Goal: Information Seeking & Learning: Learn about a topic

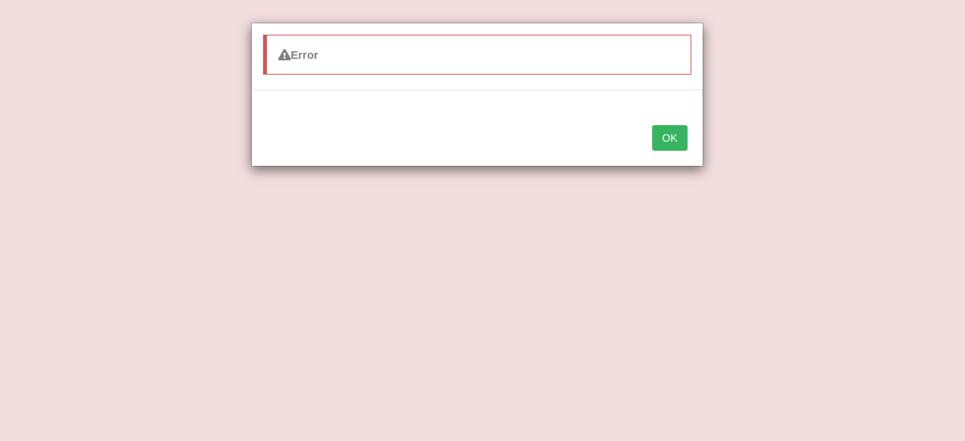
click at [668, 130] on button "OK" at bounding box center [669, 138] width 35 height 26
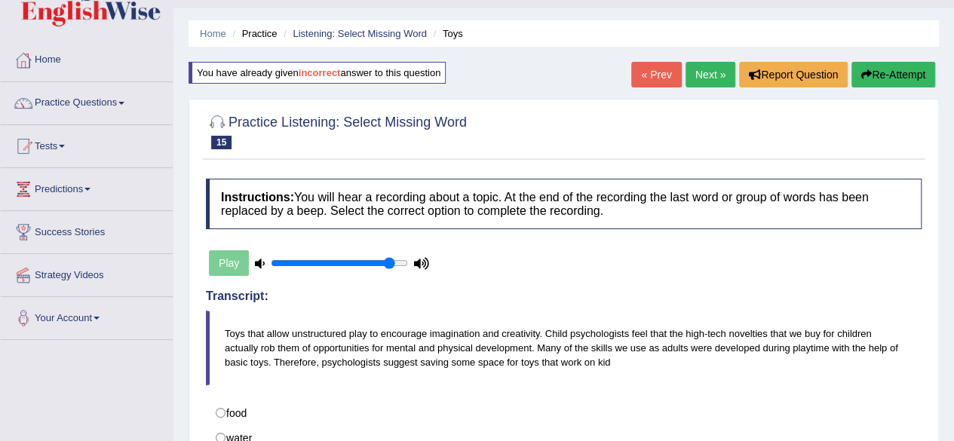
scroll to position [32, 0]
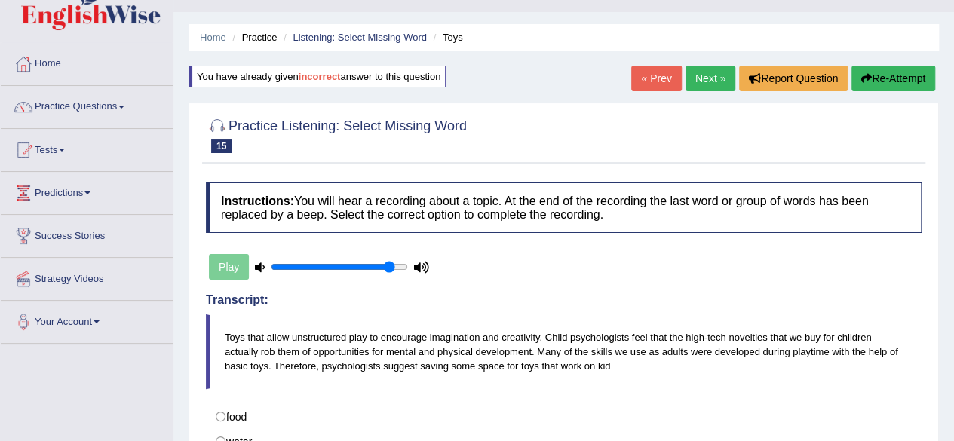
click at [696, 72] on link "Next »" at bounding box center [710, 79] width 50 height 26
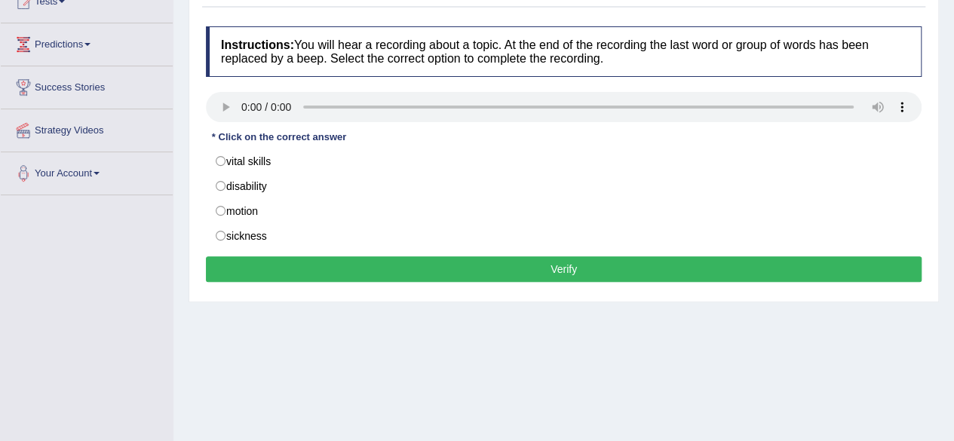
scroll to position [208, 0]
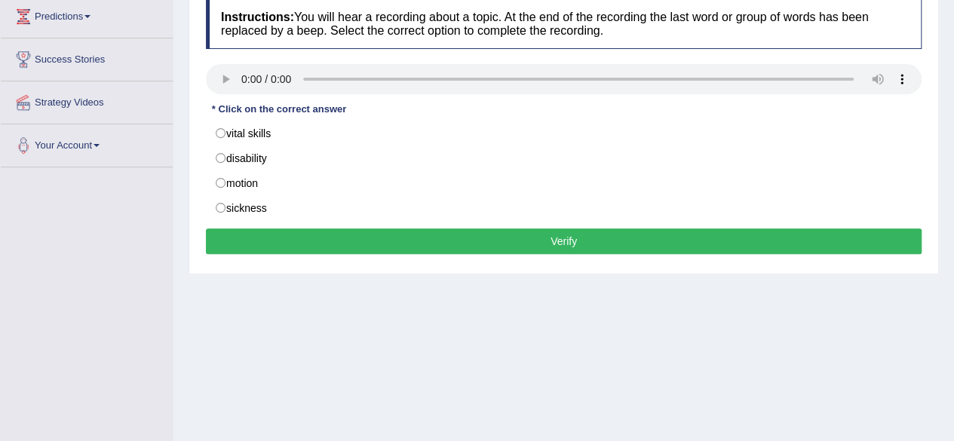
click at [566, 326] on div "Home Practice Listening: Select Missing Word A child « Prev Next » Report Quest…" at bounding box center [563, 169] width 780 height 754
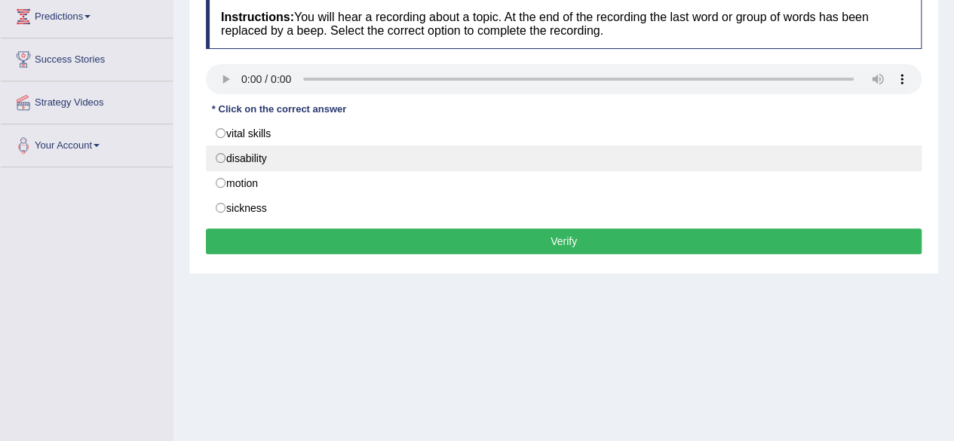
click at [220, 158] on label "disability" at bounding box center [563, 158] width 715 height 26
radio input "true"
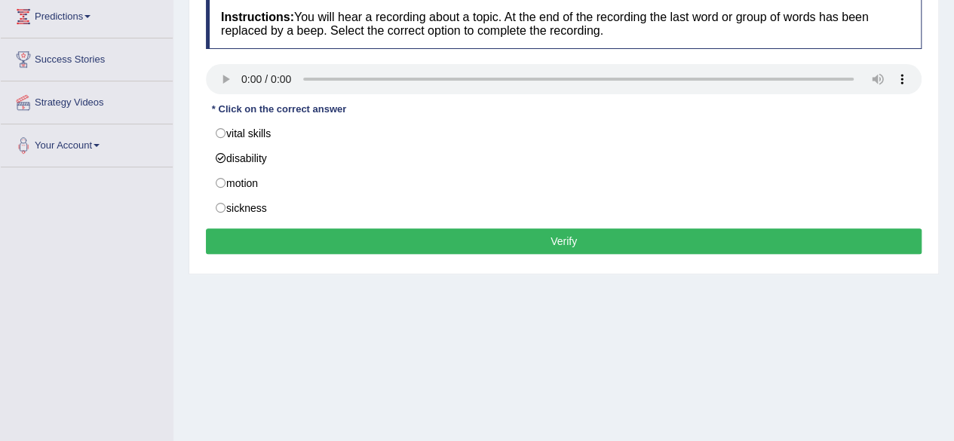
click at [402, 240] on button "Verify" at bounding box center [563, 241] width 715 height 26
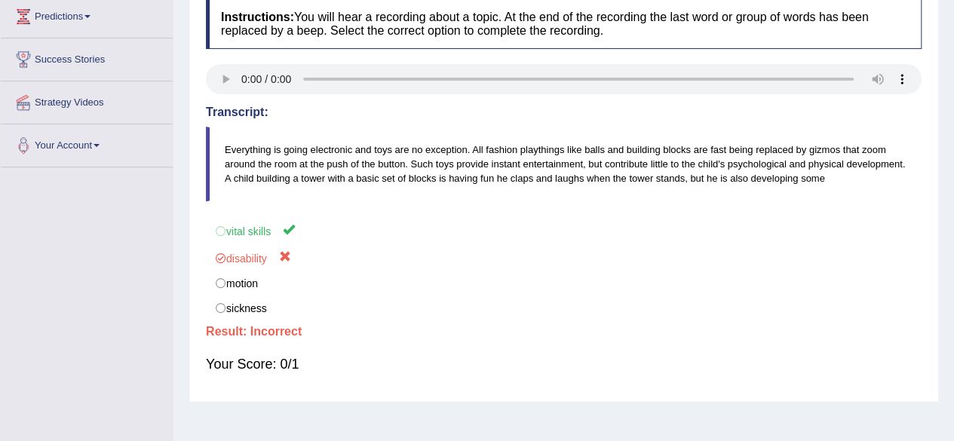
scroll to position [0, 0]
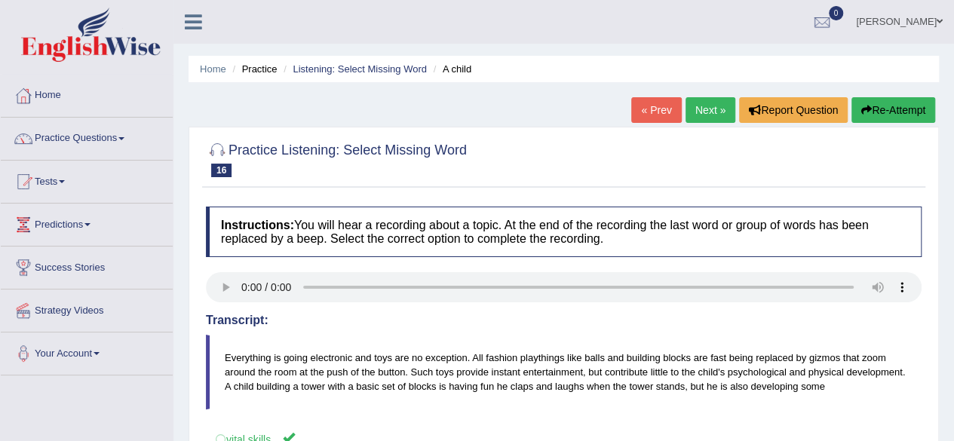
click at [701, 109] on link "Next »" at bounding box center [710, 110] width 50 height 26
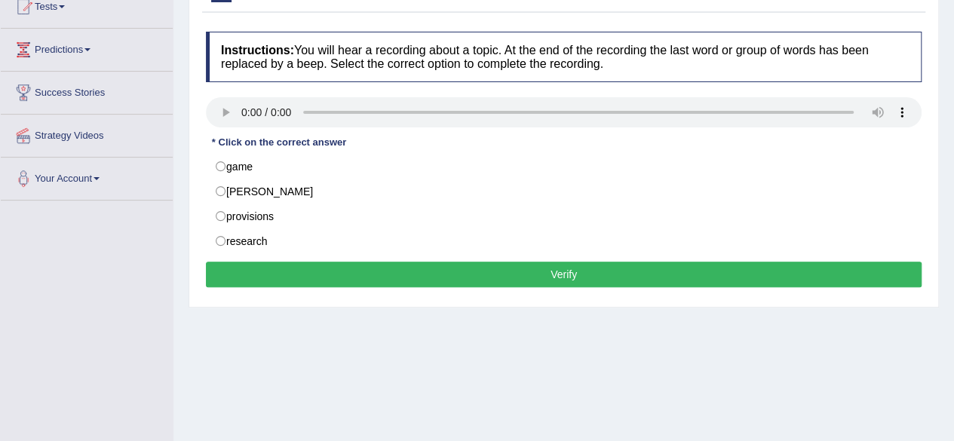
scroll to position [181, 0]
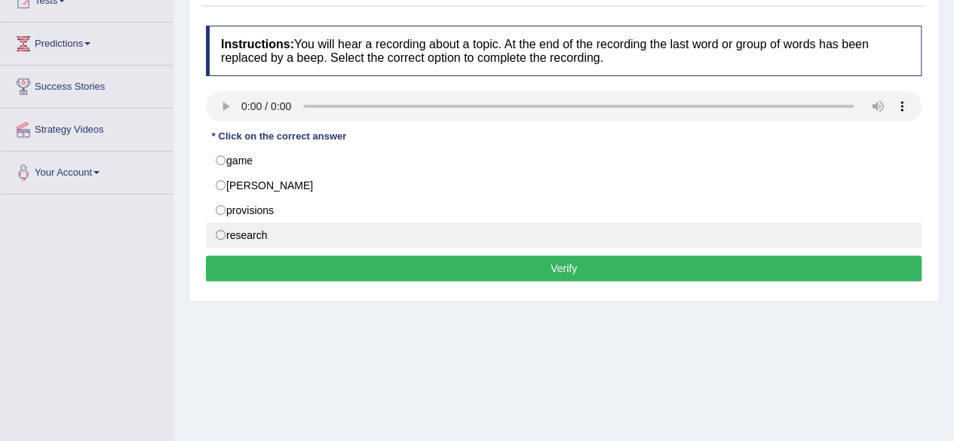
click at [219, 230] on label "research" at bounding box center [563, 235] width 715 height 26
radio input "true"
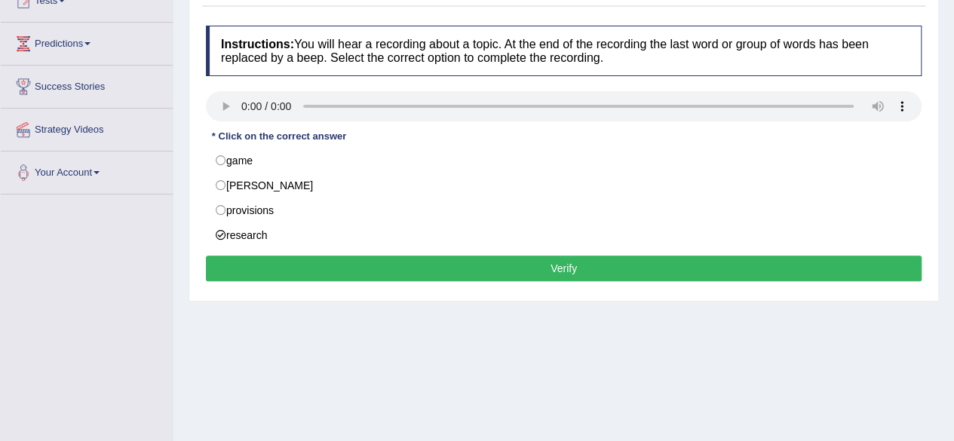
click at [330, 266] on button "Verify" at bounding box center [563, 269] width 715 height 26
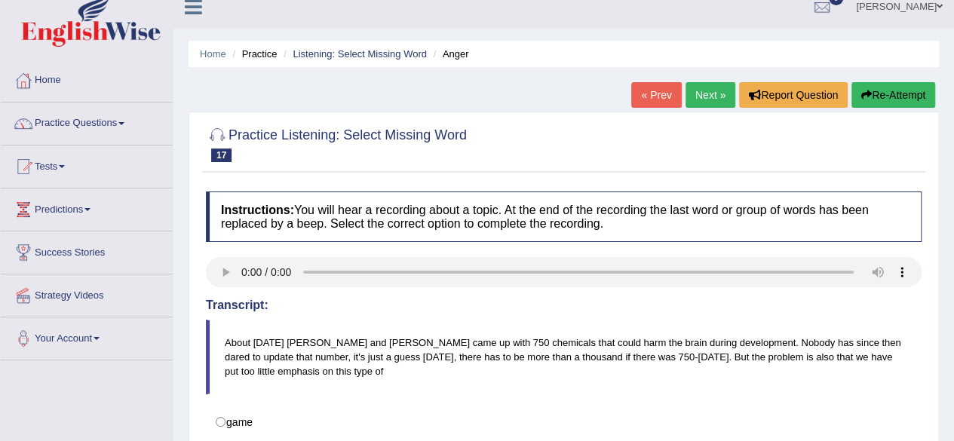
scroll to position [7, 0]
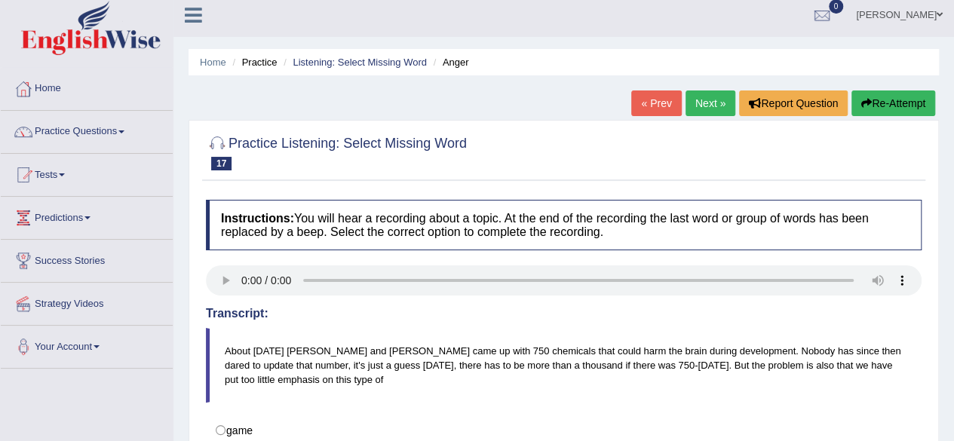
click at [706, 112] on link "Next »" at bounding box center [710, 103] width 50 height 26
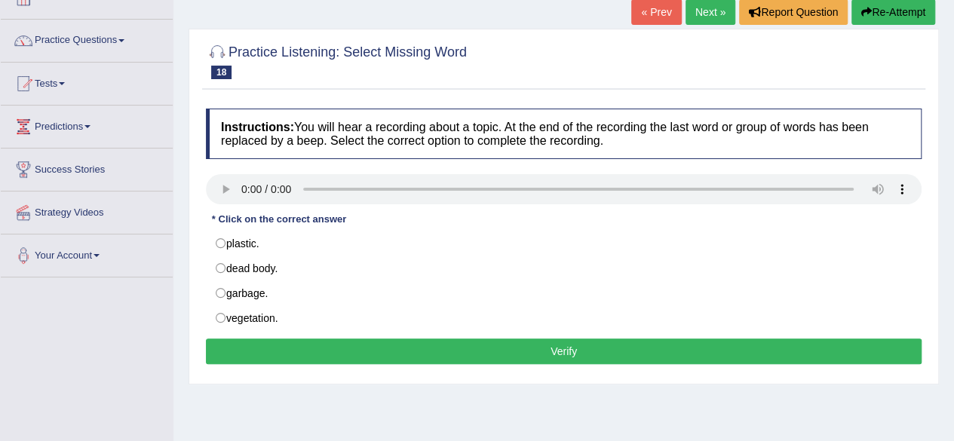
scroll to position [100, 0]
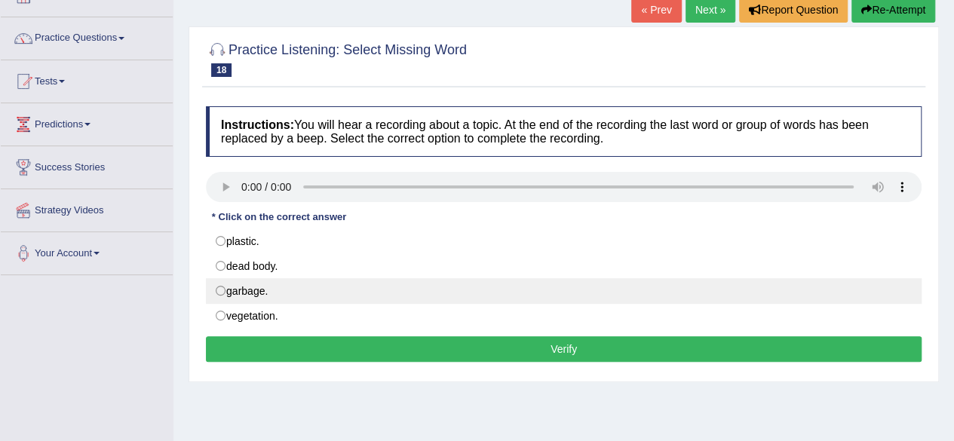
click at [224, 291] on label "garbage." at bounding box center [563, 291] width 715 height 26
radio input "true"
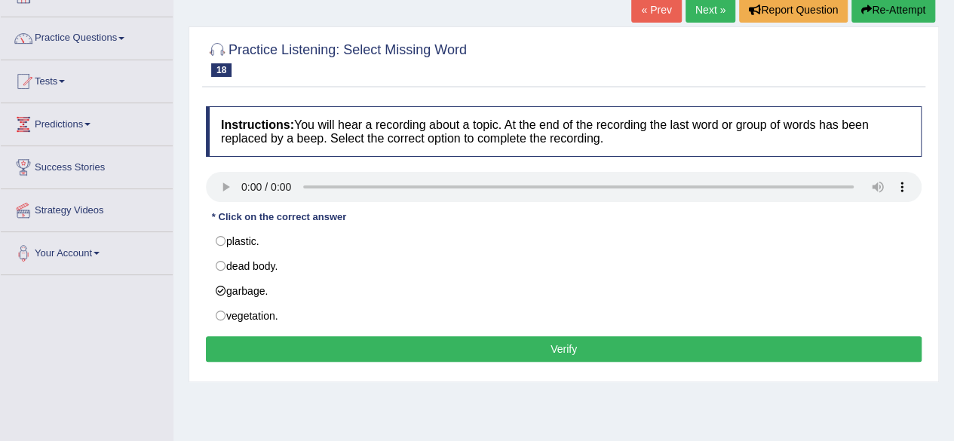
click at [386, 341] on button "Verify" at bounding box center [563, 349] width 715 height 26
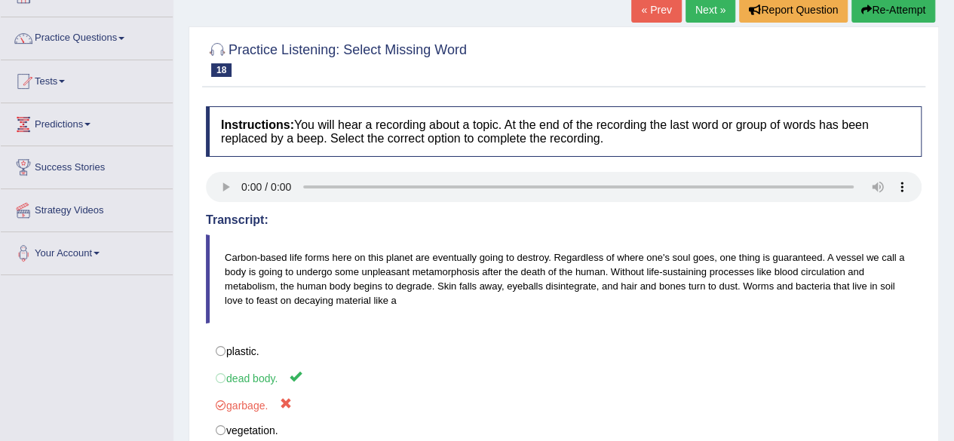
click at [700, 14] on link "Next »" at bounding box center [710, 10] width 50 height 26
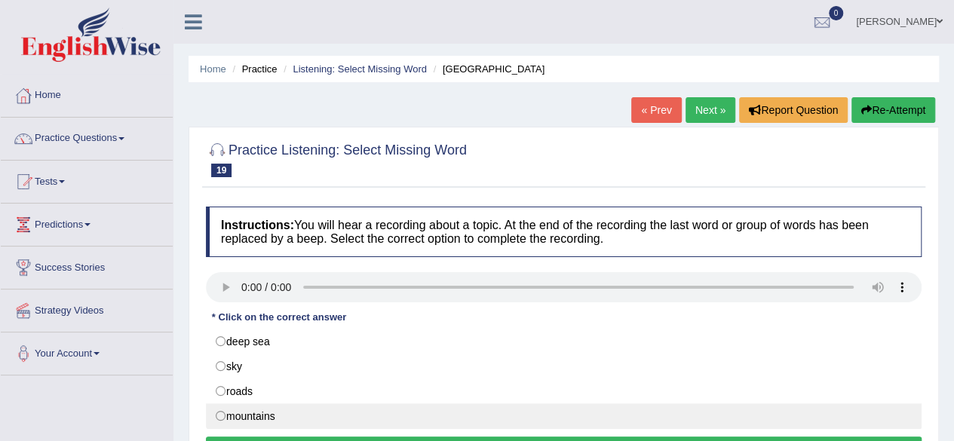
click at [219, 418] on label "mountains" at bounding box center [563, 416] width 715 height 26
radio input "true"
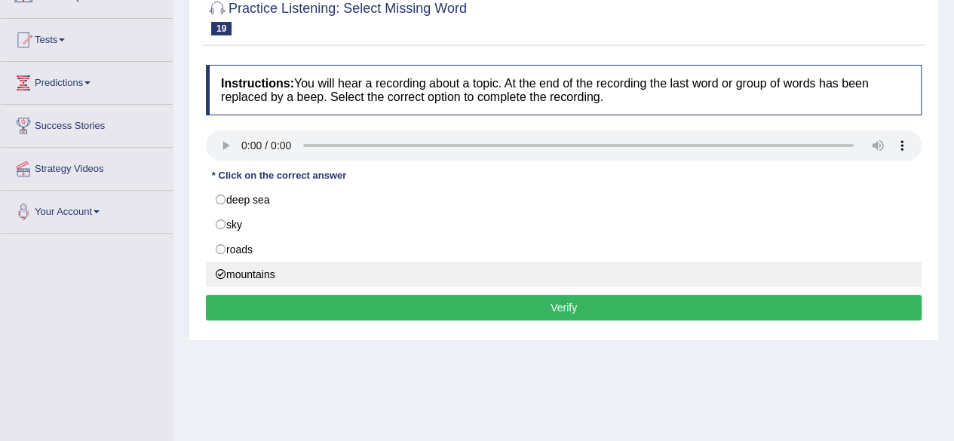
scroll to position [154, 0]
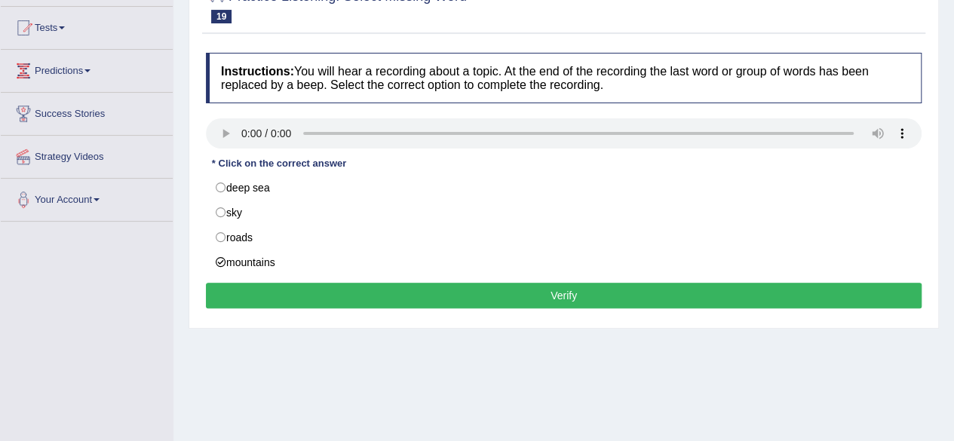
click at [238, 294] on button "Verify" at bounding box center [563, 296] width 715 height 26
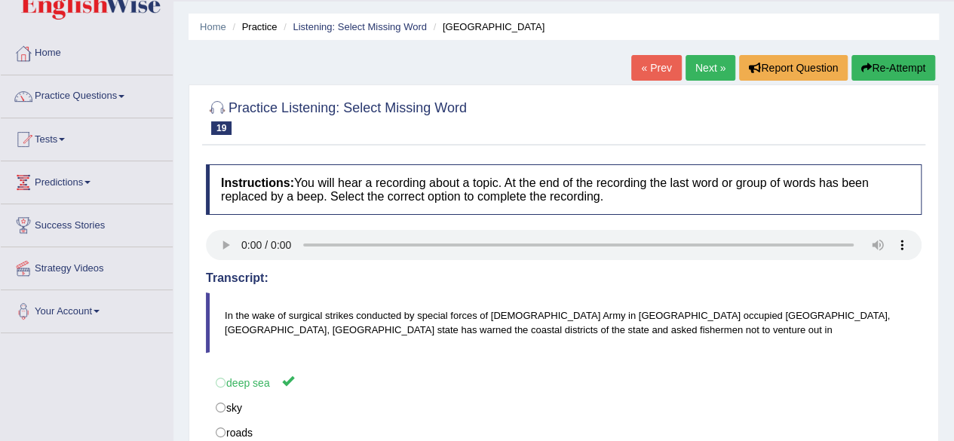
scroll to position [0, 0]
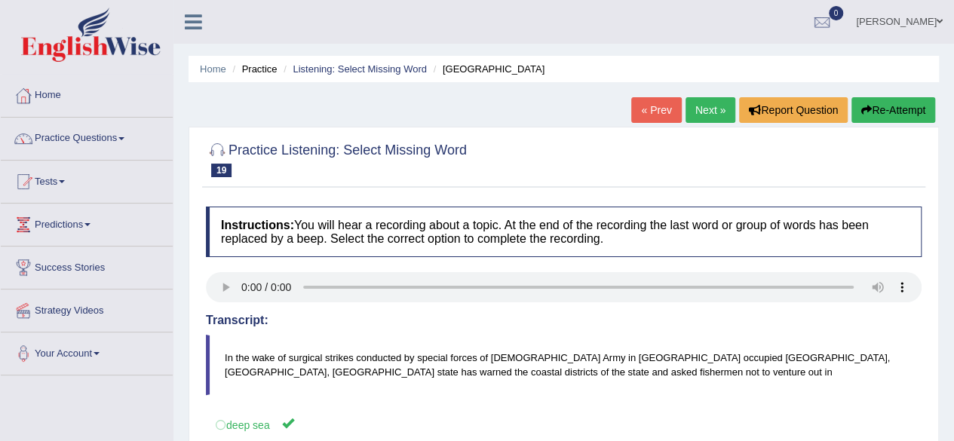
click at [716, 112] on link "Next »" at bounding box center [710, 110] width 50 height 26
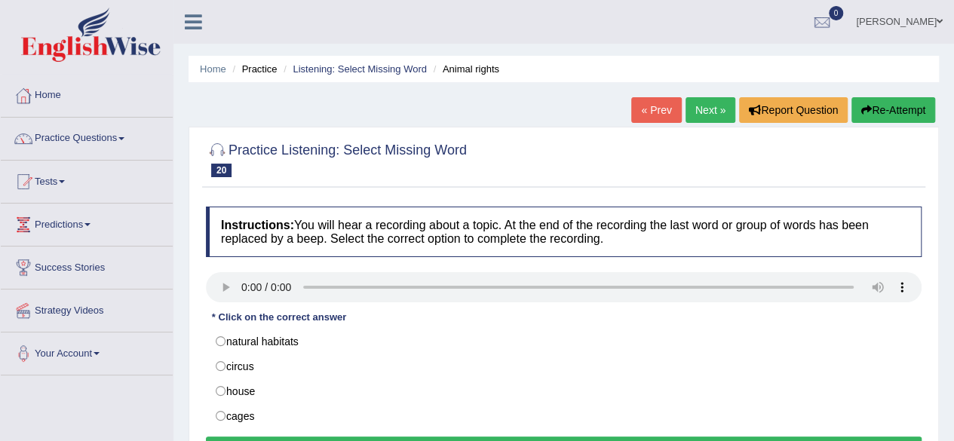
click at [675, 35] on ul "[PERSON_NAME] Toggle navigation Username: Amna_23 Access Type: Online Subscript…" at bounding box center [681, 21] width 547 height 43
drag, startPoint x: 683, startPoint y: 373, endPoint x: 829, endPoint y: 253, distance: 189.1
click at [829, 253] on div "Instructions: You will hear a recording about a topic. At the end of the record…" at bounding box center [563, 336] width 723 height 275
drag, startPoint x: 911, startPoint y: 216, endPoint x: 905, endPoint y: 268, distance: 52.5
click at [905, 268] on div "Instructions: You will hear a recording about a topic. At the end of the record…" at bounding box center [563, 336] width 723 height 275
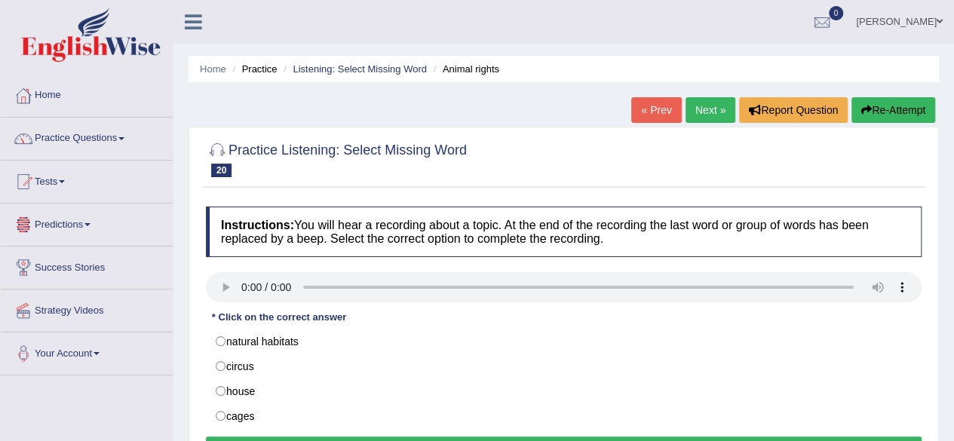
click at [213, 260] on div "Instructions: You will hear a recording about a topic. At the end of the record…" at bounding box center [563, 336] width 723 height 275
click at [214, 268] on div "Instructions: You will hear a recording about a topic. At the end of the record…" at bounding box center [563, 336] width 723 height 275
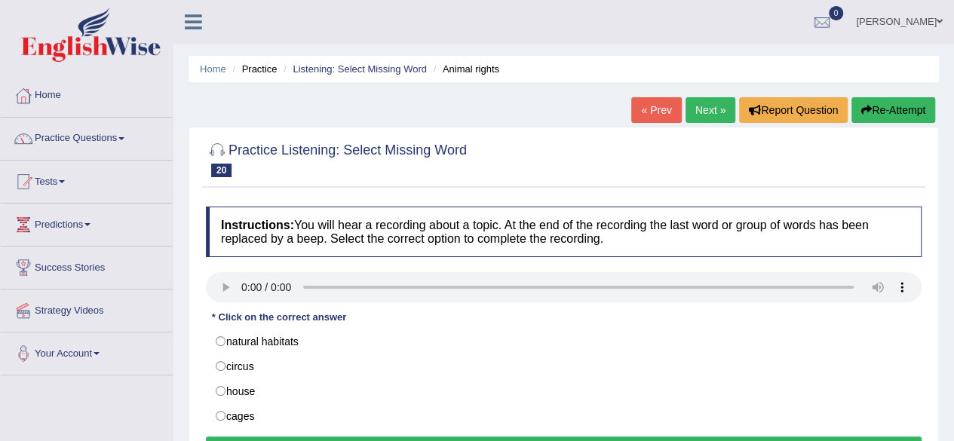
click at [214, 268] on div "Instructions: You will hear a recording about a topic. At the end of the record…" at bounding box center [563, 336] width 723 height 275
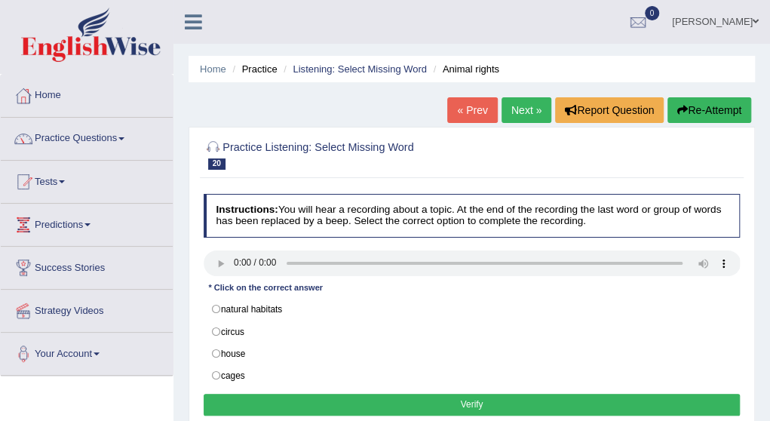
drag, startPoint x: 734, startPoint y: 232, endPoint x: 850, endPoint y: 174, distance: 129.1
click at [770, 174] on html "Toggle navigation Home Practice Questions Speaking Practice Read Aloud Repeat S…" at bounding box center [385, 210] width 770 height 421
drag, startPoint x: 607, startPoint y: 390, endPoint x: 688, endPoint y: 447, distance: 98.9
click at [688, 421] on html "Toggle navigation Home Practice Questions Speaking Practice Read Aloud Repeat S…" at bounding box center [385, 210] width 770 height 421
click at [737, 283] on div "Instructions: You will hear a recording about a topic. At the end of the record…" at bounding box center [471, 307] width 543 height 238
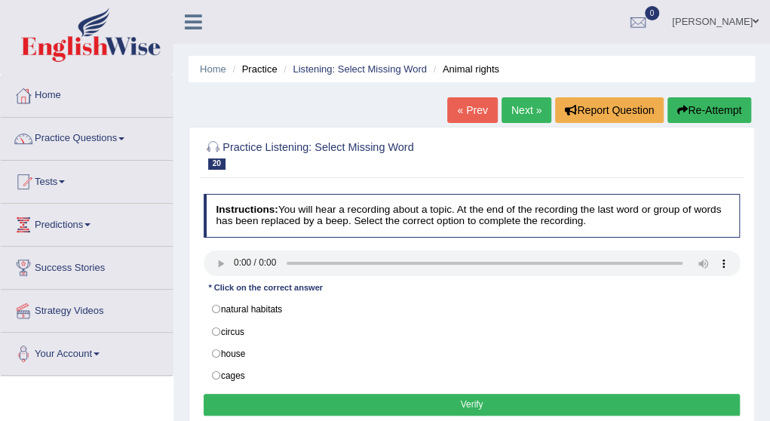
click at [737, 283] on div "Instructions: You will hear a recording about a topic. At the end of the record…" at bounding box center [471, 307] width 543 height 238
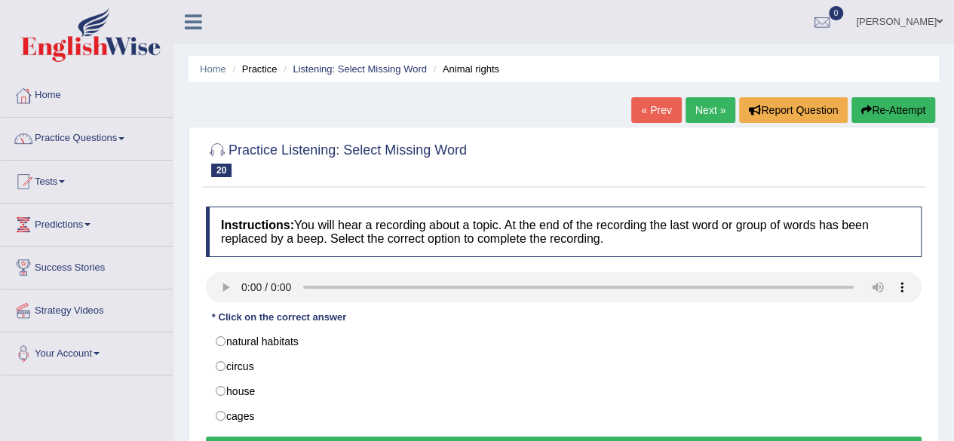
click at [223, 269] on div "Instructions: You will hear a recording about a topic. At the end of the record…" at bounding box center [563, 336] width 723 height 275
click at [216, 270] on div "Instructions: You will hear a recording about a topic. At the end of the record…" at bounding box center [563, 336] width 723 height 275
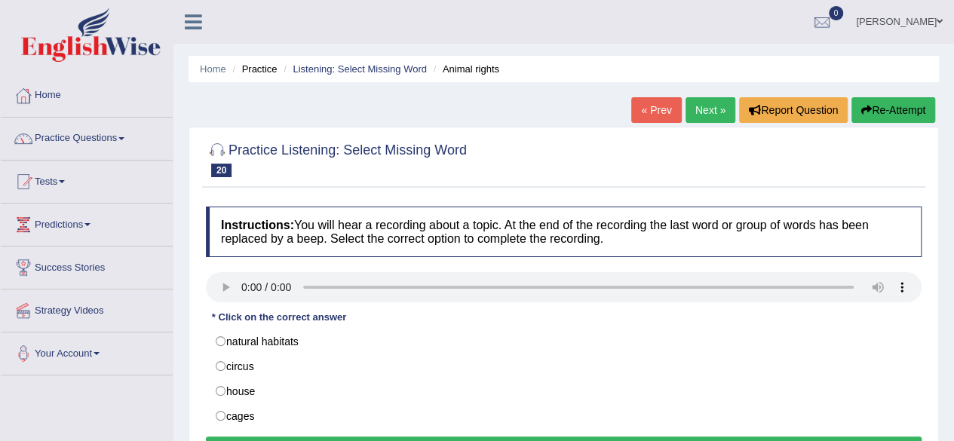
click at [216, 270] on div "Instructions: You will hear a recording about a topic. At the end of the record…" at bounding box center [563, 336] width 723 height 275
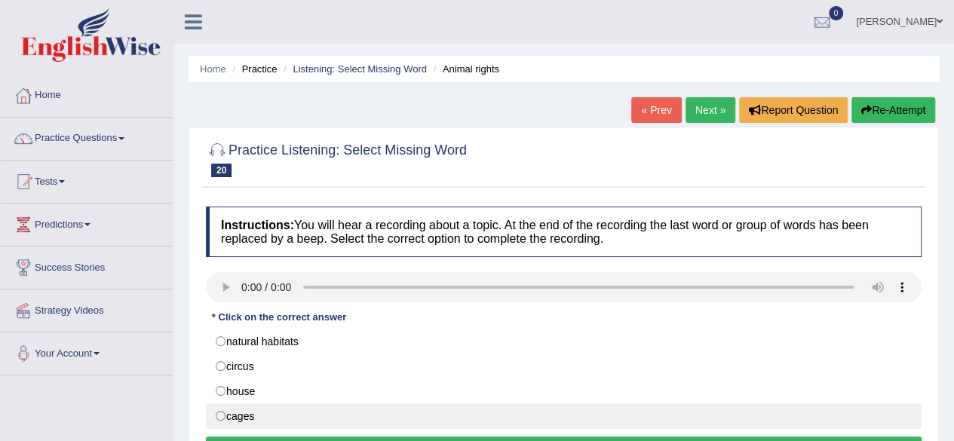
click at [207, 395] on label "house" at bounding box center [563, 391] width 715 height 26
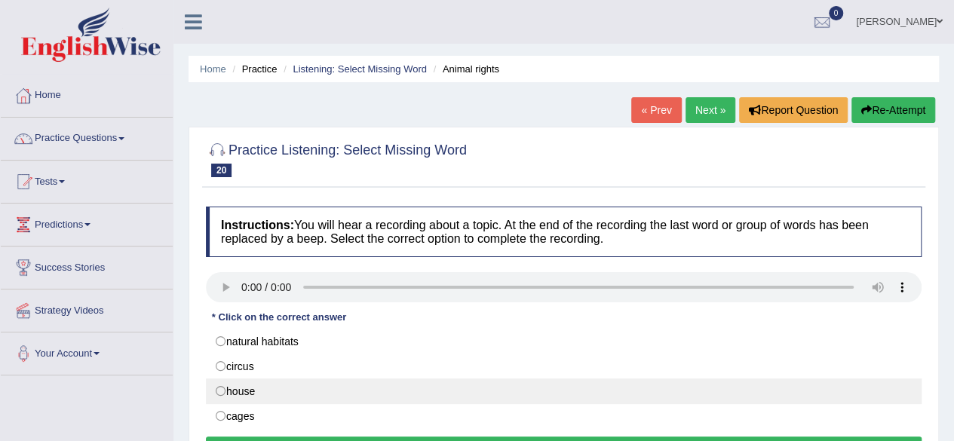
radio input "true"
click at [206, 398] on label "house" at bounding box center [563, 391] width 715 height 26
click at [208, 390] on label "house" at bounding box center [563, 391] width 715 height 26
click at [209, 387] on label "house" at bounding box center [563, 391] width 715 height 26
click at [225, 397] on label "house" at bounding box center [563, 391] width 715 height 26
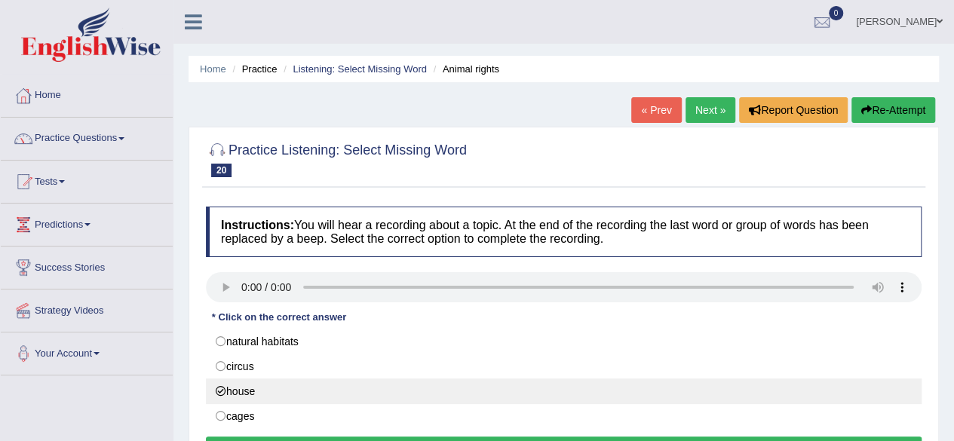
click at [210, 387] on label "house" at bounding box center [563, 391] width 715 height 26
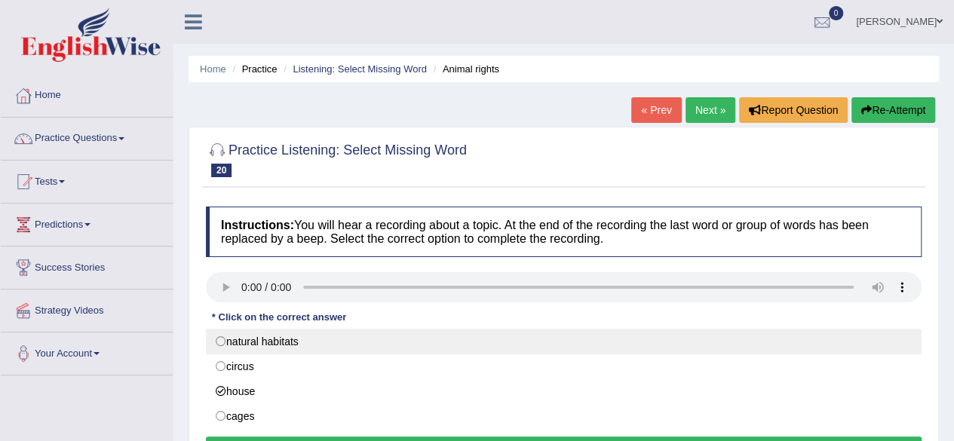
drag, startPoint x: 210, startPoint y: 387, endPoint x: 210, endPoint y: 334, distance: 53.5
click at [210, 334] on div "natural habitats circus house cages" at bounding box center [563, 379] width 715 height 100
click at [210, 334] on label "natural habitats" at bounding box center [563, 342] width 715 height 26
radio input "true"
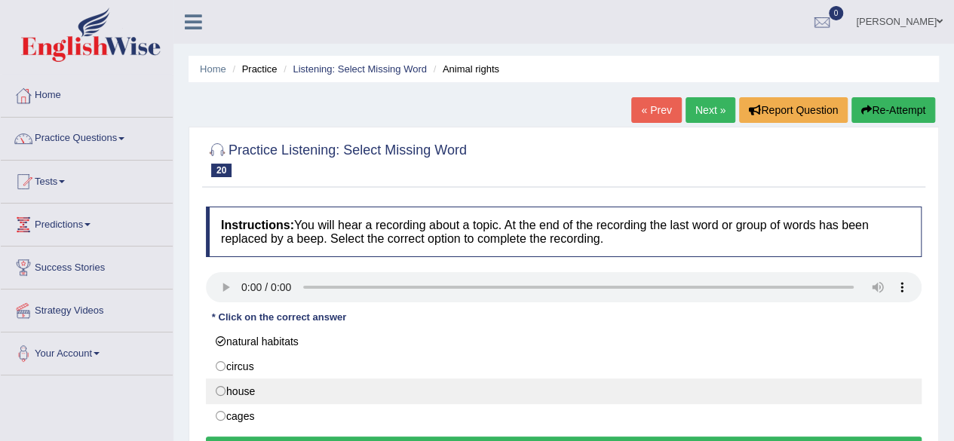
click at [211, 385] on label "house" at bounding box center [563, 391] width 715 height 26
radio input "true"
click at [211, 385] on label "house" at bounding box center [563, 391] width 715 height 26
click at [210, 392] on label "house" at bounding box center [563, 391] width 715 height 26
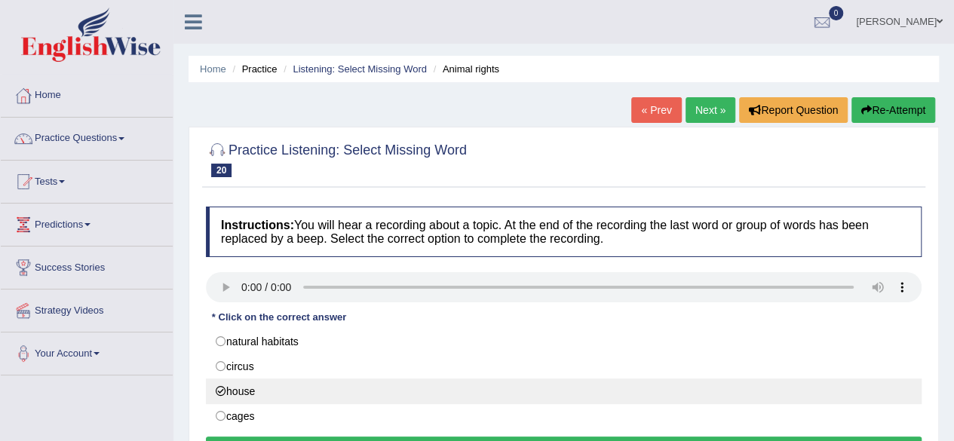
click at [207, 384] on label "house" at bounding box center [563, 391] width 715 height 26
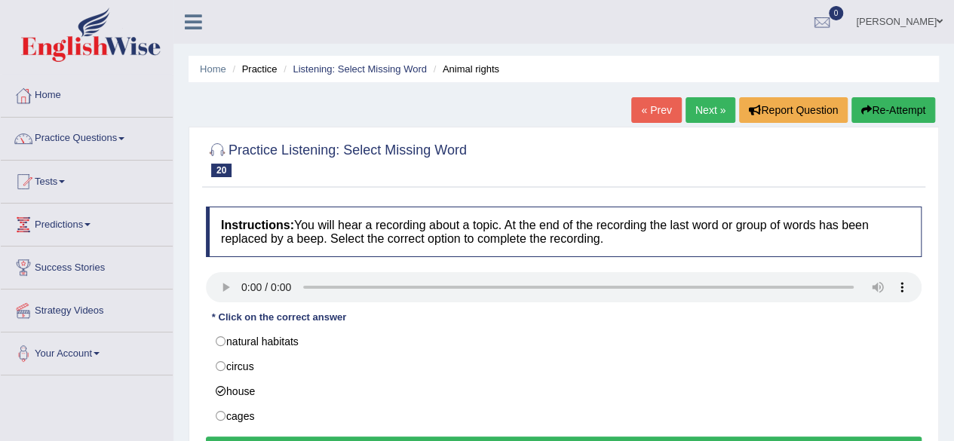
drag, startPoint x: 207, startPoint y: 384, endPoint x: 194, endPoint y: 287, distance: 97.3
click at [194, 287] on div "Practice Listening: Select Missing Word 20 Animal rights Instructions: You will…" at bounding box center [563, 305] width 750 height 356
click at [208, 313] on div "* Click on the correct answer" at bounding box center [279, 317] width 146 height 14
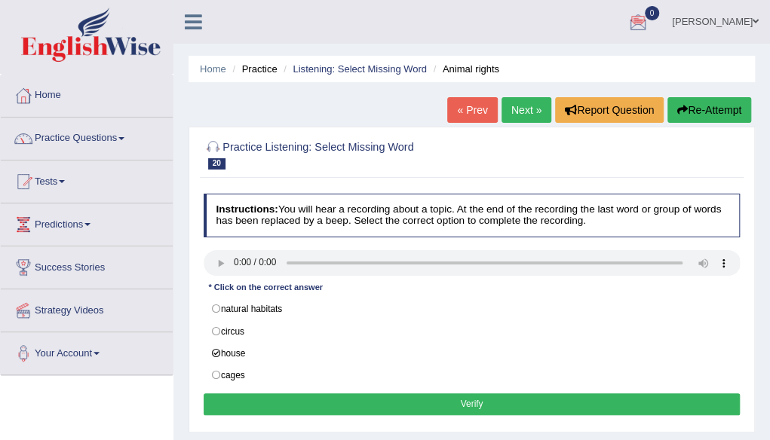
click at [202, 348] on div "Instructions: You will hear a recording about a topic. At the end of the record…" at bounding box center [471, 307] width 543 height 238
click at [202, 354] on div "Instructions: You will hear a recording about a topic. At the end of the record…" at bounding box center [471, 307] width 543 height 238
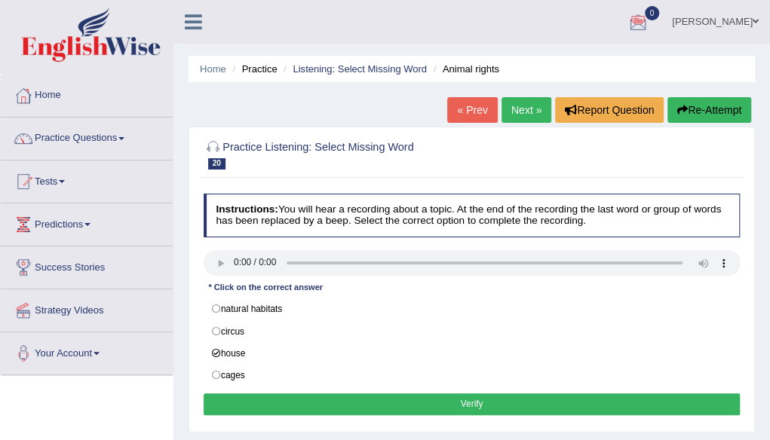
click at [204, 357] on label "house" at bounding box center [472, 353] width 537 height 23
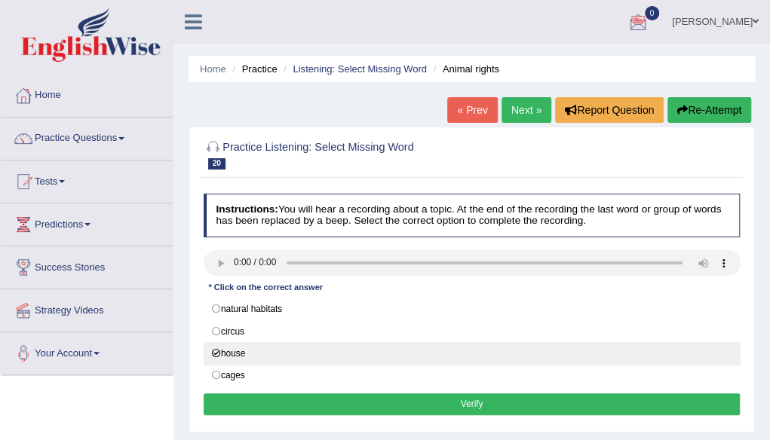
click at [208, 354] on label "house" at bounding box center [472, 353] width 537 height 23
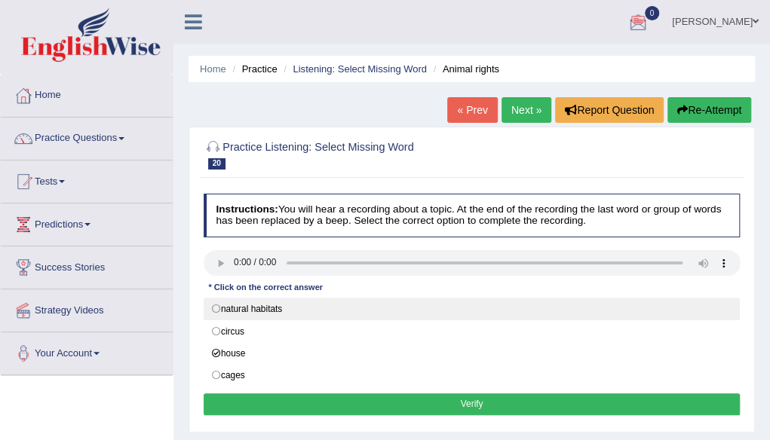
click at [205, 303] on label "natural habitats" at bounding box center [472, 309] width 537 height 23
radio input "true"
click at [206, 359] on label "house" at bounding box center [472, 353] width 537 height 23
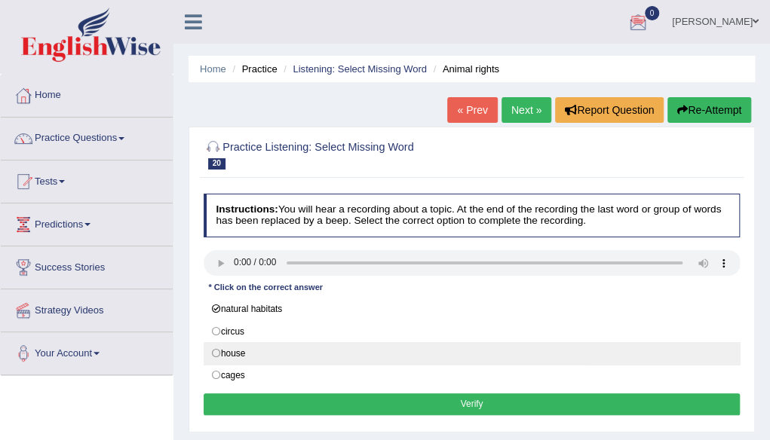
radio input "true"
click at [206, 355] on label "house" at bounding box center [472, 353] width 537 height 23
click at [210, 360] on label "house" at bounding box center [472, 353] width 537 height 23
click at [205, 357] on label "house" at bounding box center [472, 353] width 537 height 23
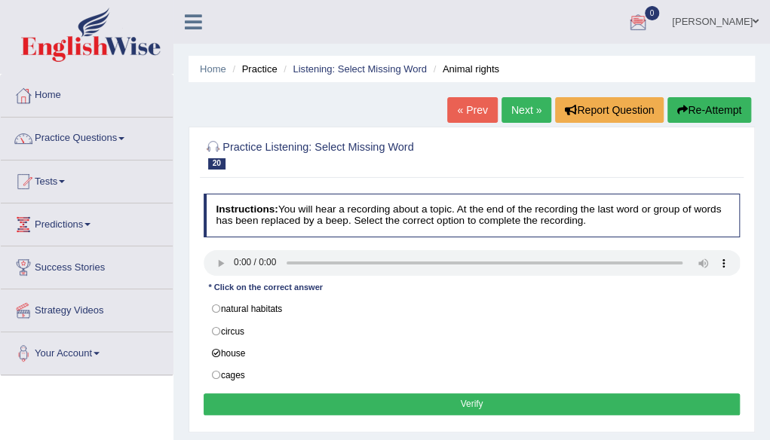
click at [191, 364] on div "Practice Listening: Select Missing Word 20 Animal rights Instructions: You will…" at bounding box center [471, 280] width 566 height 306
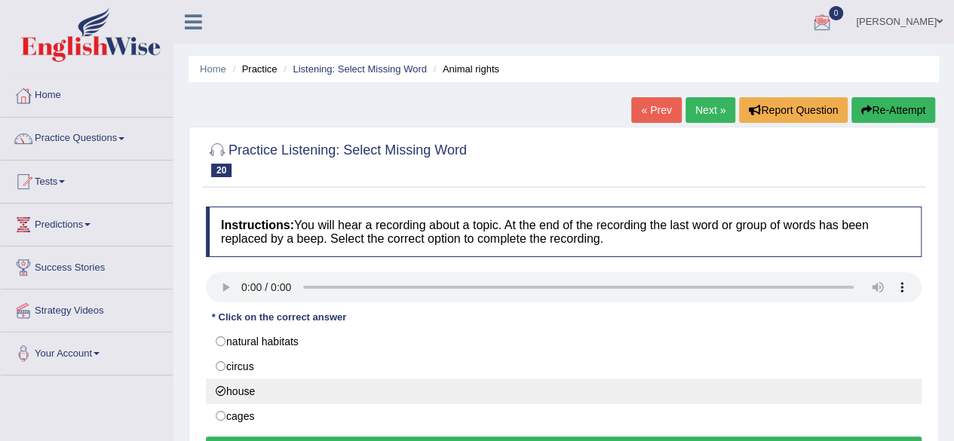
click at [243, 386] on label "house" at bounding box center [563, 391] width 715 height 26
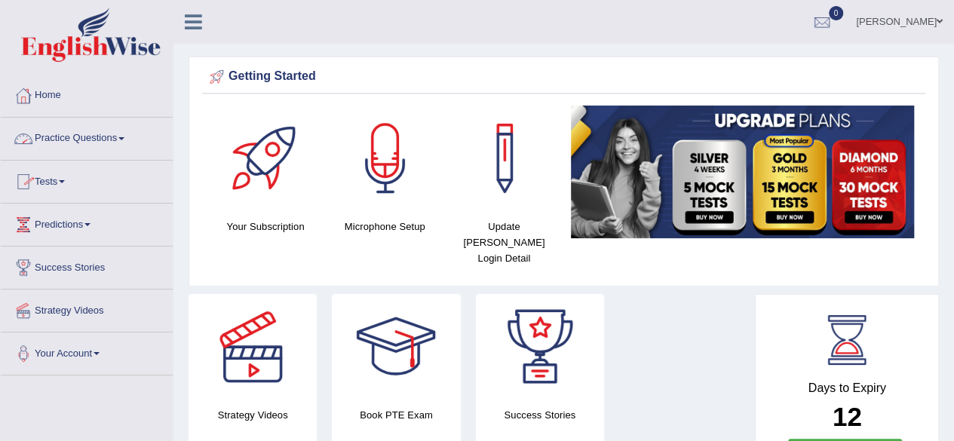
click at [124, 138] on span at bounding box center [121, 138] width 6 height 3
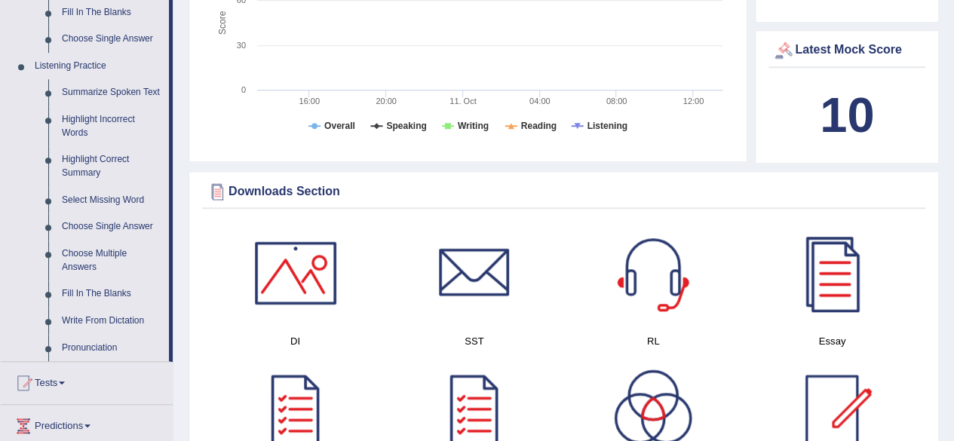
scroll to position [606, 0]
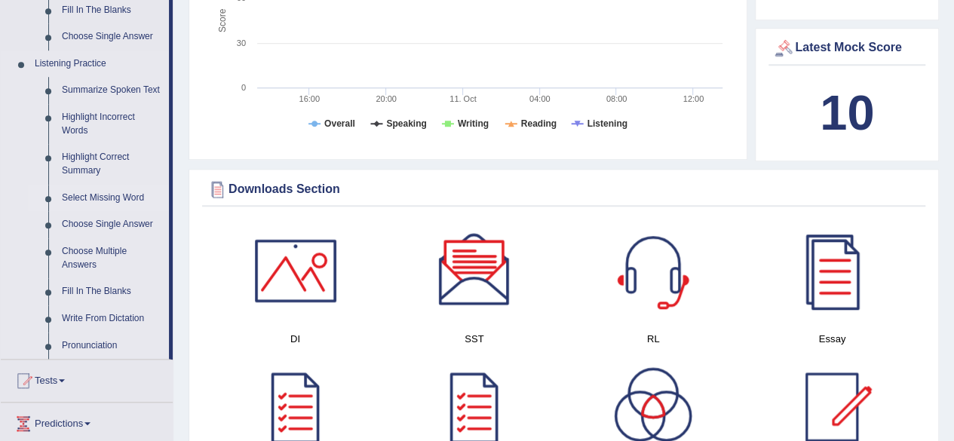
click at [88, 197] on link "Select Missing Word" at bounding box center [112, 198] width 114 height 27
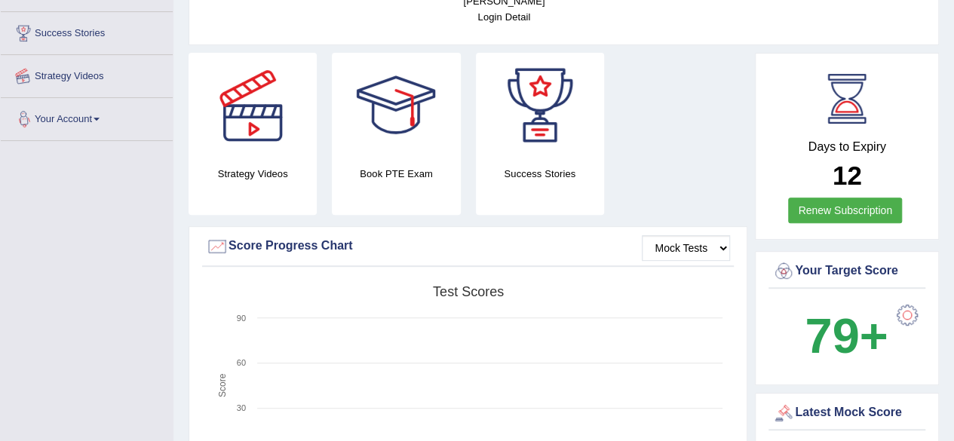
scroll to position [309, 0]
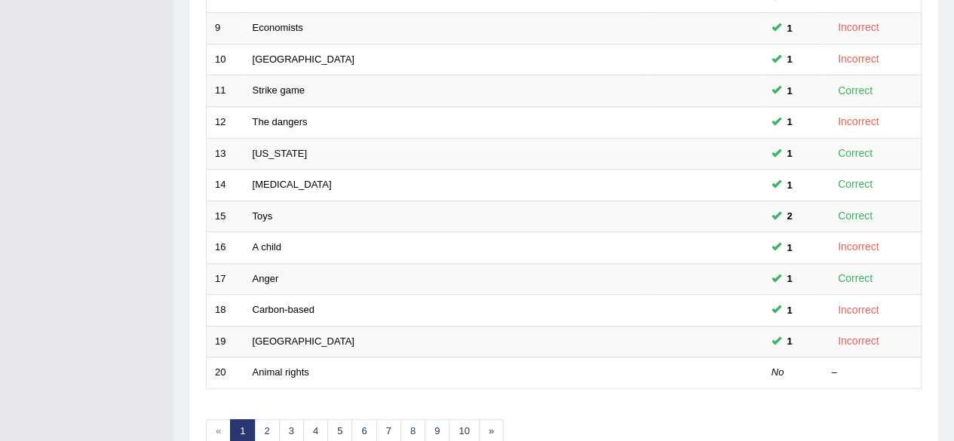
scroll to position [537, 0]
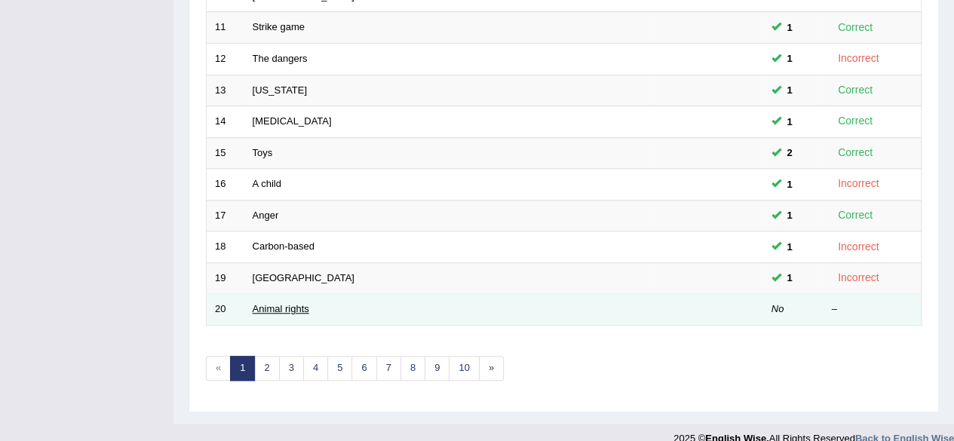
click at [284, 305] on link "Animal rights" at bounding box center [281, 308] width 57 height 11
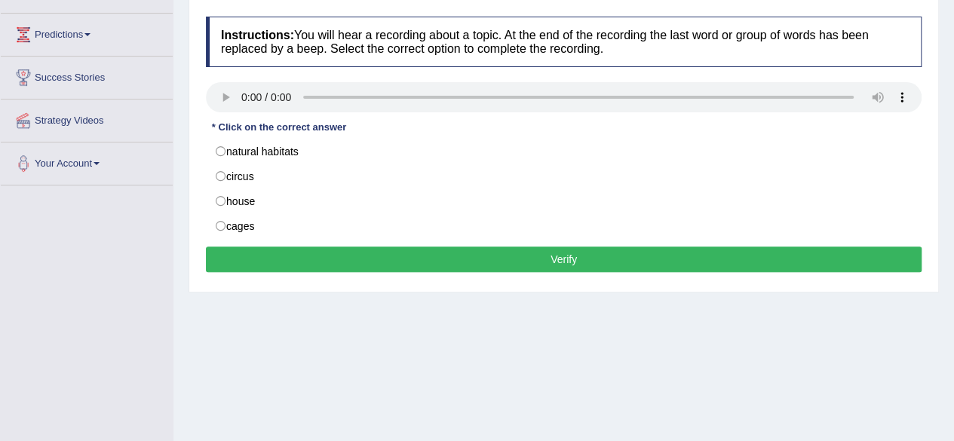
scroll to position [196, 0]
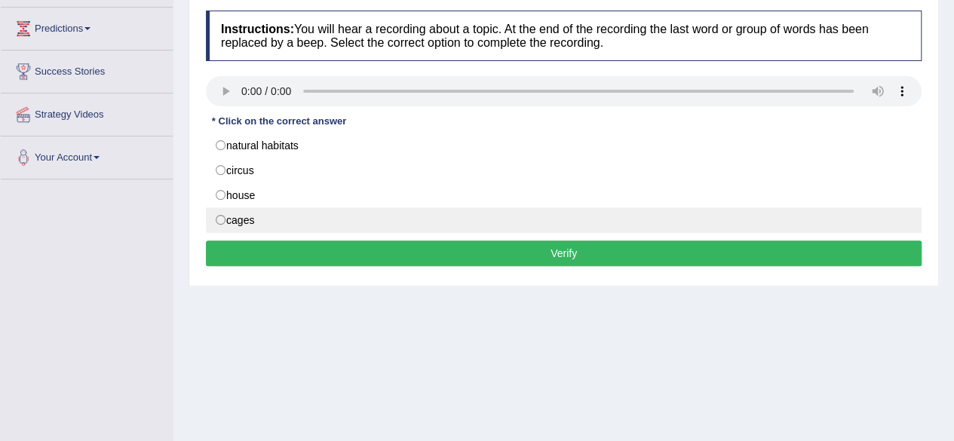
click at [220, 213] on label "cages" at bounding box center [563, 220] width 715 height 26
radio input "true"
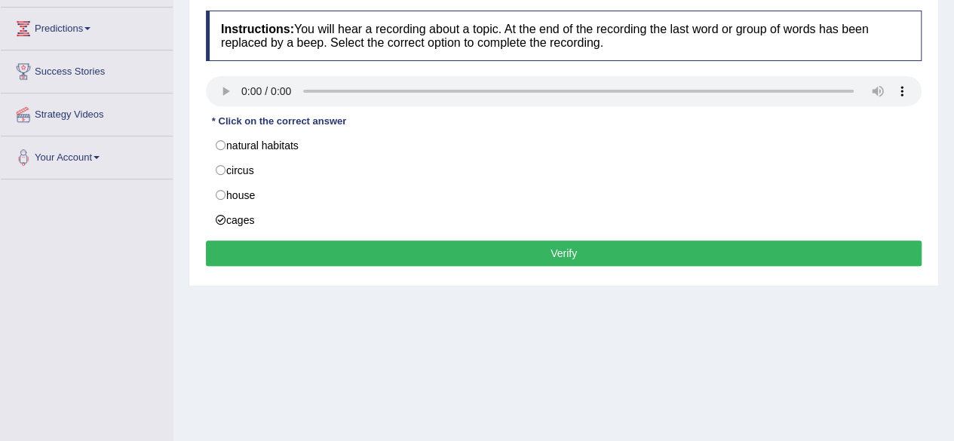
click at [281, 247] on button "Verify" at bounding box center [563, 253] width 715 height 26
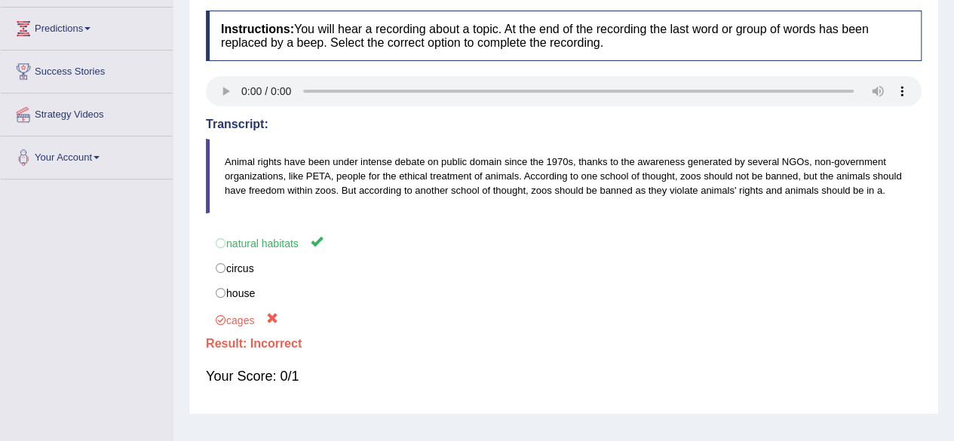
scroll to position [0, 0]
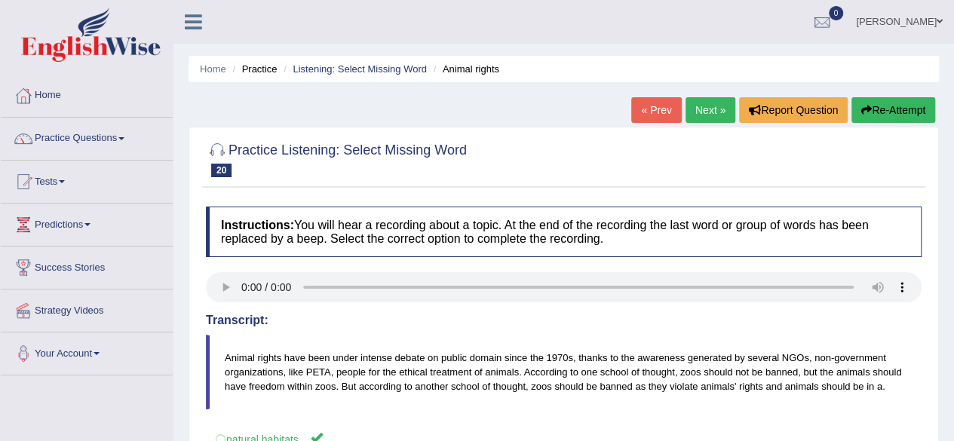
click at [711, 108] on link "Next »" at bounding box center [710, 110] width 50 height 26
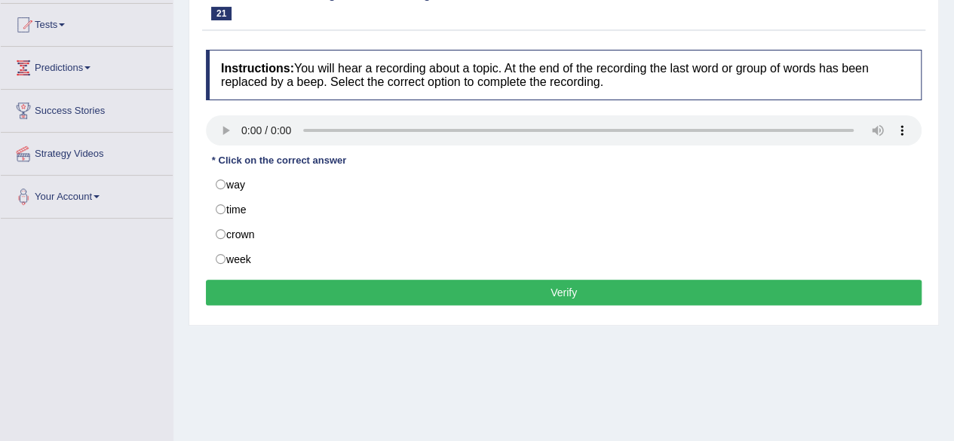
scroll to position [160, 0]
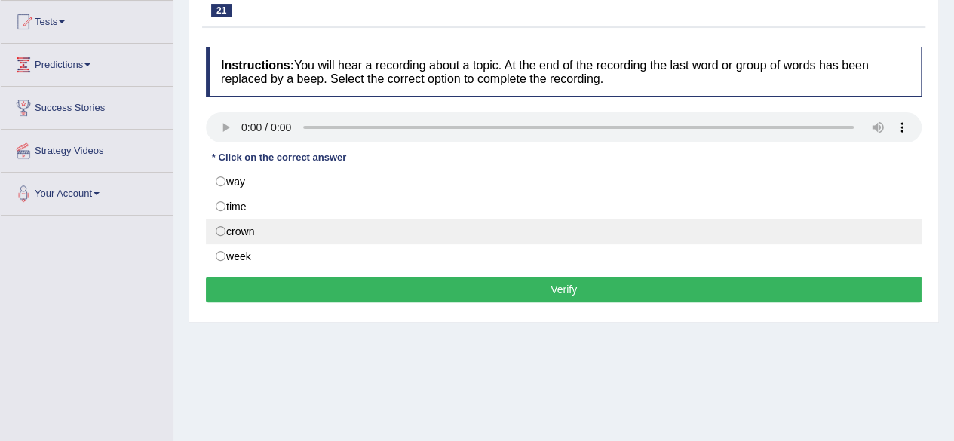
click at [216, 227] on label "crown" at bounding box center [563, 232] width 715 height 26
radio input "true"
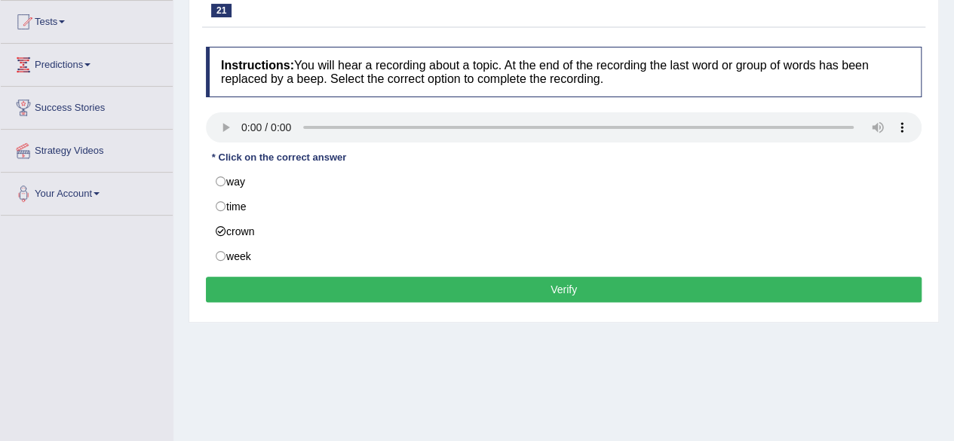
click at [324, 289] on button "Verify" at bounding box center [563, 290] width 715 height 26
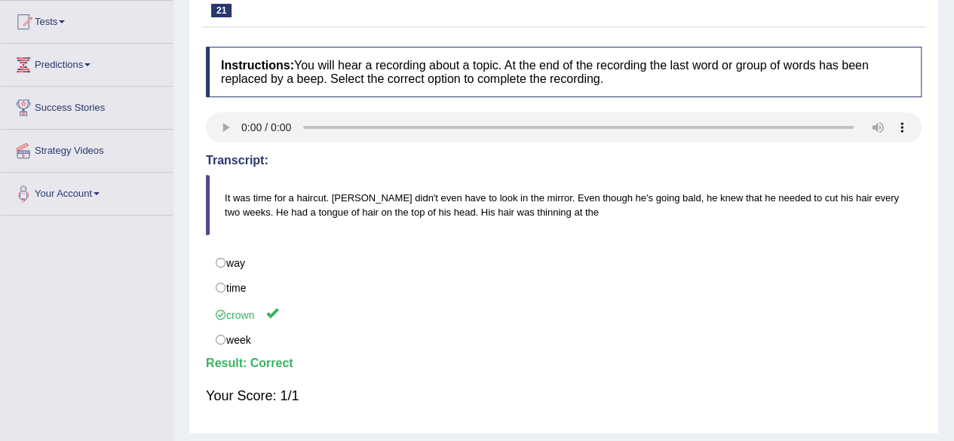
scroll to position [0, 0]
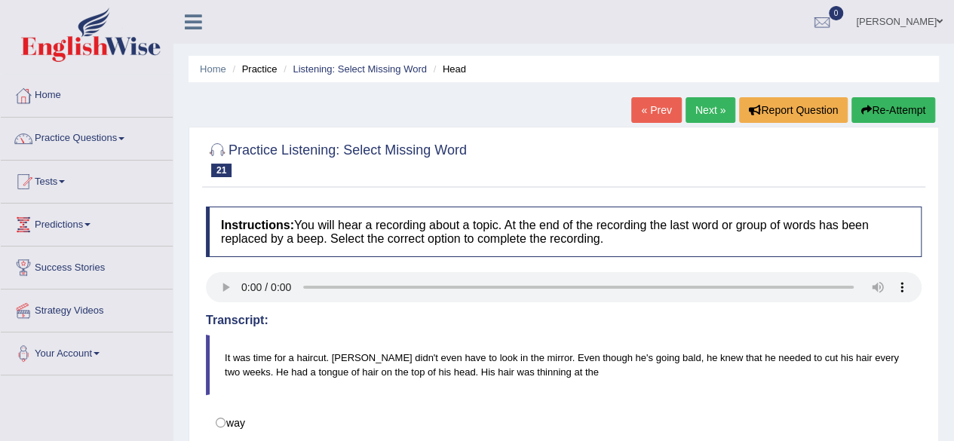
click at [700, 105] on link "Next »" at bounding box center [710, 110] width 50 height 26
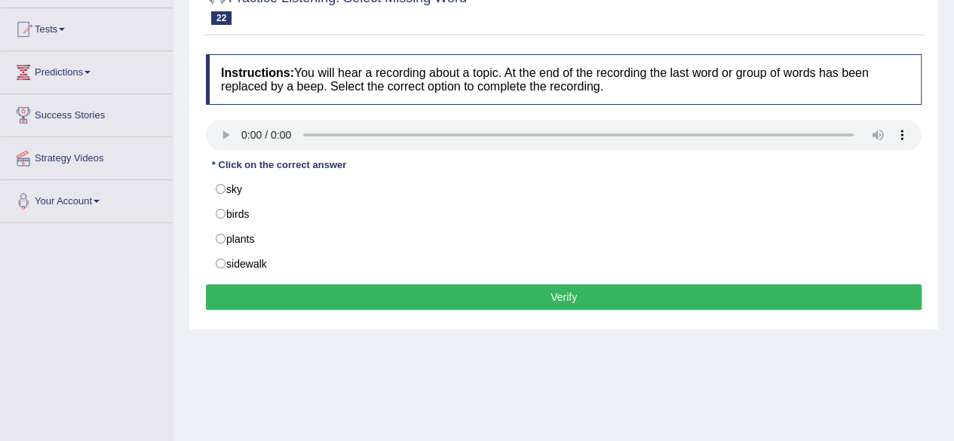
scroll to position [157, 0]
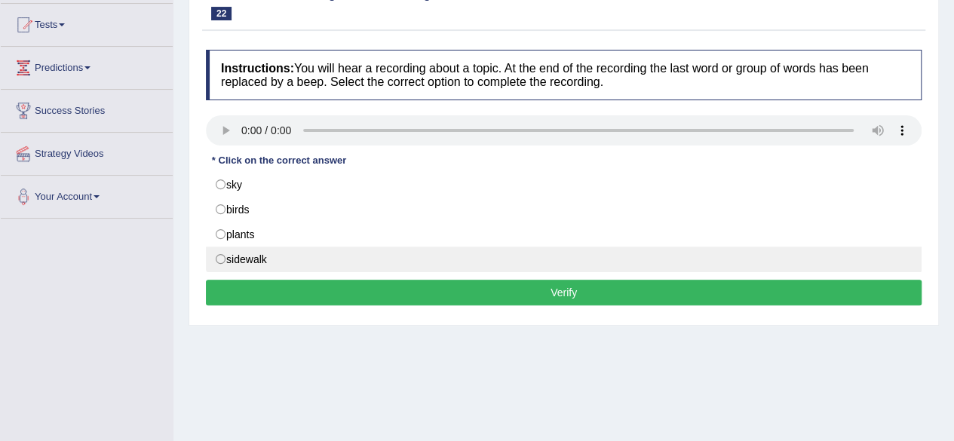
click at [223, 255] on label "sidewalk" at bounding box center [563, 260] width 715 height 26
radio input "true"
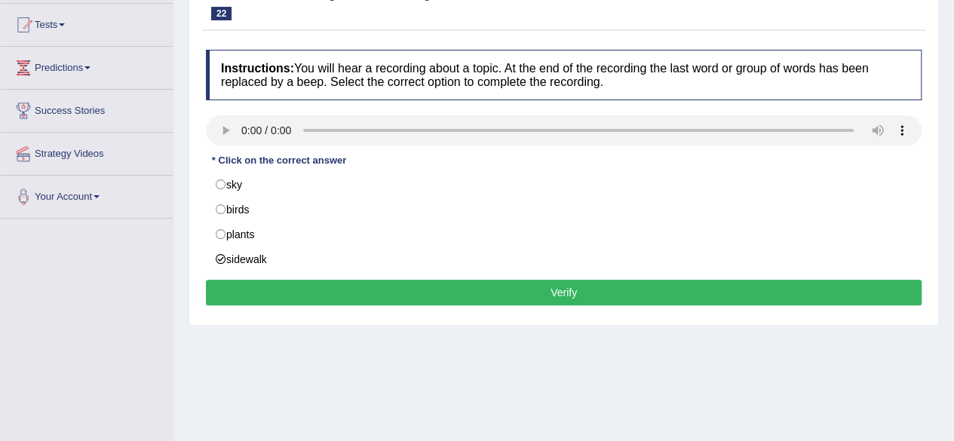
click at [292, 292] on button "Verify" at bounding box center [563, 293] width 715 height 26
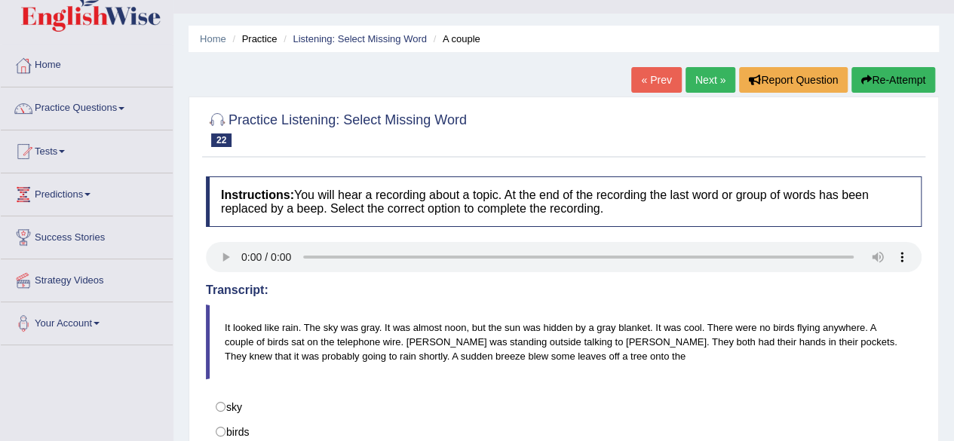
scroll to position [0, 0]
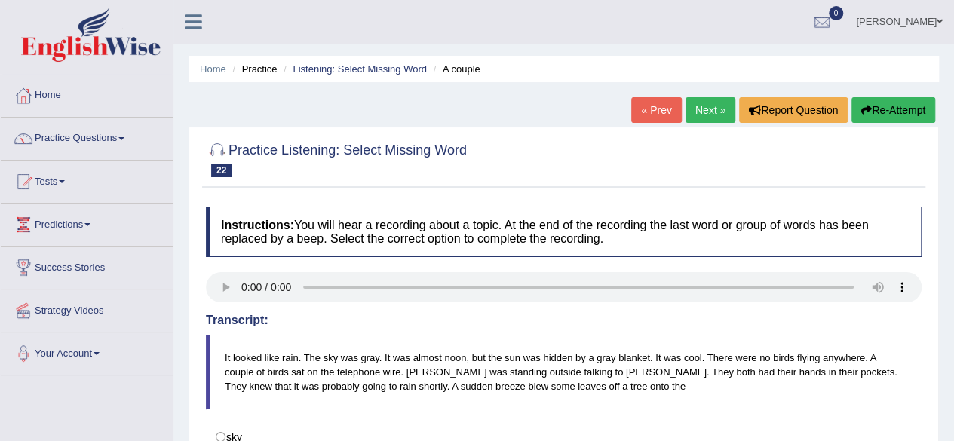
click at [703, 106] on link "Next »" at bounding box center [710, 110] width 50 height 26
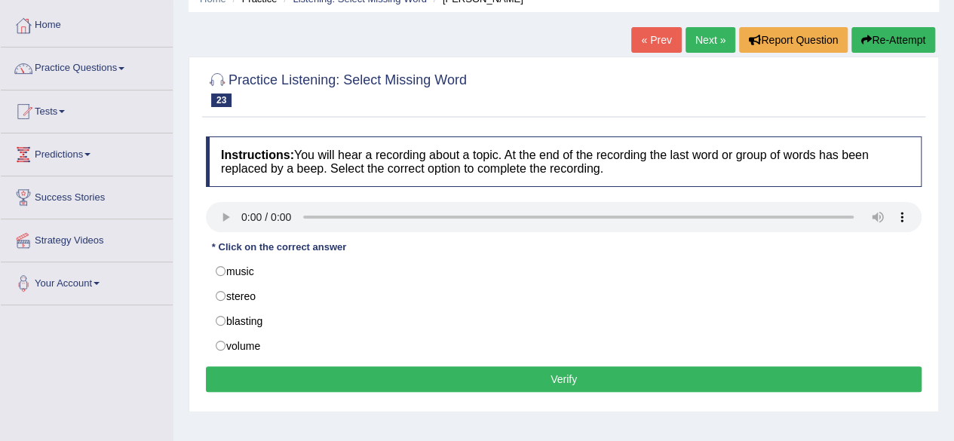
scroll to position [80, 0]
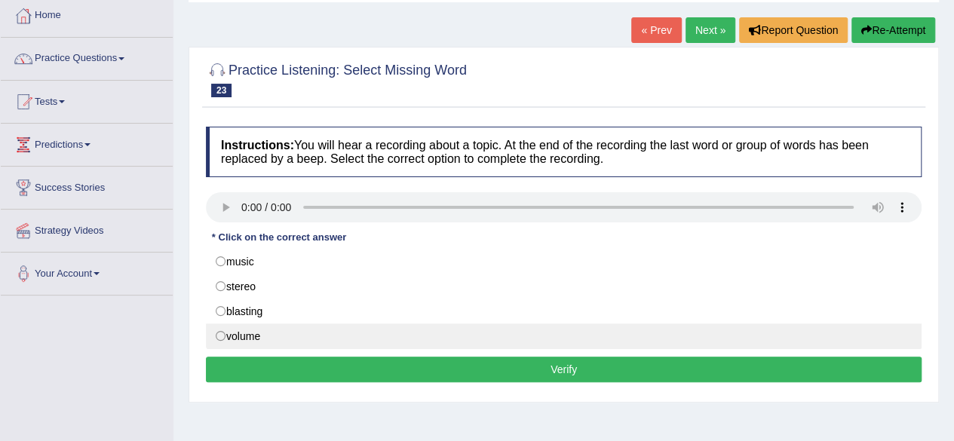
click at [222, 334] on label "volume" at bounding box center [563, 336] width 715 height 26
radio input "true"
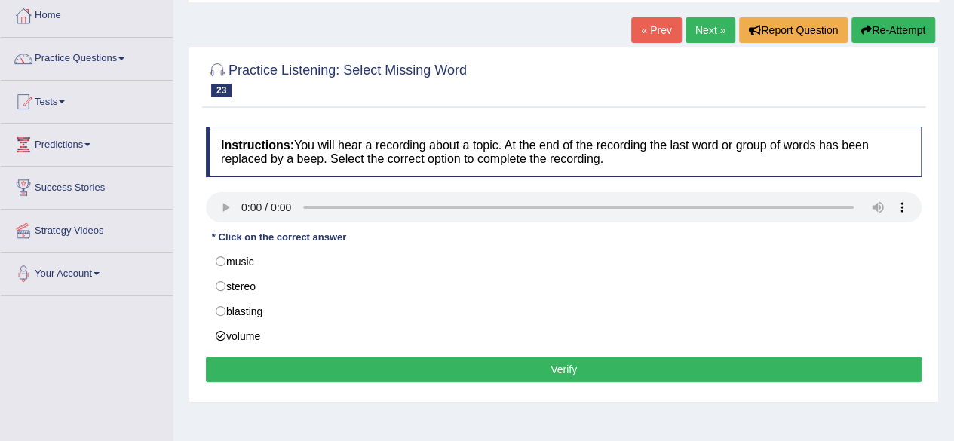
click at [261, 372] on button "Verify" at bounding box center [563, 370] width 715 height 26
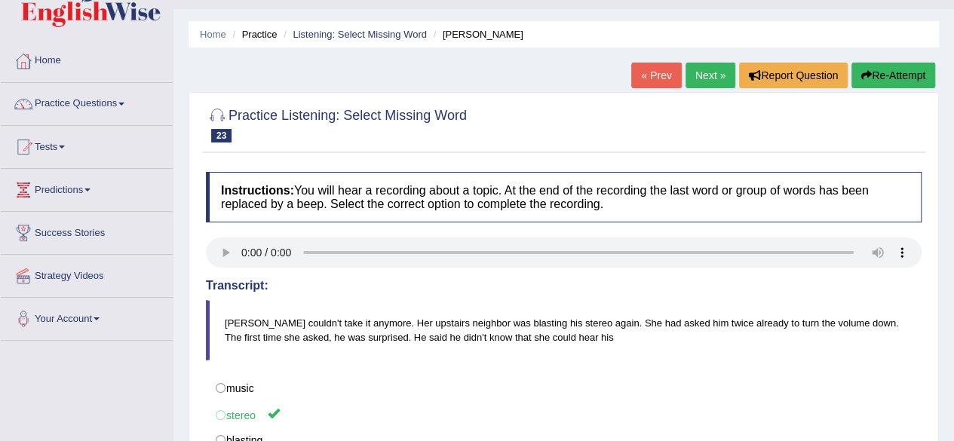
scroll to position [0, 0]
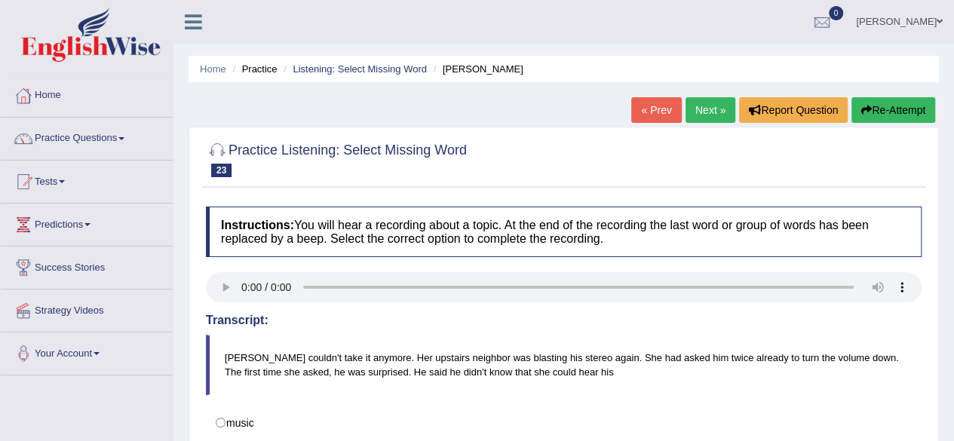
click at [711, 108] on link "Next »" at bounding box center [710, 110] width 50 height 26
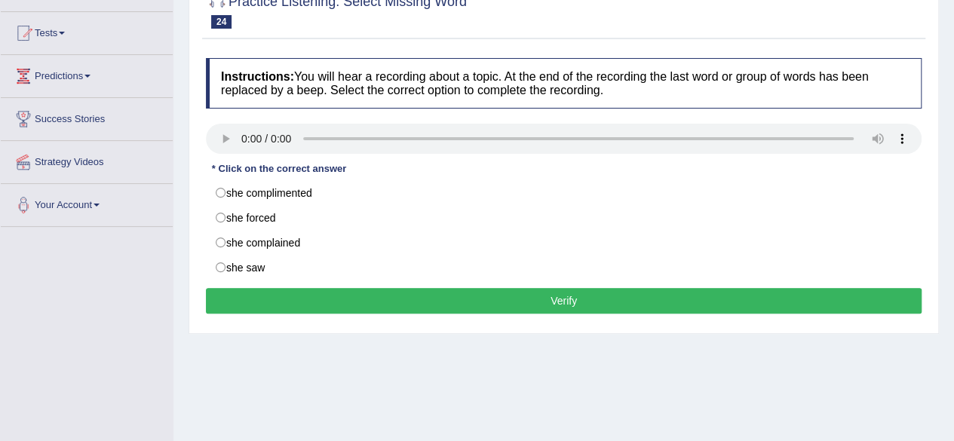
scroll to position [155, 0]
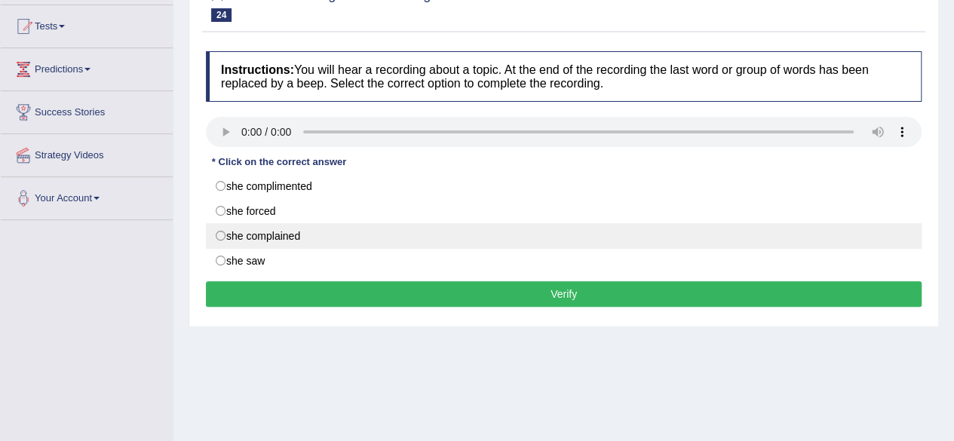
click at [223, 234] on label "she complained" at bounding box center [563, 236] width 715 height 26
radio input "true"
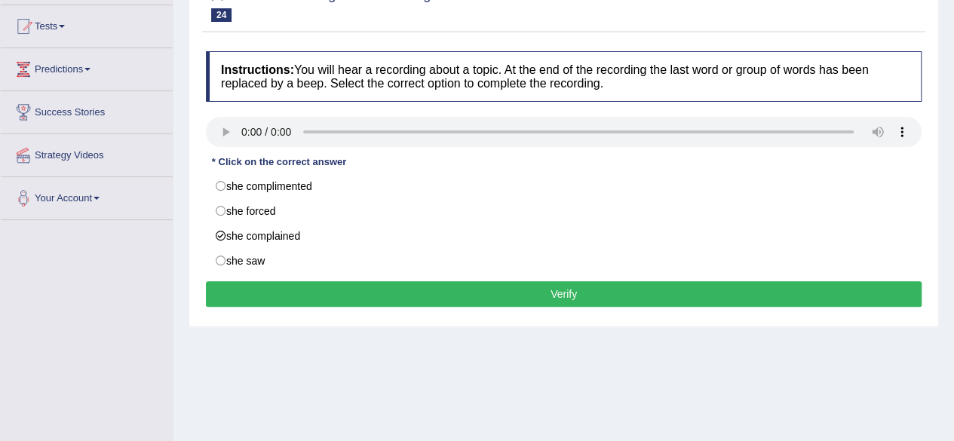
click at [296, 290] on button "Verify" at bounding box center [563, 294] width 715 height 26
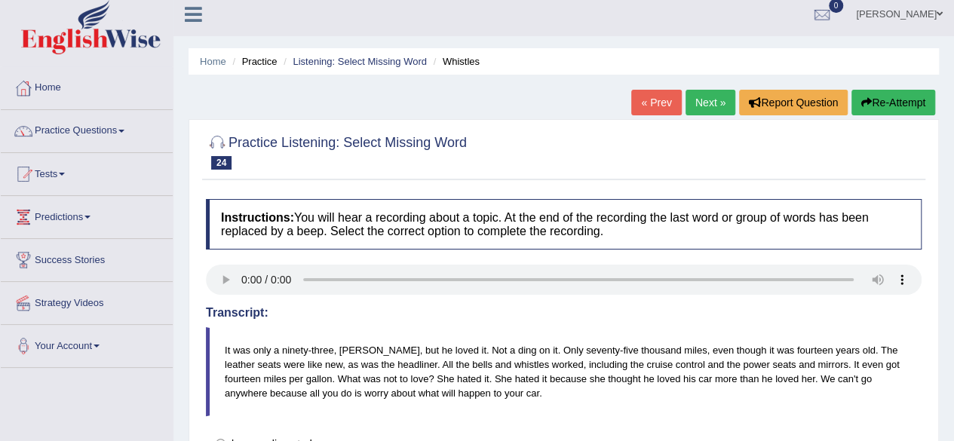
scroll to position [0, 0]
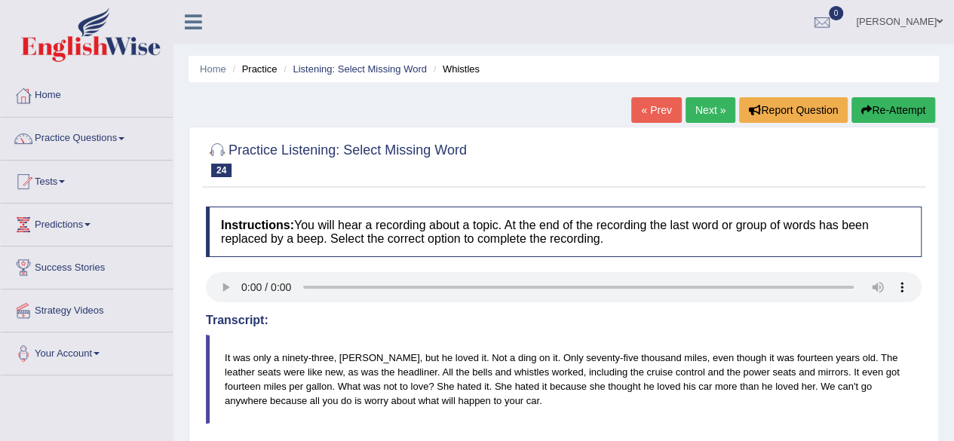
click at [702, 113] on link "Next »" at bounding box center [710, 110] width 50 height 26
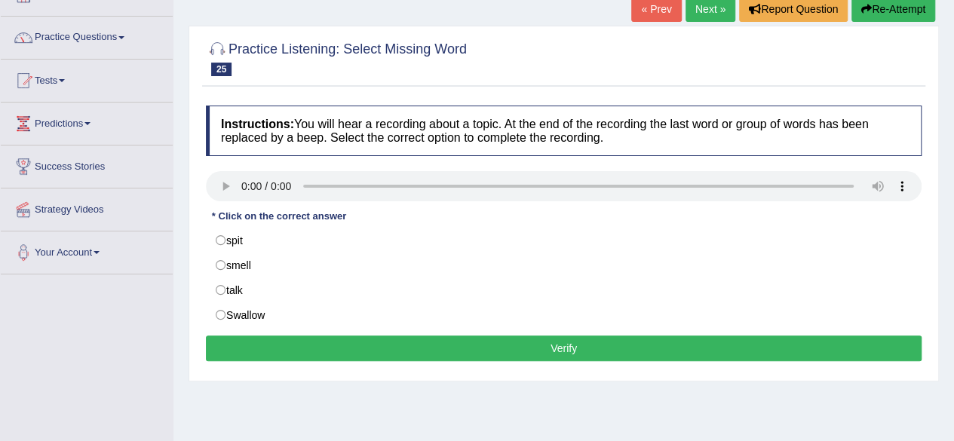
scroll to position [106, 0]
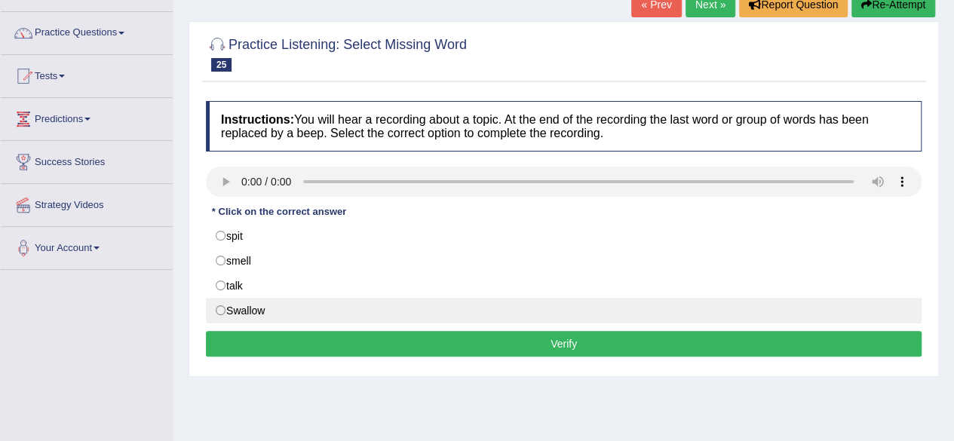
click at [225, 307] on label "Swallow" at bounding box center [563, 311] width 715 height 26
radio input "true"
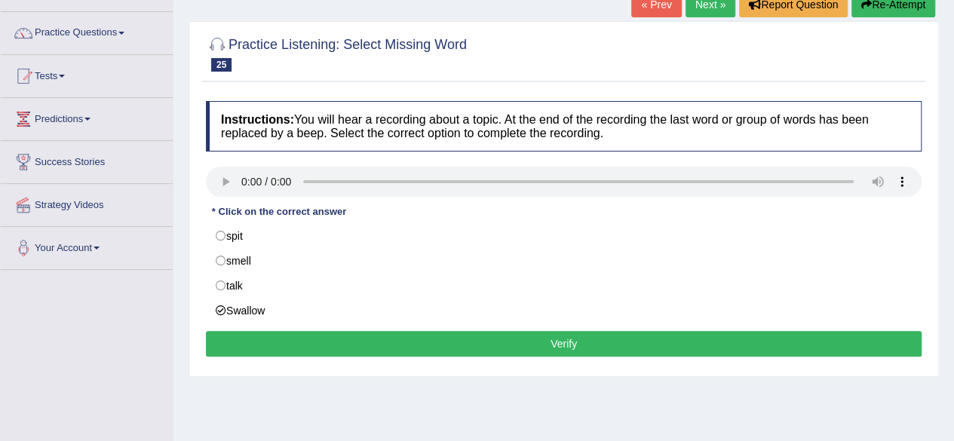
click at [323, 341] on button "Verify" at bounding box center [563, 344] width 715 height 26
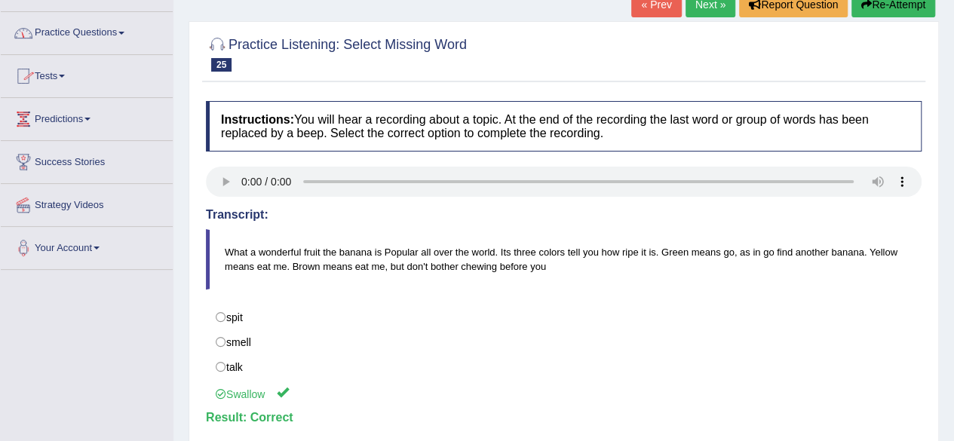
click at [128, 34] on link "Practice Questions" at bounding box center [87, 31] width 172 height 38
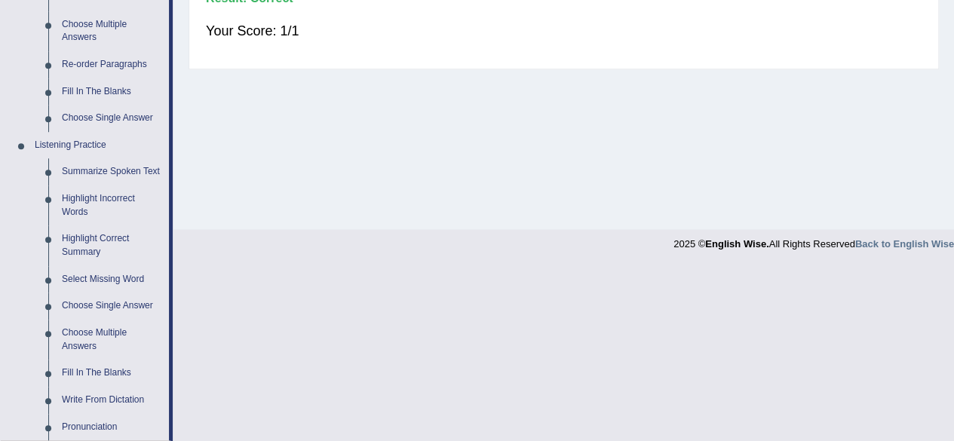
scroll to position [526, 0]
click at [85, 234] on link "Highlight Correct Summary" at bounding box center [112, 244] width 114 height 40
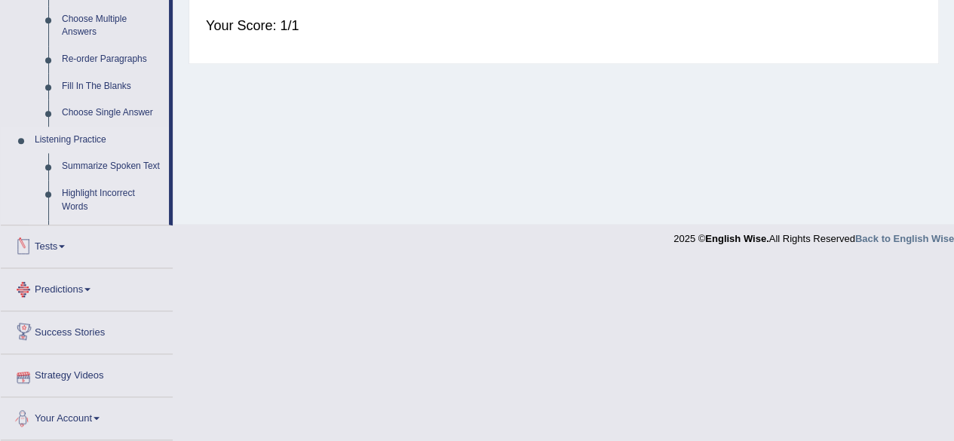
scroll to position [456, 0]
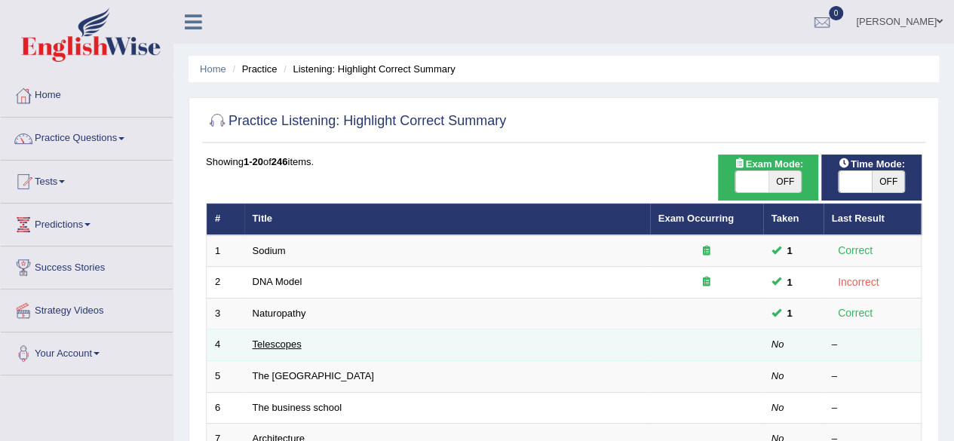
click at [280, 346] on link "Telescopes" at bounding box center [277, 343] width 49 height 11
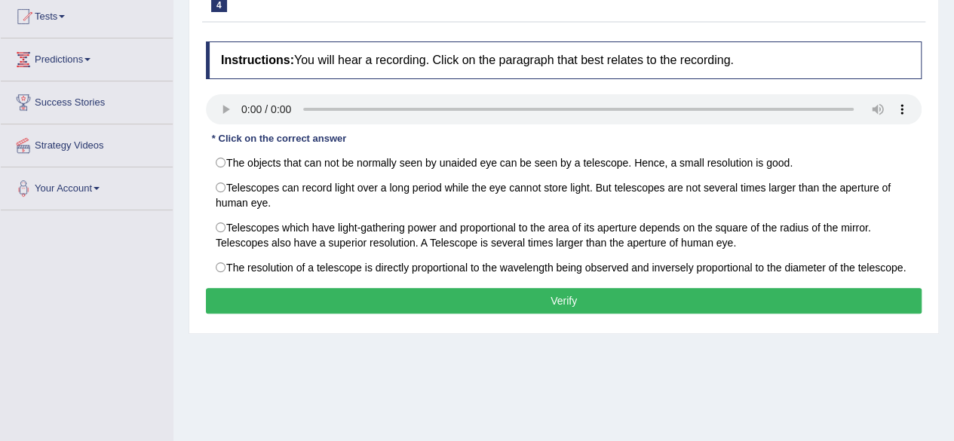
scroll to position [166, 0]
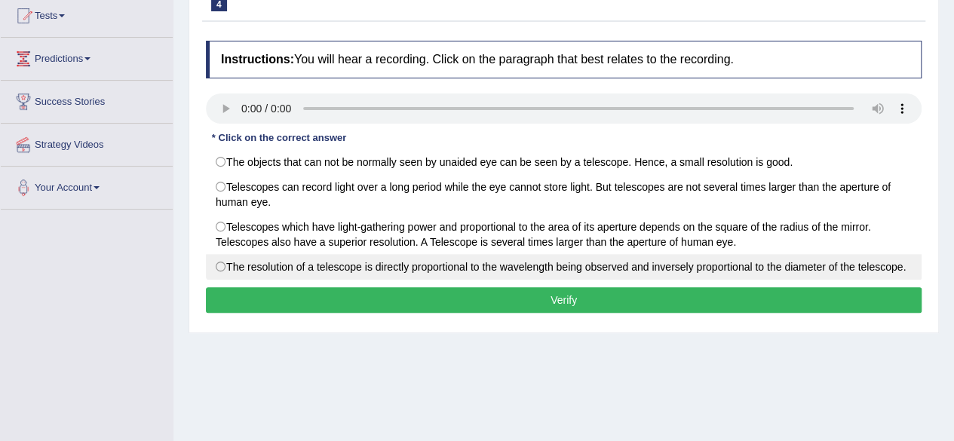
click at [231, 262] on label "The resolution of a telescope is directly proportional to the wavelength being …" at bounding box center [563, 267] width 715 height 26
radio input "true"
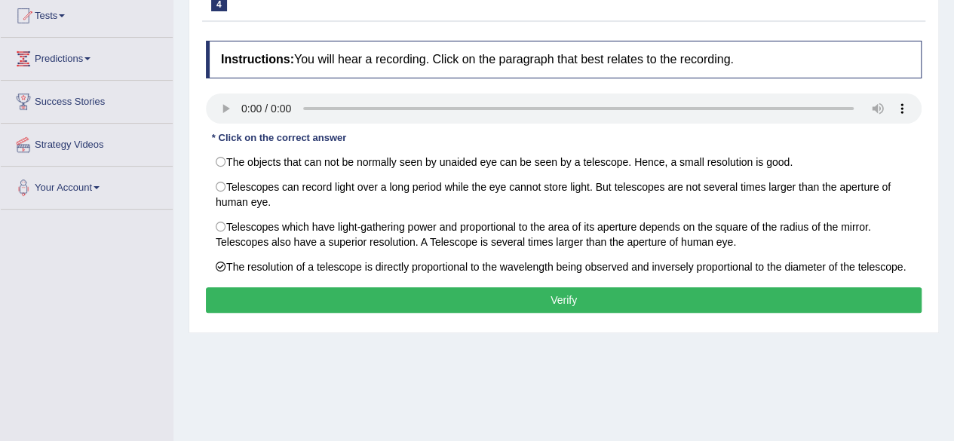
click at [271, 292] on button "Verify" at bounding box center [563, 300] width 715 height 26
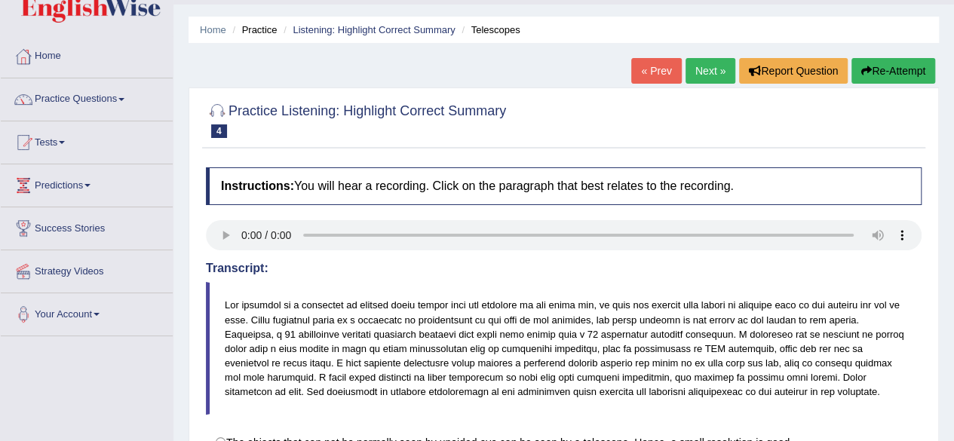
scroll to position [29, 0]
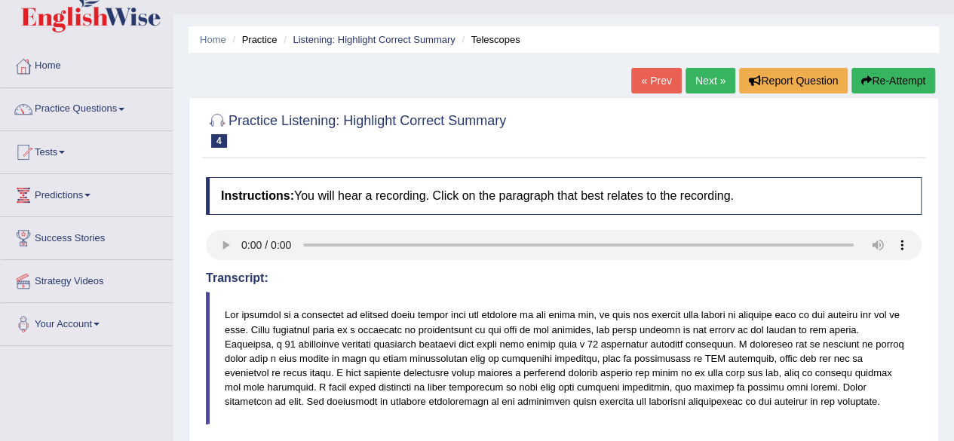
click at [710, 84] on link "Next »" at bounding box center [710, 81] width 50 height 26
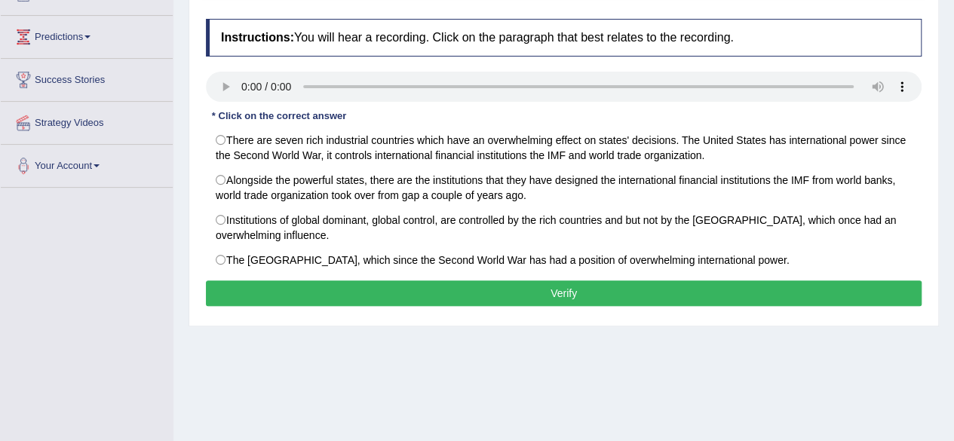
scroll to position [190, 0]
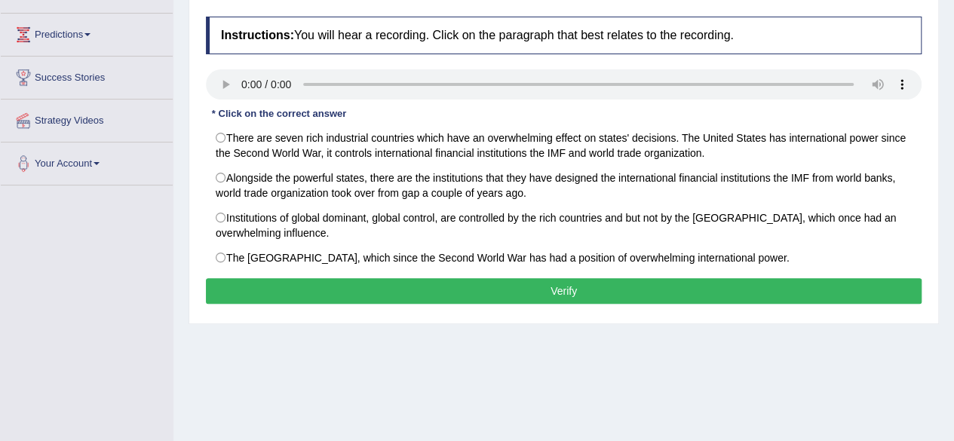
click at [608, 346] on div "Home Practice Listening: Highlight Correct Summary The United States « Prev Nex…" at bounding box center [563, 187] width 780 height 754
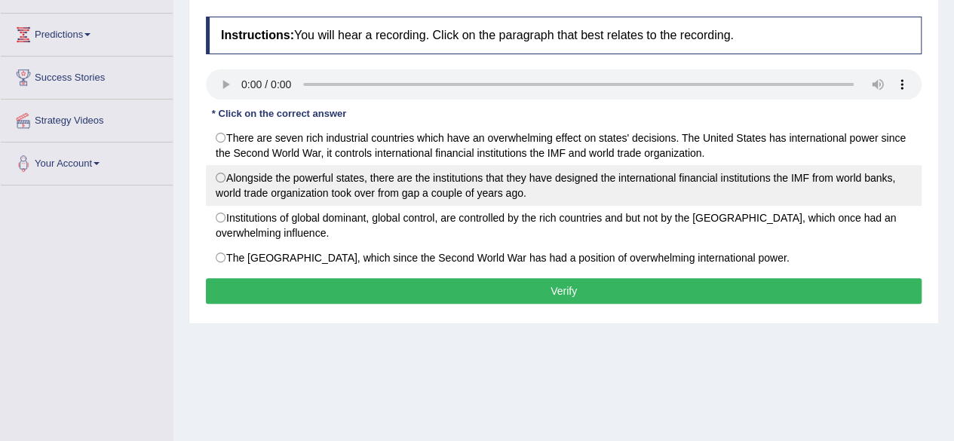
click at [225, 177] on label "Alongside the powerful states, there are the institutions that they have design…" at bounding box center [563, 185] width 715 height 41
radio input "true"
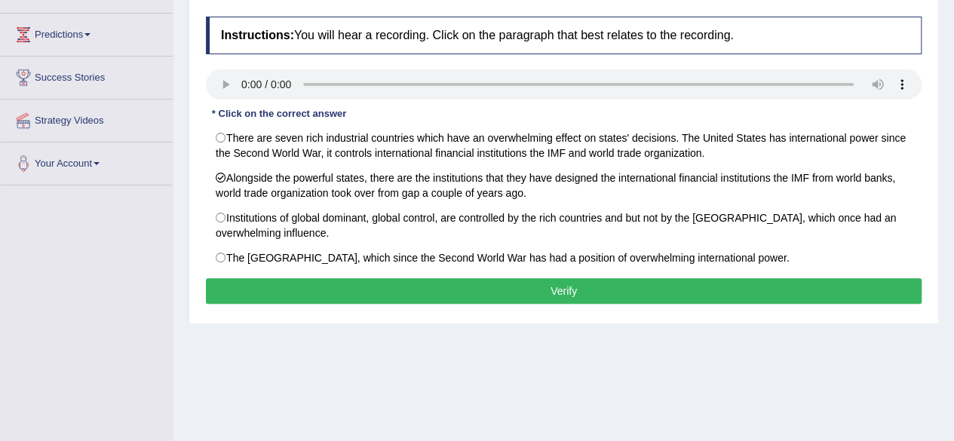
click at [318, 289] on button "Verify" at bounding box center [563, 291] width 715 height 26
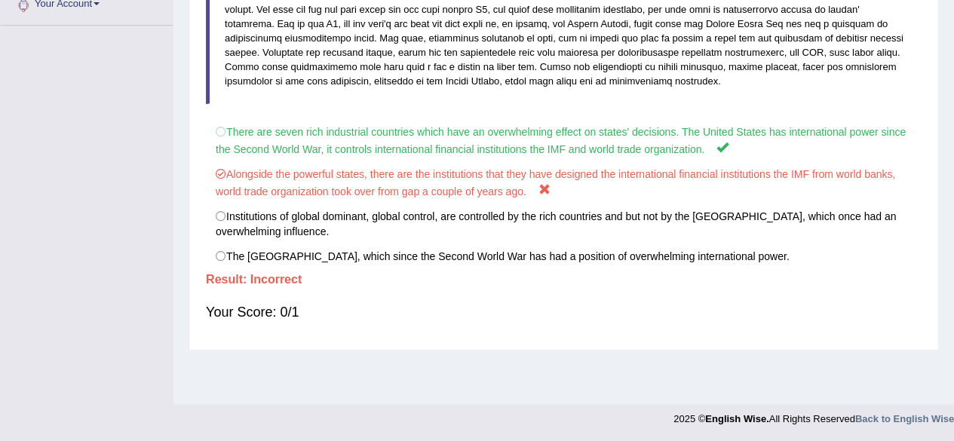
scroll to position [0, 0]
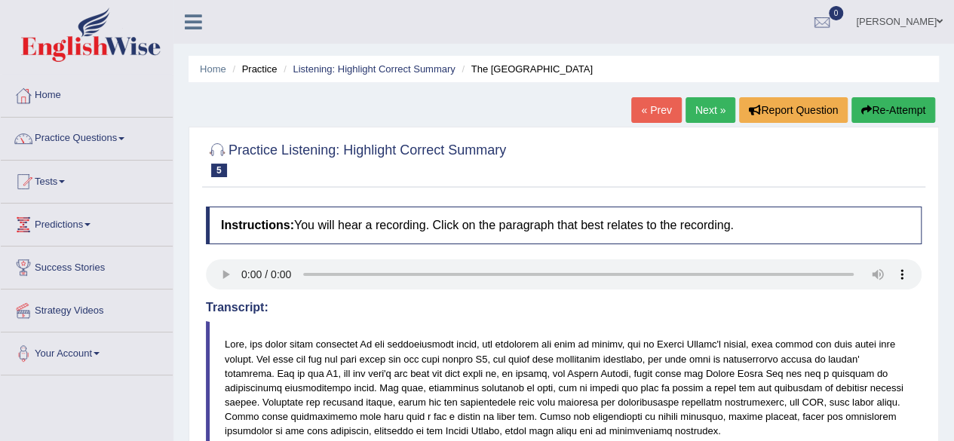
click at [713, 115] on link "Next »" at bounding box center [710, 110] width 50 height 26
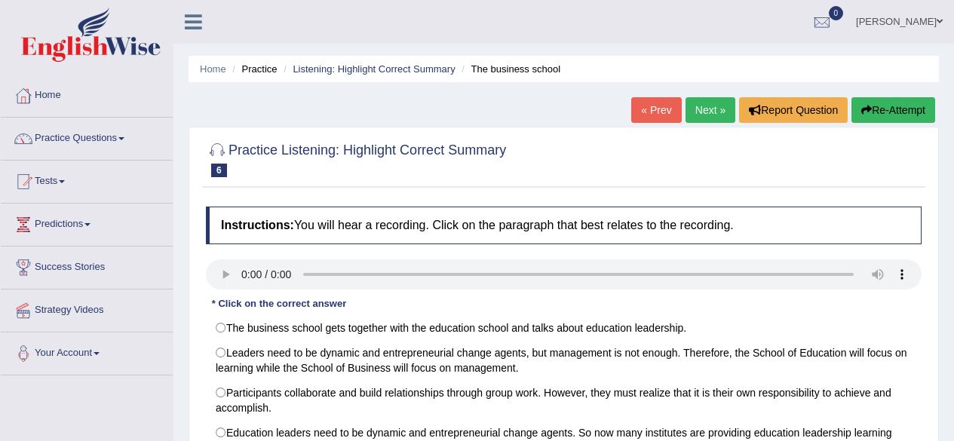
scroll to position [186, 0]
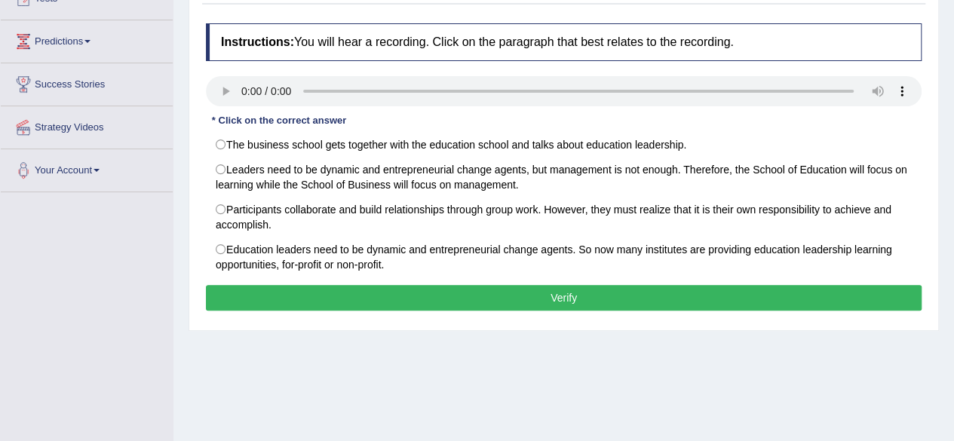
click at [953, 257] on html "Toggle navigation Home Practice Questions Speaking Practice Read Aloud Repeat S…" at bounding box center [477, 37] width 954 height 441
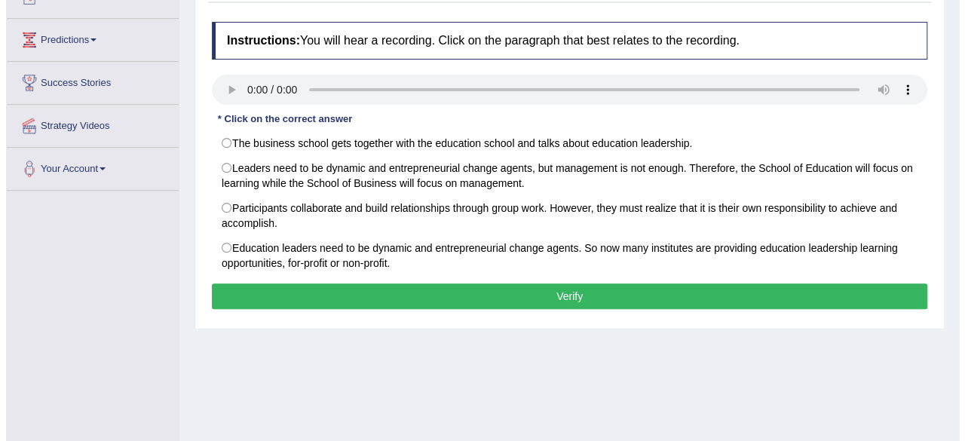
scroll to position [0, 0]
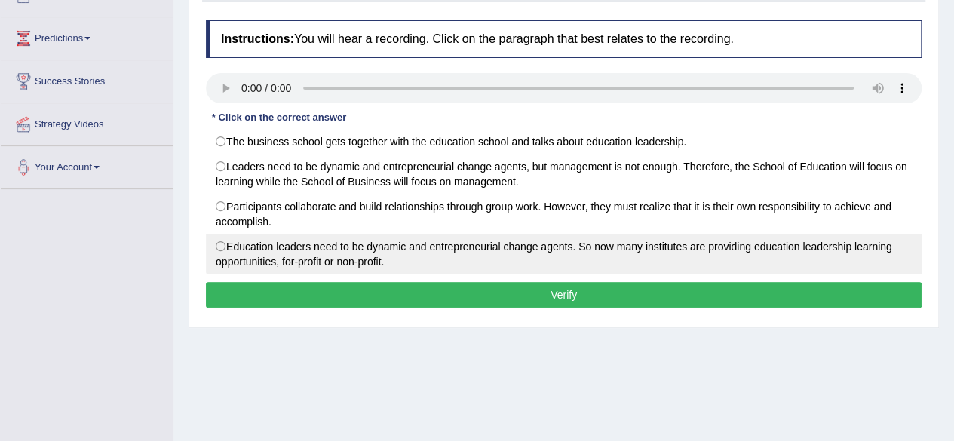
click at [229, 263] on label "Education leaders need to be dynamic and entrepreneurial change agents. So now …" at bounding box center [563, 254] width 715 height 41
radio input "true"
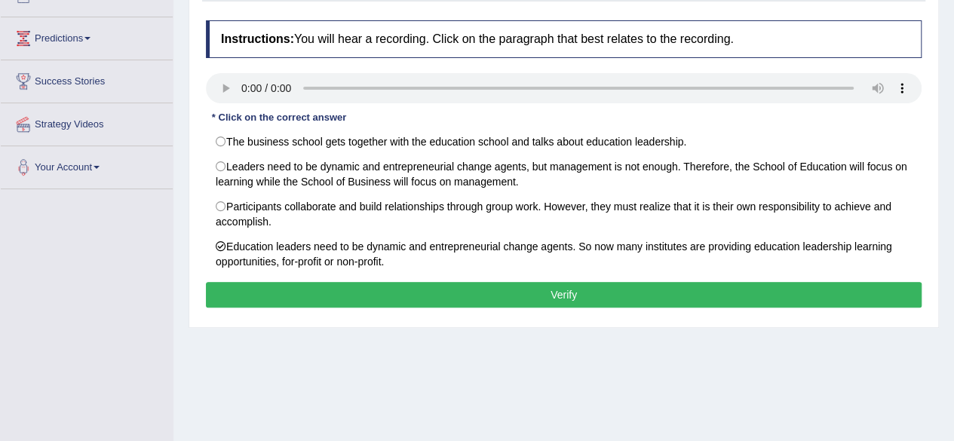
click at [289, 290] on button "Verify" at bounding box center [563, 295] width 715 height 26
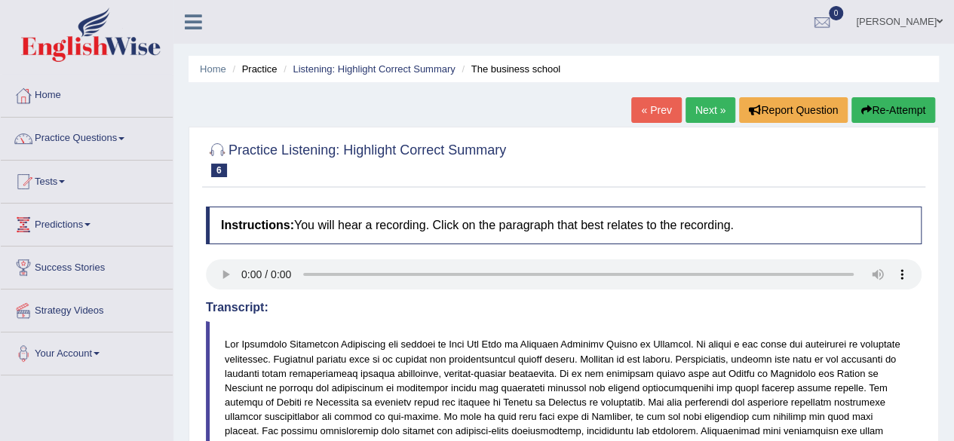
click at [710, 115] on link "Next »" at bounding box center [710, 110] width 50 height 26
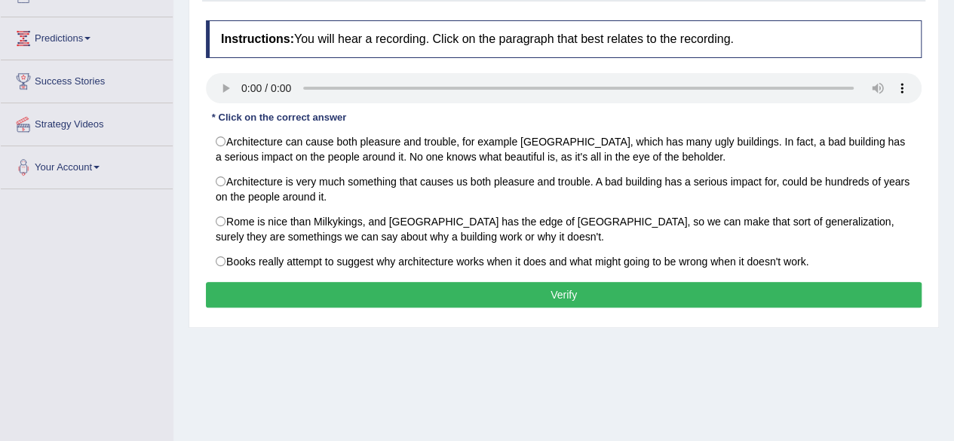
scroll to position [184, 0]
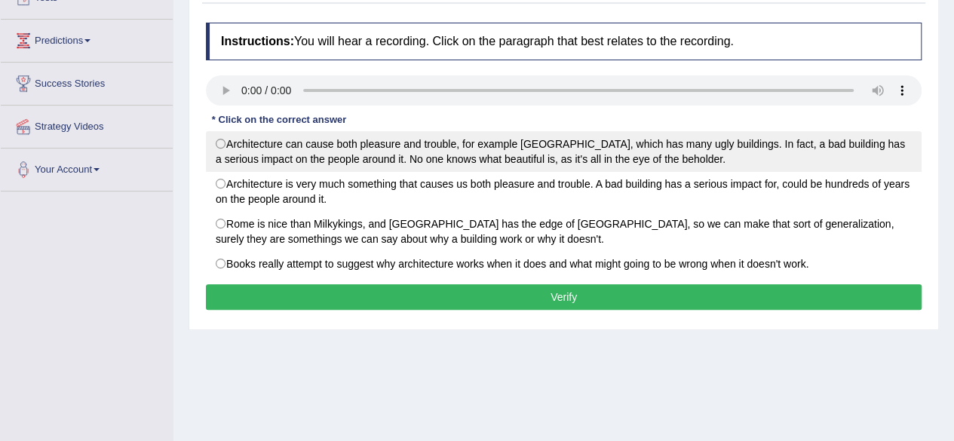
click at [229, 142] on label "Architecture can cause both pleasure and trouble, for example [GEOGRAPHIC_DATA]…" at bounding box center [563, 151] width 715 height 41
radio input "true"
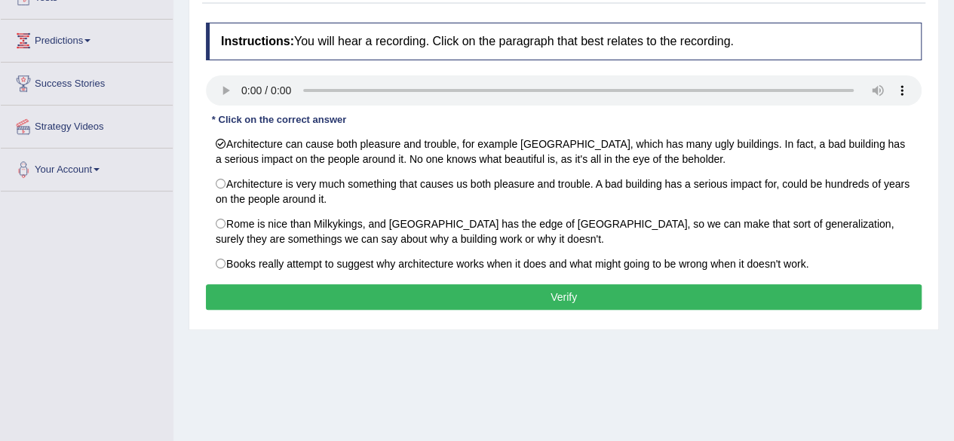
click at [330, 286] on button "Verify" at bounding box center [563, 297] width 715 height 26
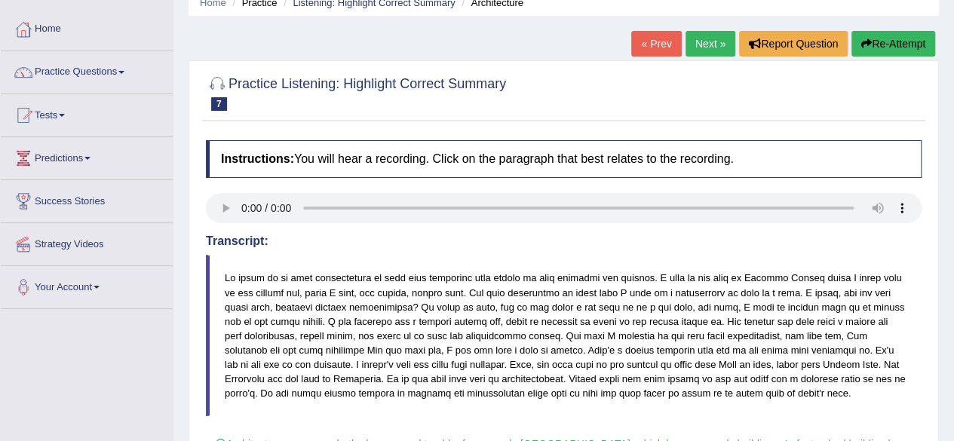
scroll to position [0, 0]
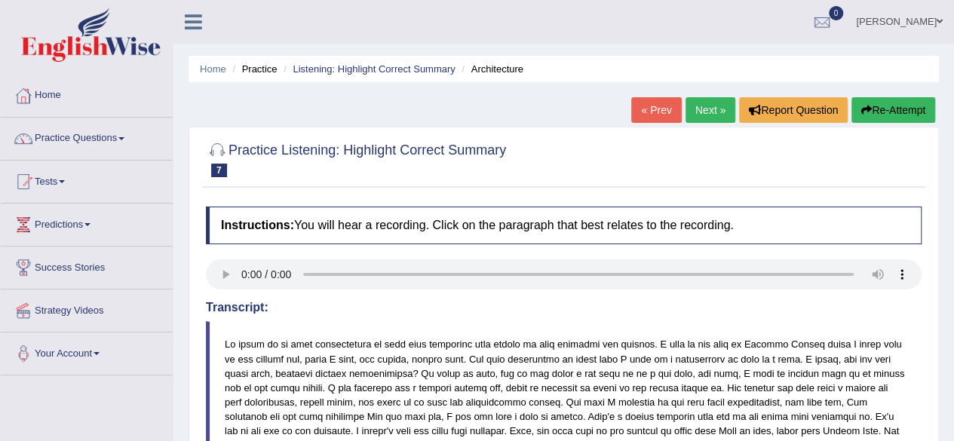
click at [709, 112] on link "Next »" at bounding box center [710, 110] width 50 height 26
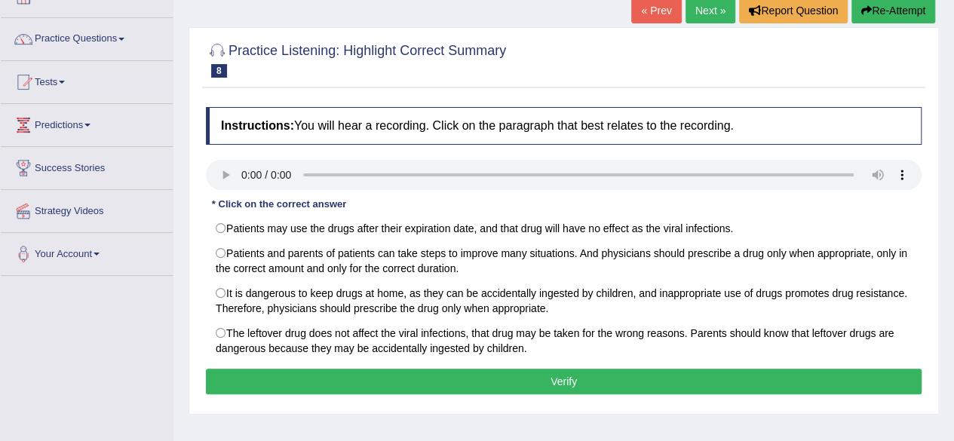
scroll to position [102, 0]
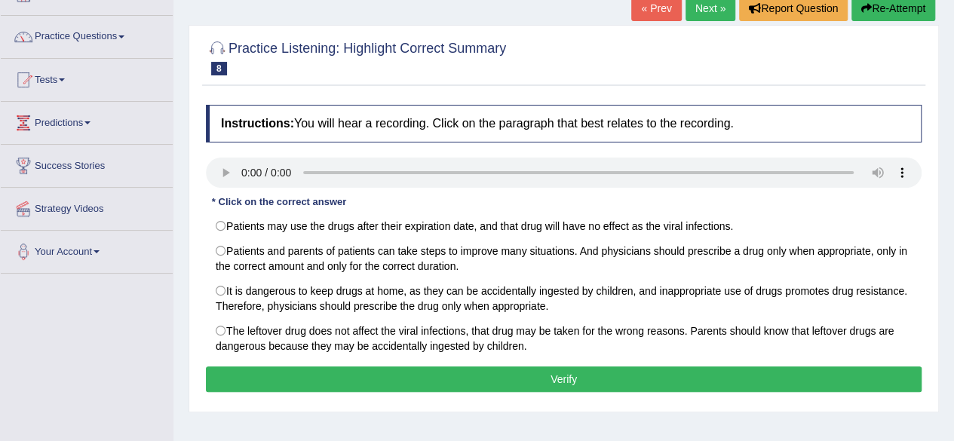
click at [194, 323] on div "Practice Listening: Highlight Correct Summary 8 Physicians Instructions: You wi…" at bounding box center [563, 218] width 750 height 387
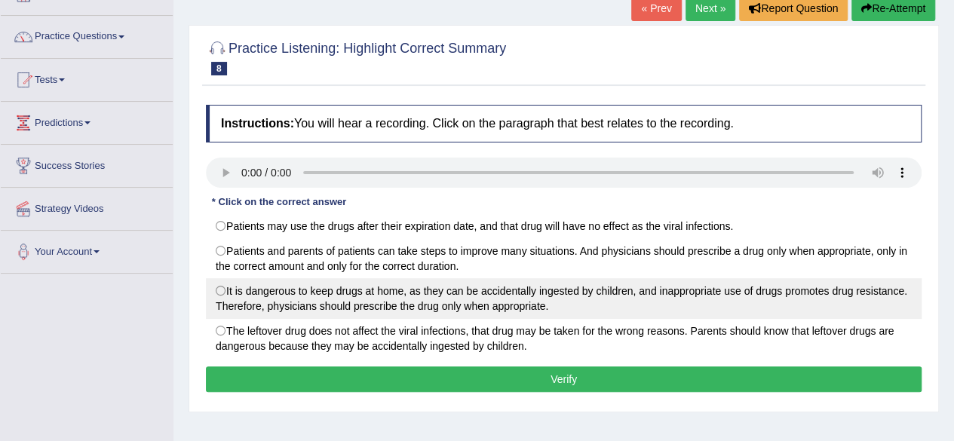
click at [224, 290] on label "It is dangerous to keep drugs at home, as they can be accidentally ingested by …" at bounding box center [563, 298] width 715 height 41
radio input "true"
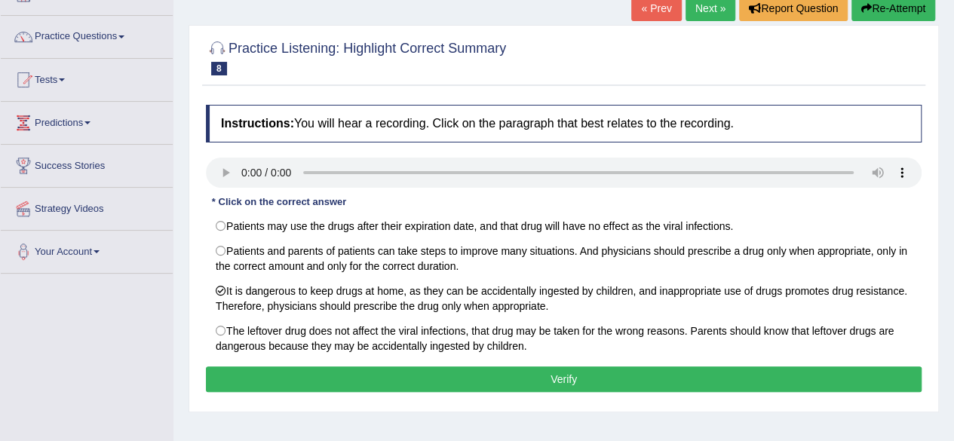
click at [255, 375] on button "Verify" at bounding box center [563, 379] width 715 height 26
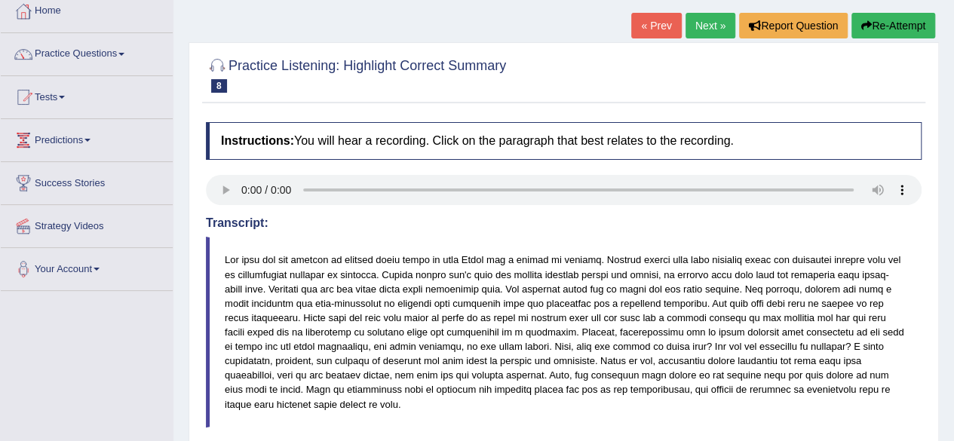
scroll to position [0, 0]
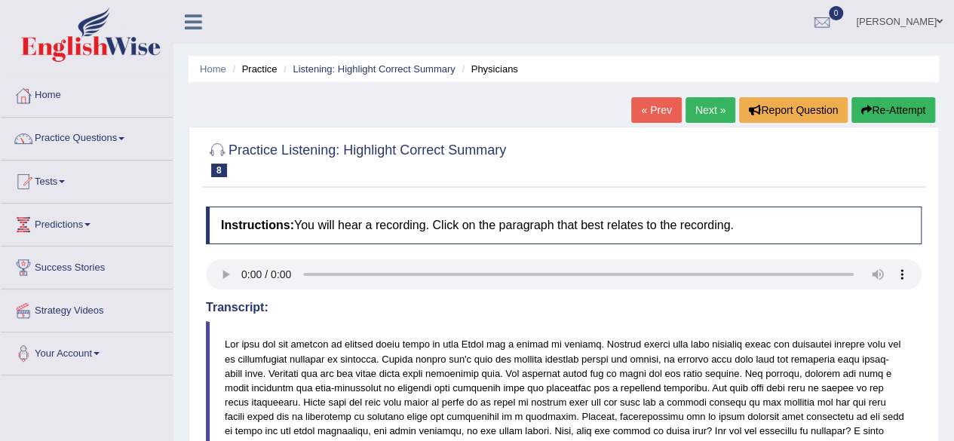
click at [714, 121] on link "Next »" at bounding box center [710, 110] width 50 height 26
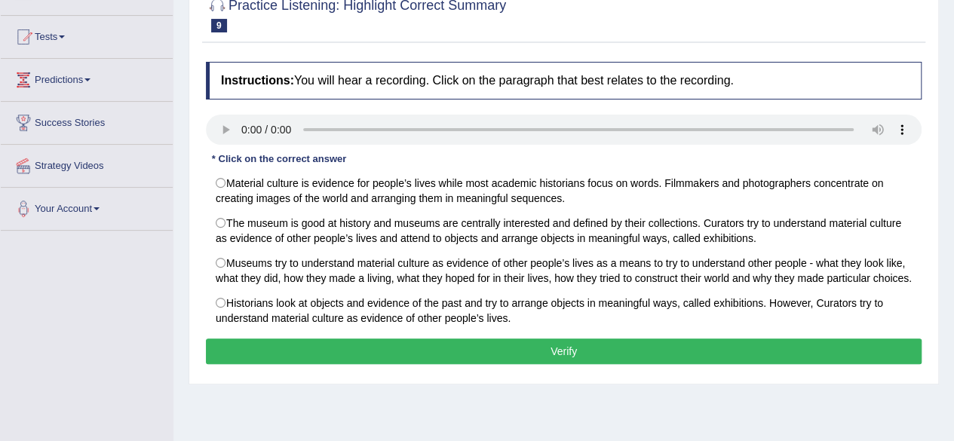
scroll to position [170, 0]
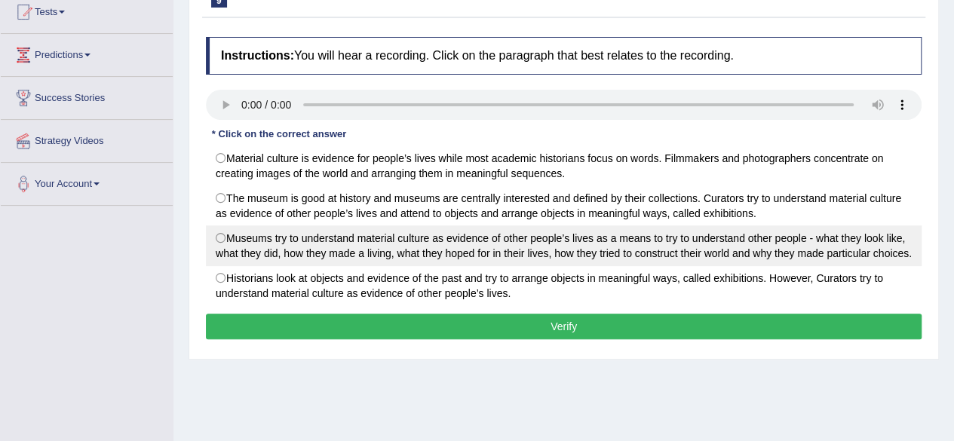
click at [232, 236] on label "Museums try to understand material culture as evidence of other people’s lives …" at bounding box center [563, 245] width 715 height 41
radio input "true"
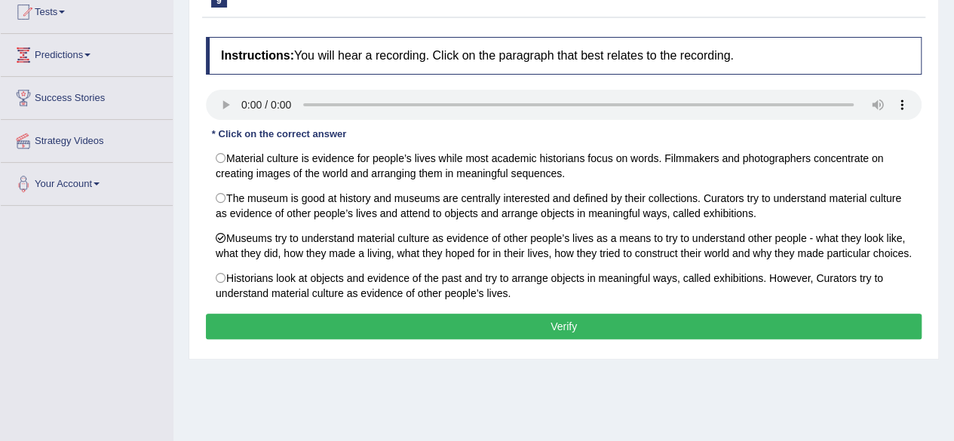
click at [366, 319] on button "Verify" at bounding box center [563, 327] width 715 height 26
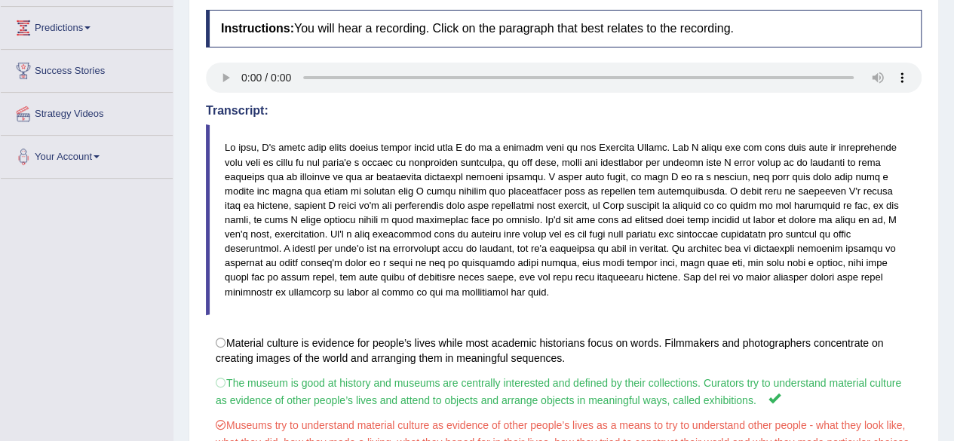
scroll to position [100, 0]
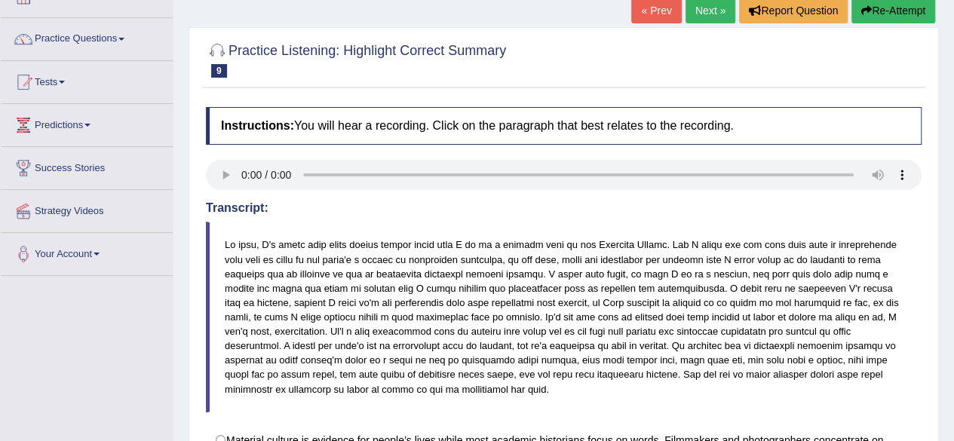
click at [721, 12] on link "Next »" at bounding box center [710, 11] width 50 height 26
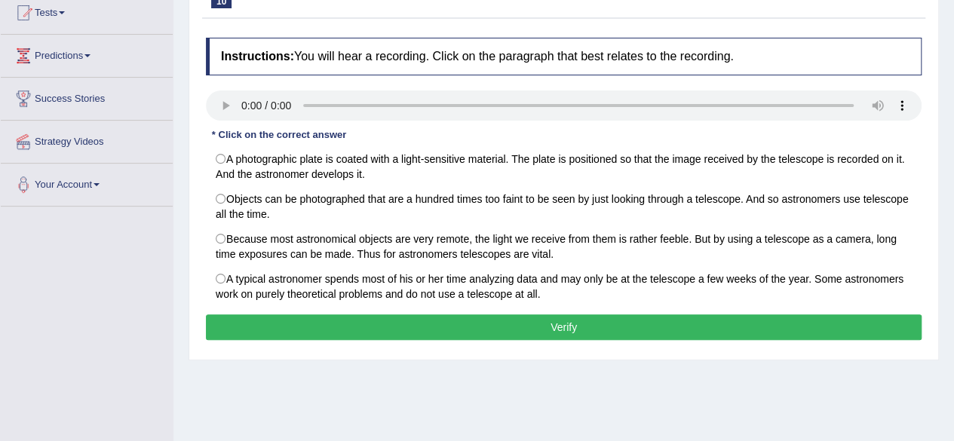
scroll to position [188, 0]
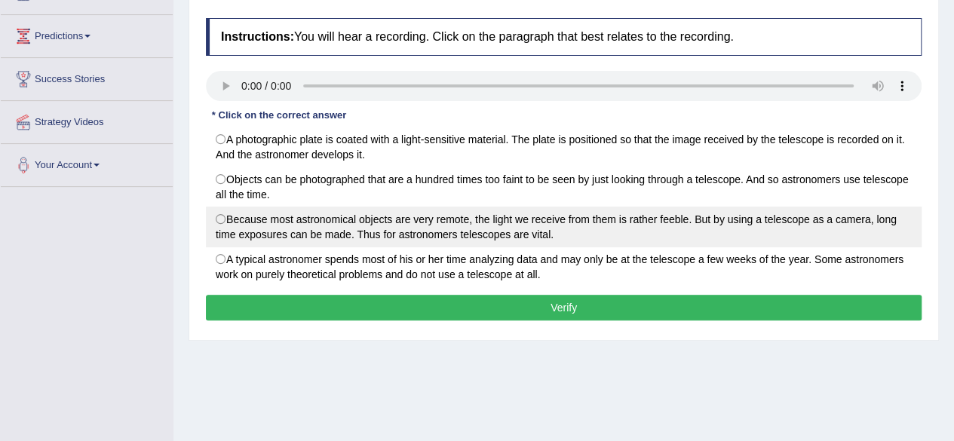
click at [232, 221] on label "Because most astronomical objects are very remote, the light we receive from th…" at bounding box center [563, 227] width 715 height 41
radio input "true"
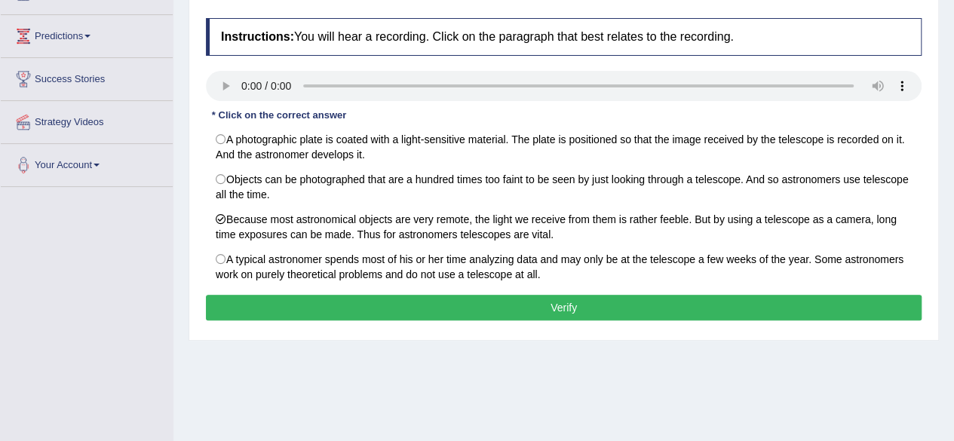
click at [311, 295] on button "Verify" at bounding box center [563, 308] width 715 height 26
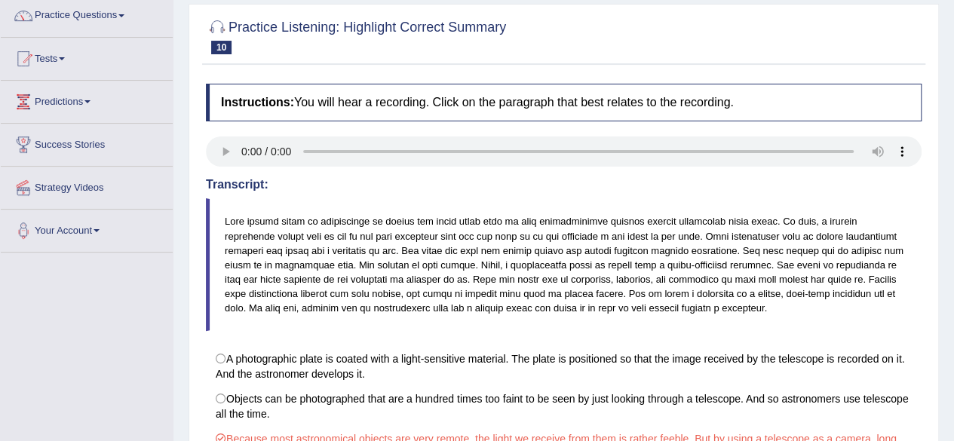
scroll to position [0, 0]
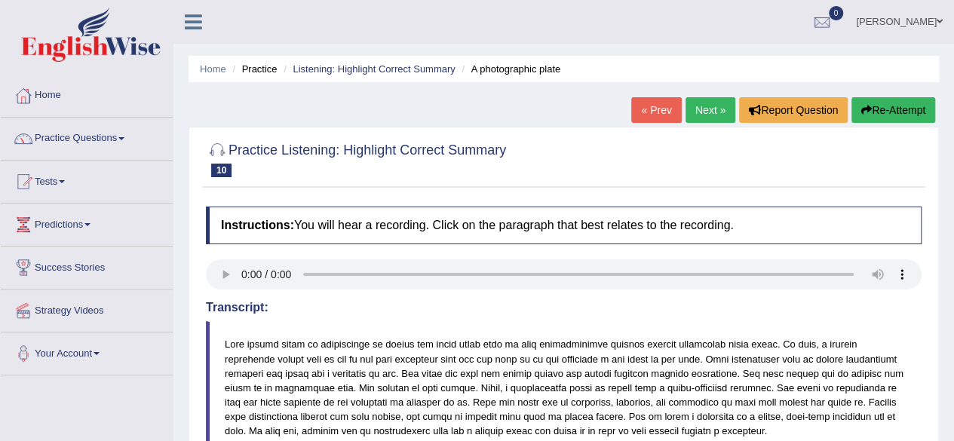
click at [707, 106] on link "Next »" at bounding box center [710, 110] width 50 height 26
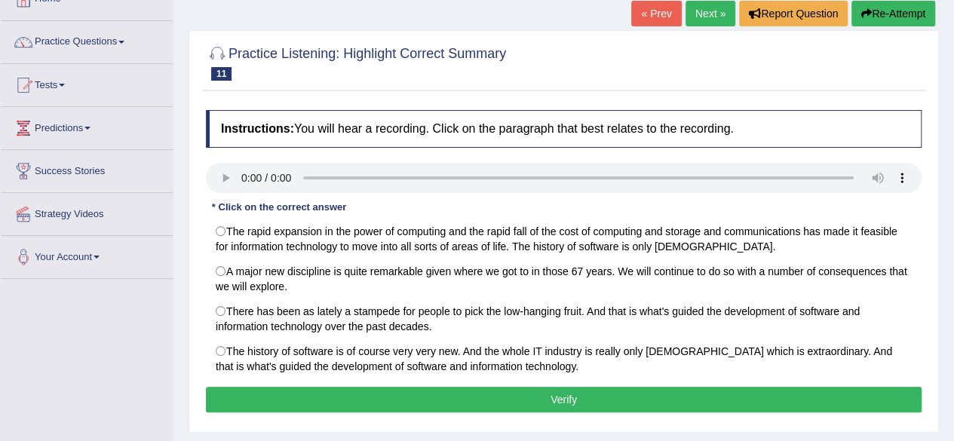
scroll to position [107, 0]
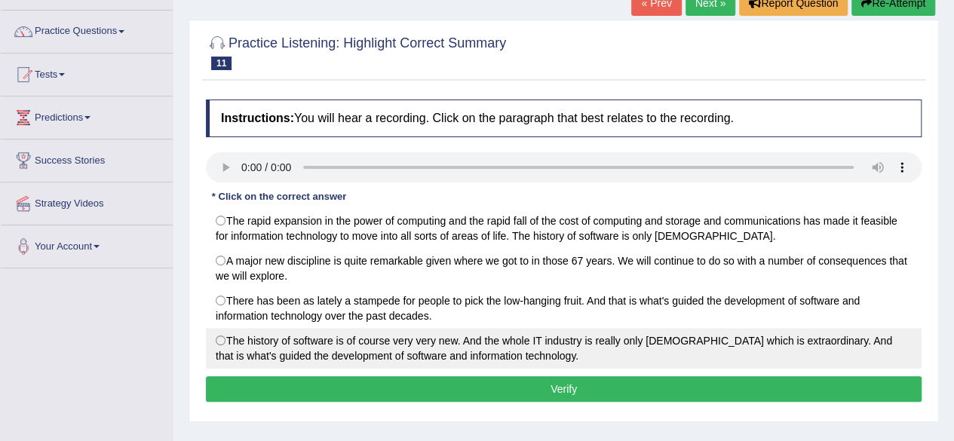
click at [224, 348] on label "The history of software is of course very very new. And the whole IT industry i…" at bounding box center [563, 348] width 715 height 41
radio input "true"
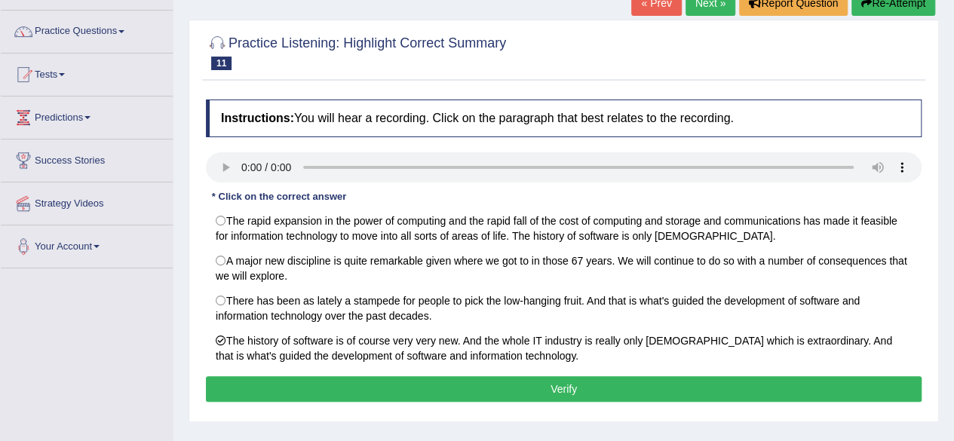
click at [237, 376] on button "Verify" at bounding box center [563, 389] width 715 height 26
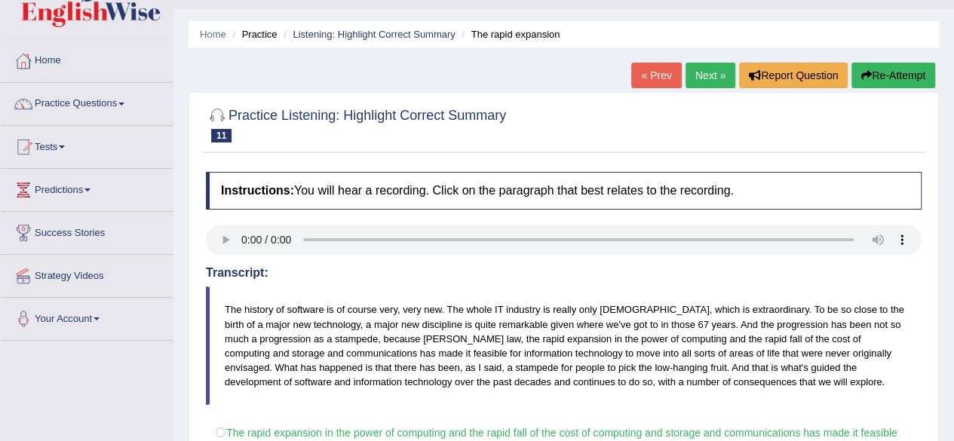
scroll to position [0, 0]
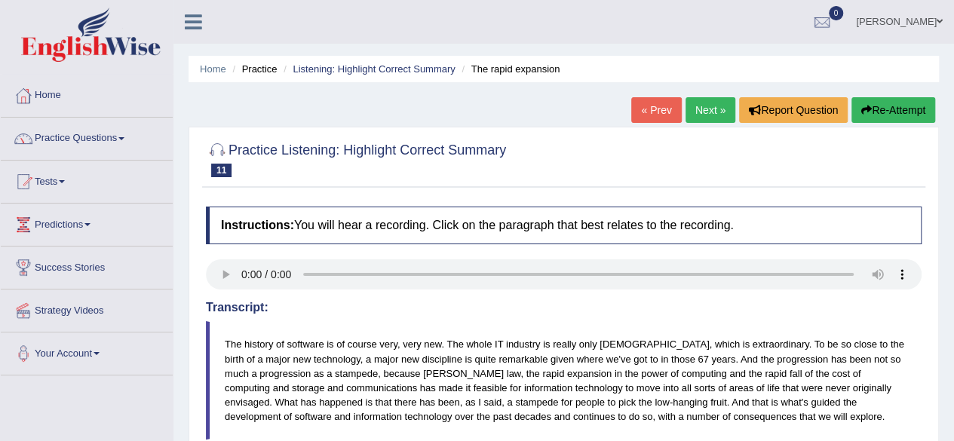
click at [700, 115] on link "Next »" at bounding box center [710, 110] width 50 height 26
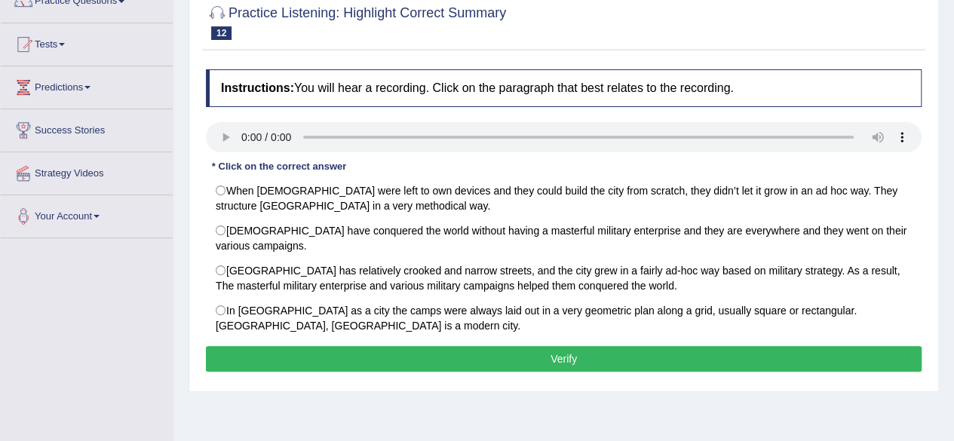
scroll to position [139, 0]
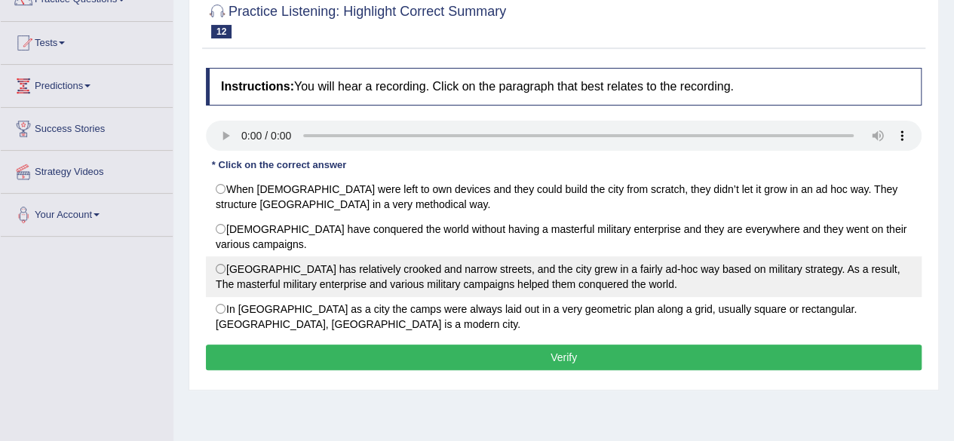
click at [219, 260] on label "[GEOGRAPHIC_DATA] has relatively crooked and narrow streets, and the city grew …" at bounding box center [563, 276] width 715 height 41
radio input "true"
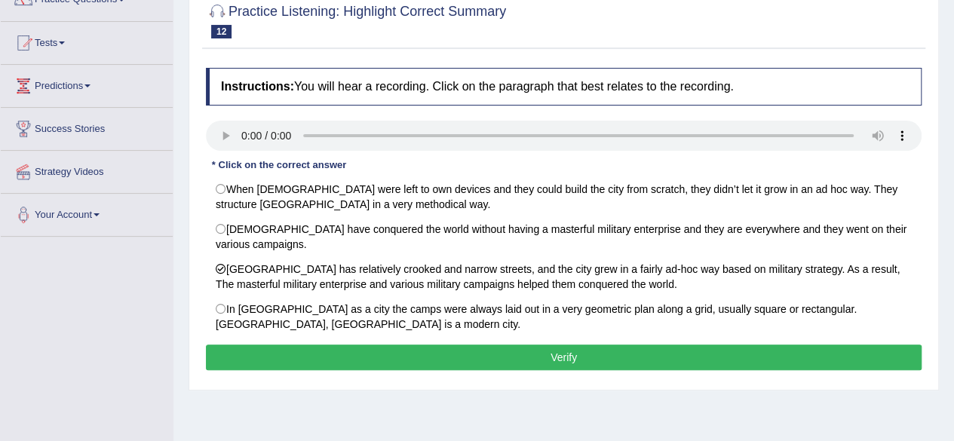
click at [280, 351] on button "Verify" at bounding box center [563, 358] width 715 height 26
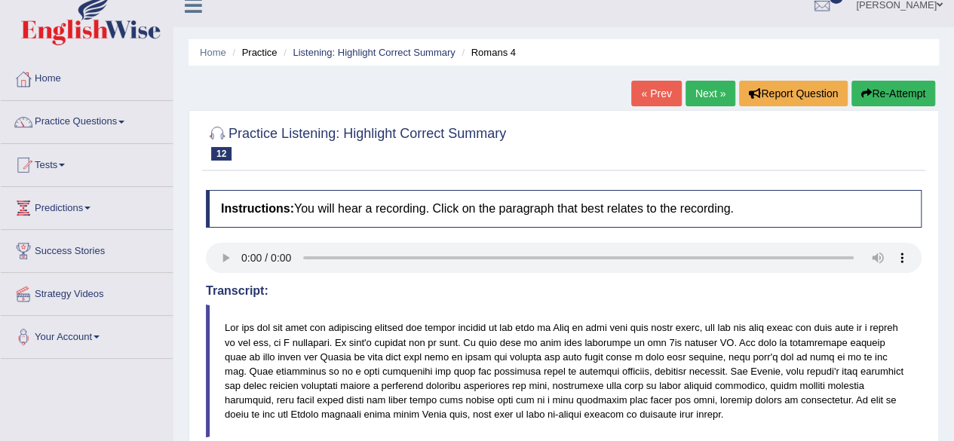
scroll to position [0, 0]
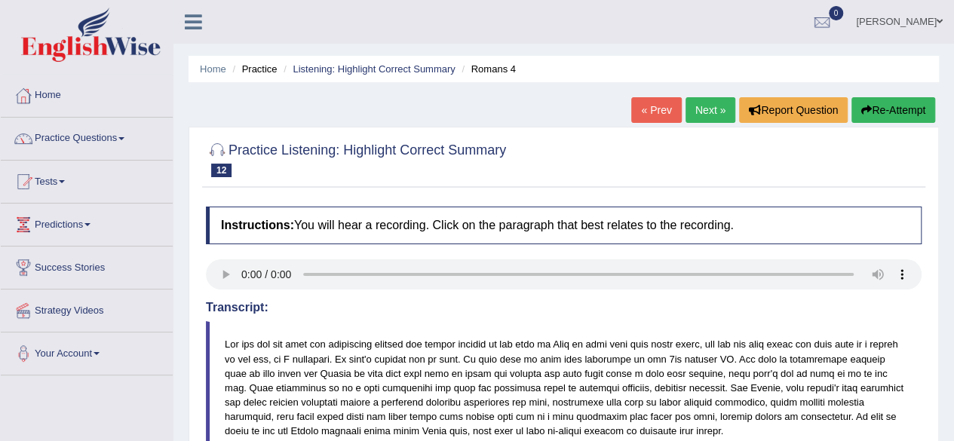
click at [711, 106] on link "Next »" at bounding box center [710, 110] width 50 height 26
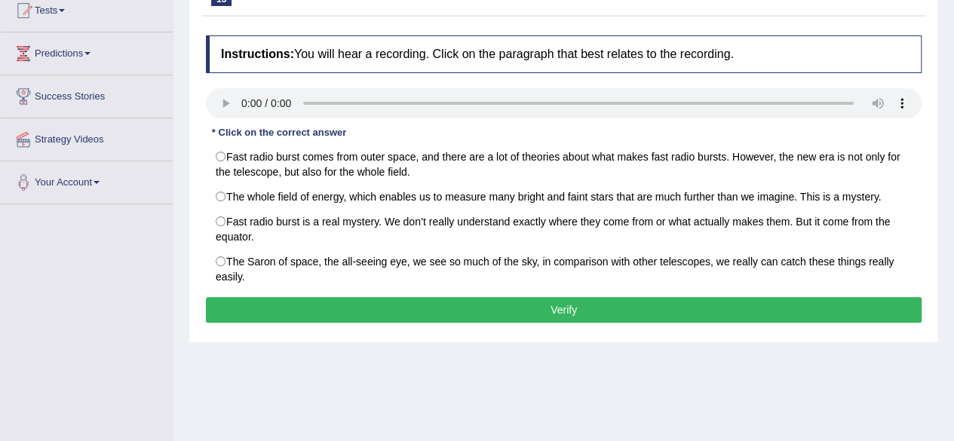
scroll to position [181, 0]
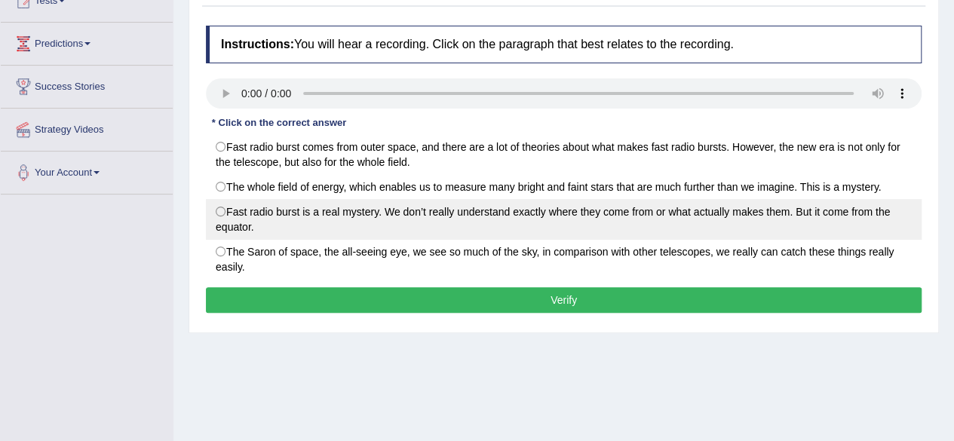
click at [225, 207] on label "Fast radio burst is a real mystery. We don’t really understand exactly where th…" at bounding box center [563, 219] width 715 height 41
radio input "true"
click at [225, 207] on label "Fast radio burst is a real mystery. We don’t really understand exactly where th…" at bounding box center [563, 219] width 715 height 41
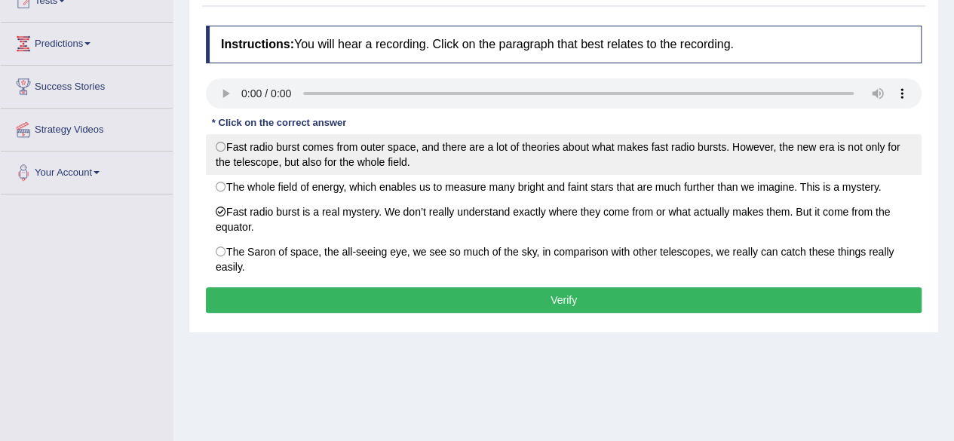
click at [226, 141] on label "Fast radio burst comes from outer space, and there are a lot of theories about …" at bounding box center [563, 154] width 715 height 41
radio input "true"
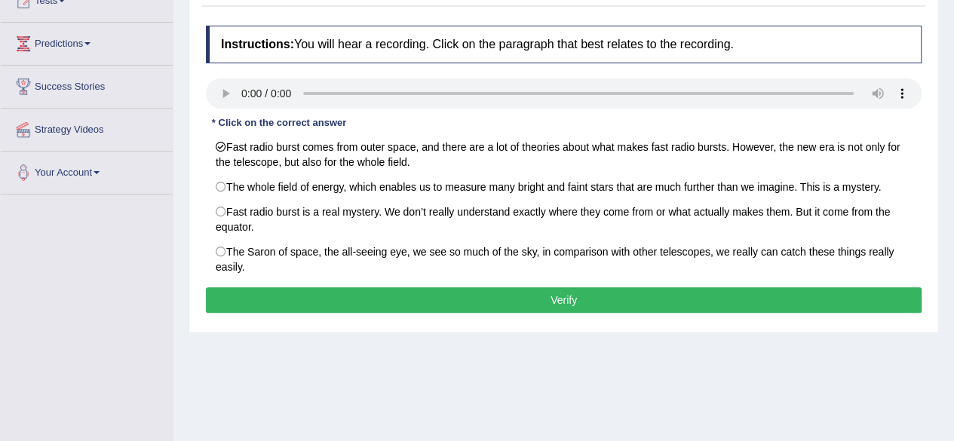
click at [296, 292] on button "Verify" at bounding box center [563, 300] width 715 height 26
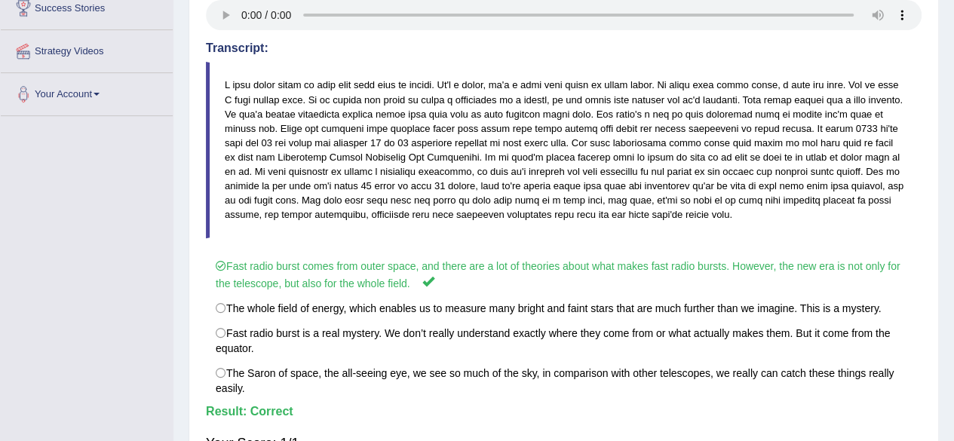
scroll to position [0, 0]
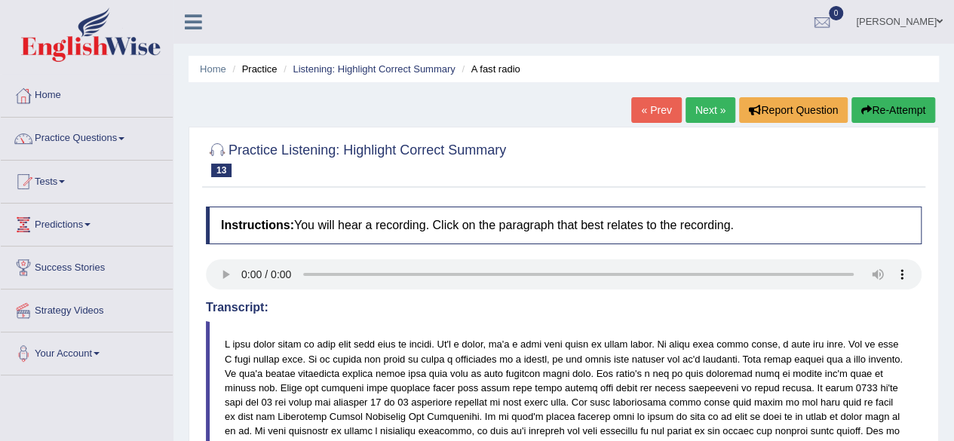
click at [707, 121] on link "Next »" at bounding box center [710, 110] width 50 height 26
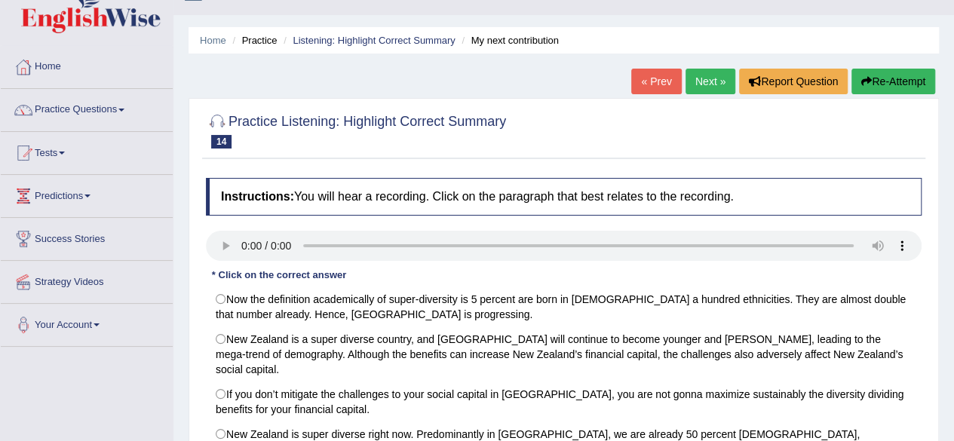
scroll to position [50, 0]
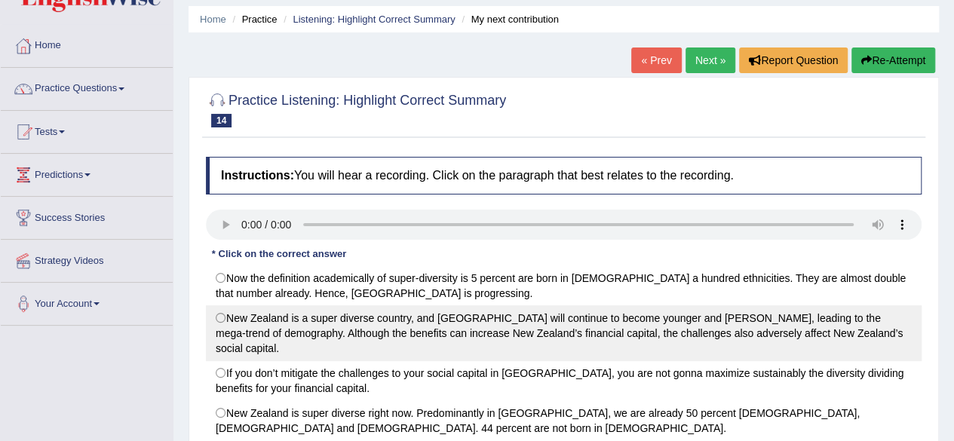
click at [216, 317] on label "New Zealand is a super diverse country, and Auckland will continue to become yo…" at bounding box center [563, 333] width 715 height 56
radio input "true"
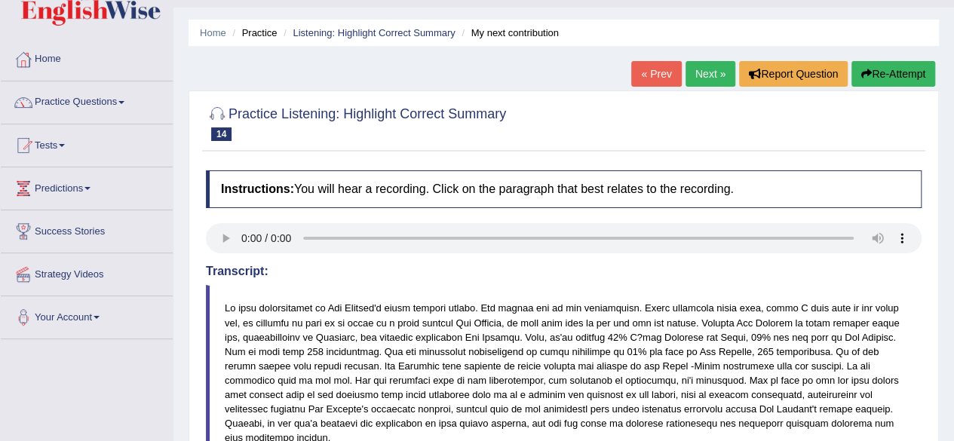
scroll to position [69, 0]
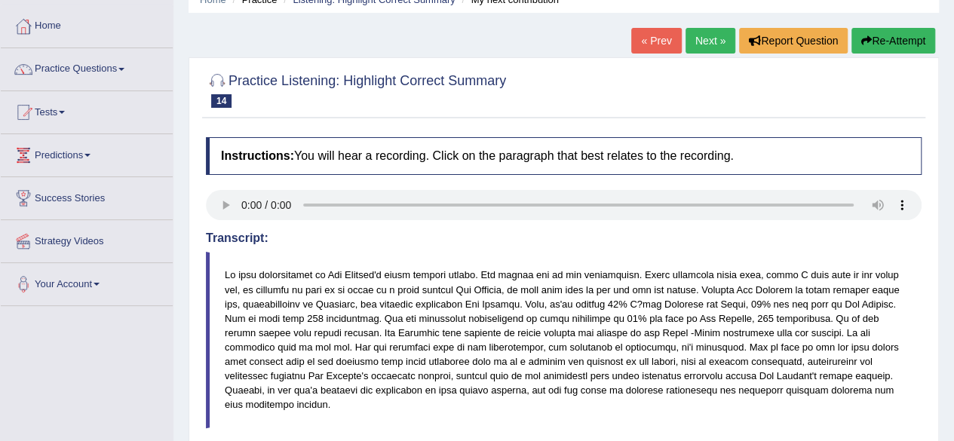
click at [706, 47] on link "Next »" at bounding box center [710, 41] width 50 height 26
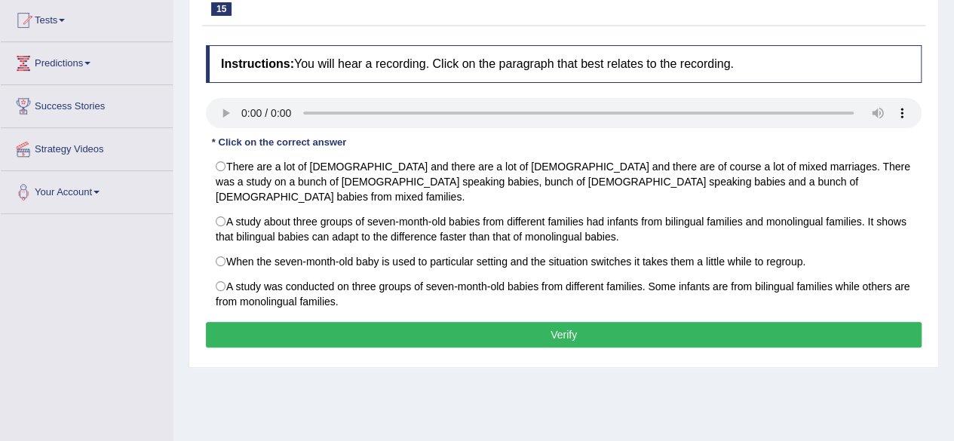
scroll to position [177, 0]
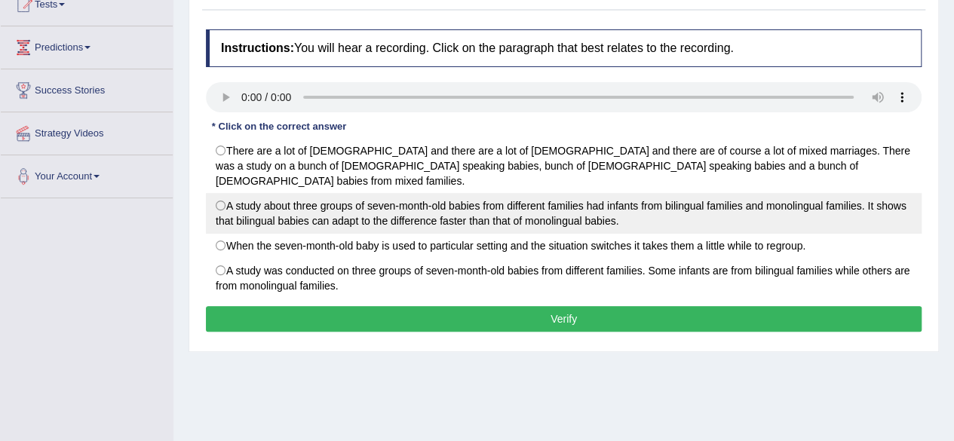
click at [231, 193] on label "A study about three groups of seven-month-old babies from different families ha…" at bounding box center [563, 213] width 715 height 41
radio input "true"
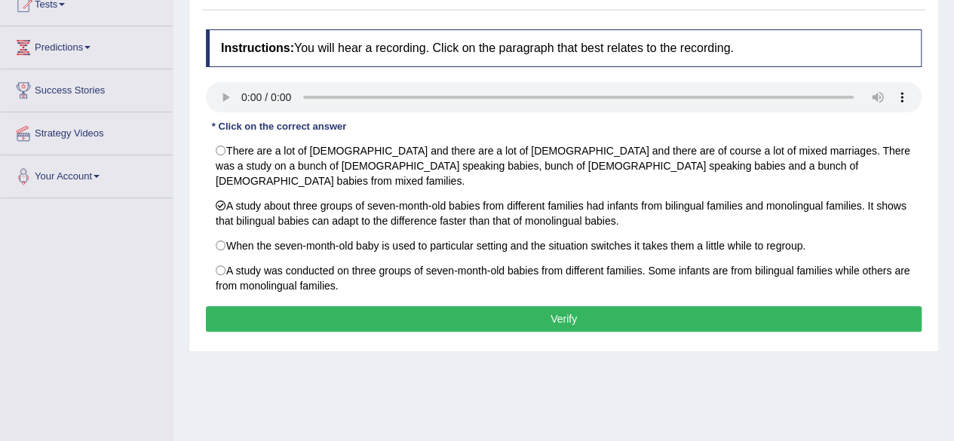
click at [351, 310] on button "Verify" at bounding box center [563, 319] width 715 height 26
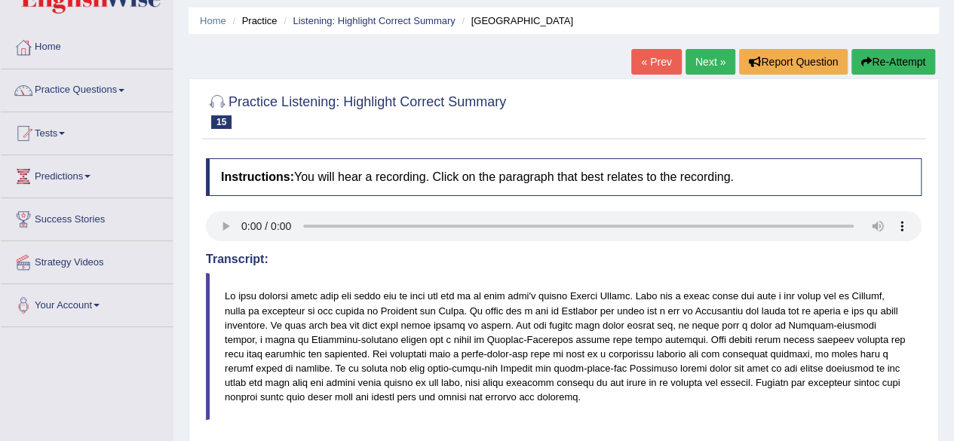
scroll to position [46, 0]
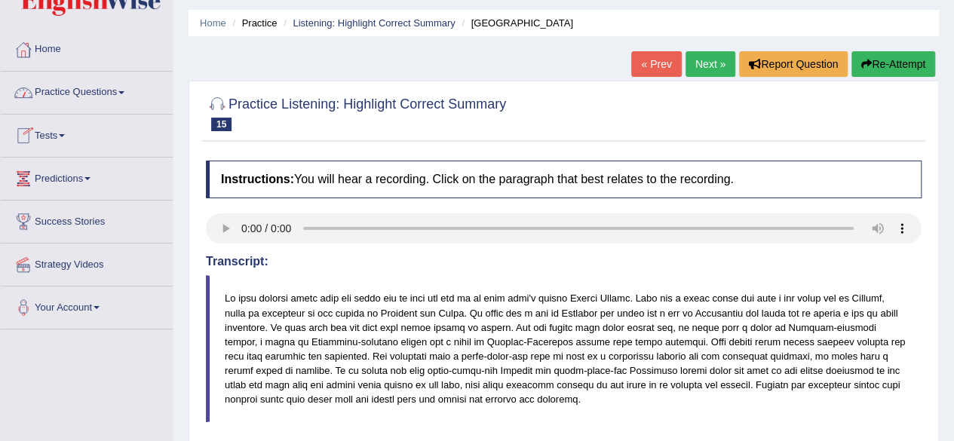
click at [123, 93] on link "Practice Questions" at bounding box center [87, 91] width 172 height 38
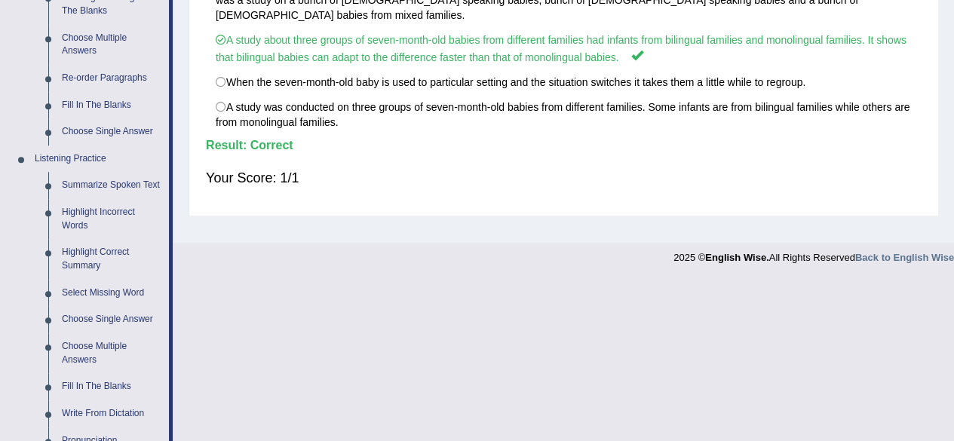
scroll to position [511, 0]
drag, startPoint x: 0, startPoint y: 399, endPoint x: 92, endPoint y: 315, distance: 124.3
click at [92, 315] on div "Home Practice Questions Speaking Practice Read Aloud Repeat Sentence Describe I…" at bounding box center [86, 117] width 194 height 1106
click at [103, 294] on link "Select Missing Word" at bounding box center [112, 293] width 114 height 27
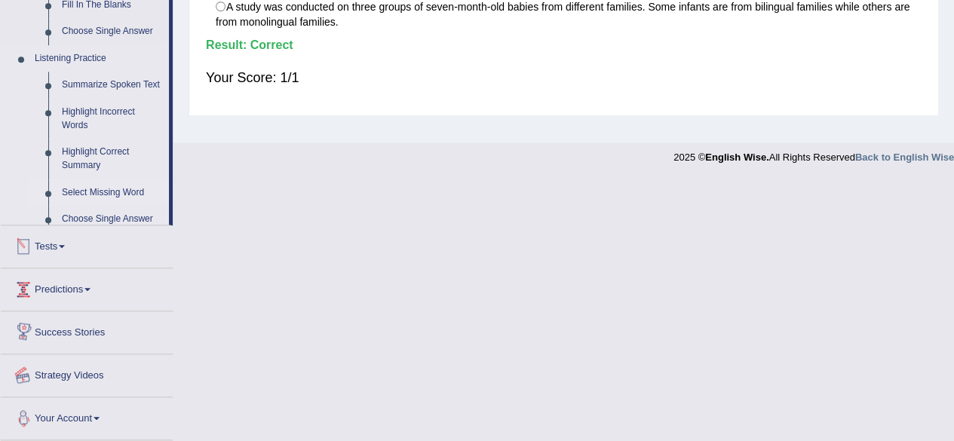
scroll to position [465, 0]
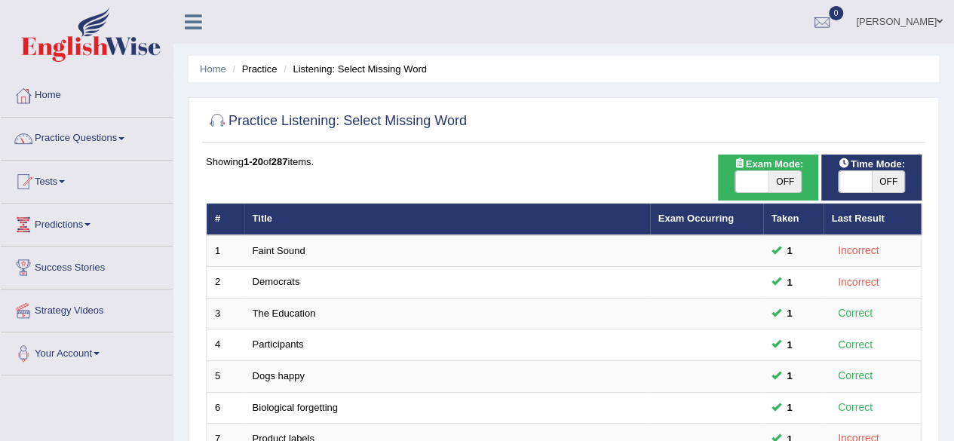
click at [309, 69] on li "Listening: Select Missing Word" at bounding box center [353, 69] width 147 height 14
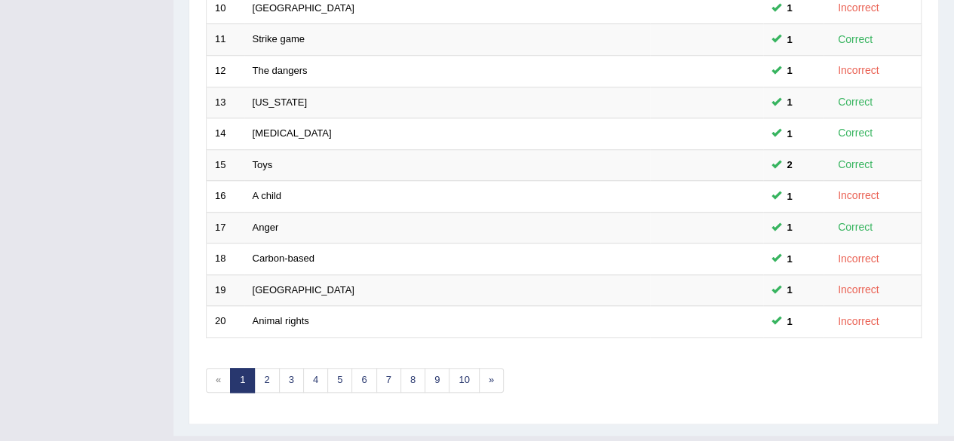
scroll to position [529, 0]
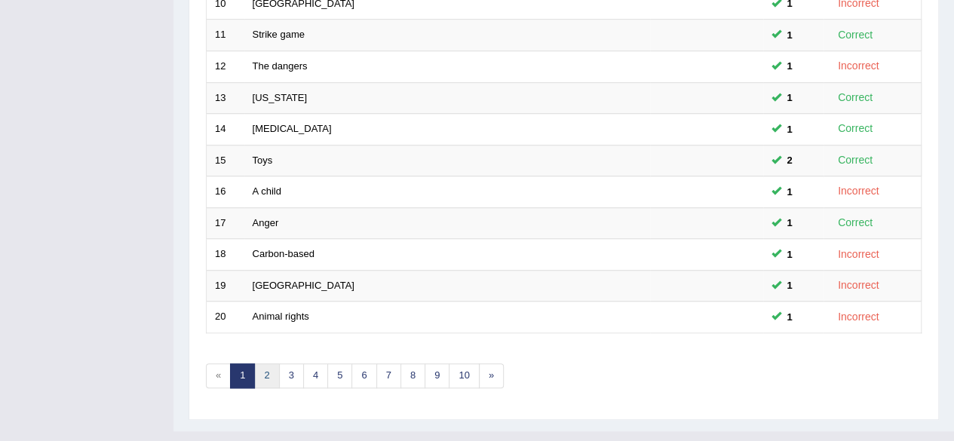
click at [262, 373] on link "2" at bounding box center [266, 375] width 25 height 25
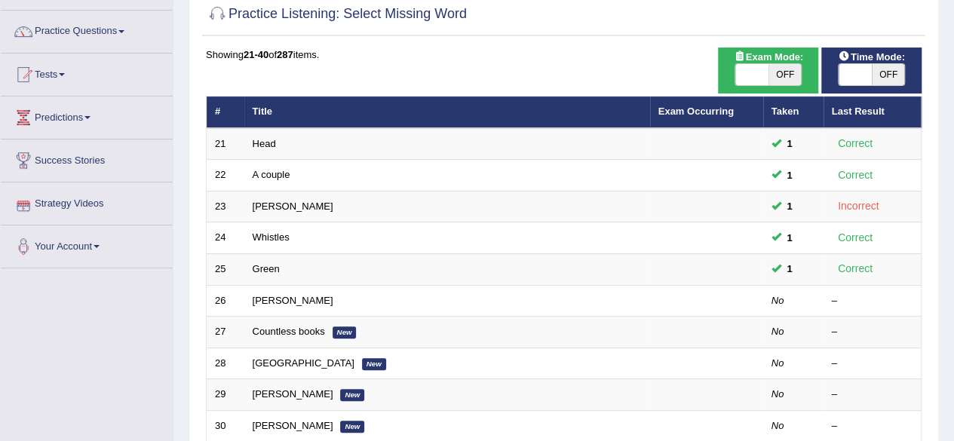
scroll to position [115, 0]
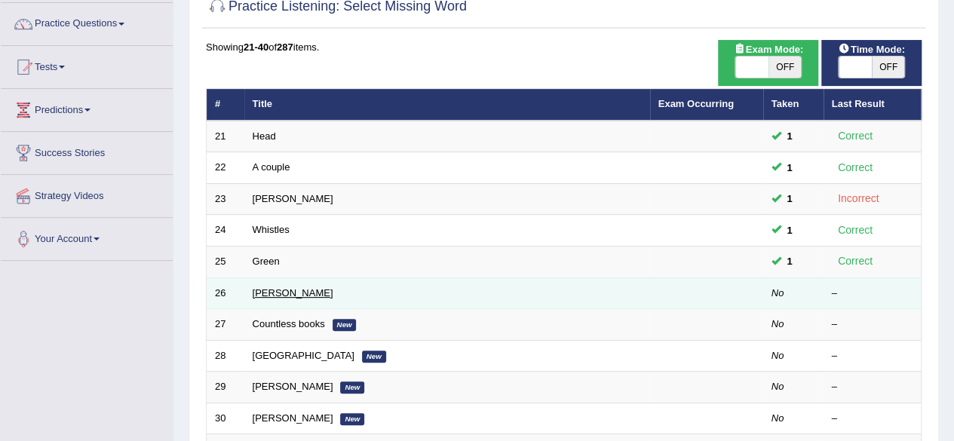
click at [260, 294] on link "[PERSON_NAME]" at bounding box center [293, 292] width 81 height 11
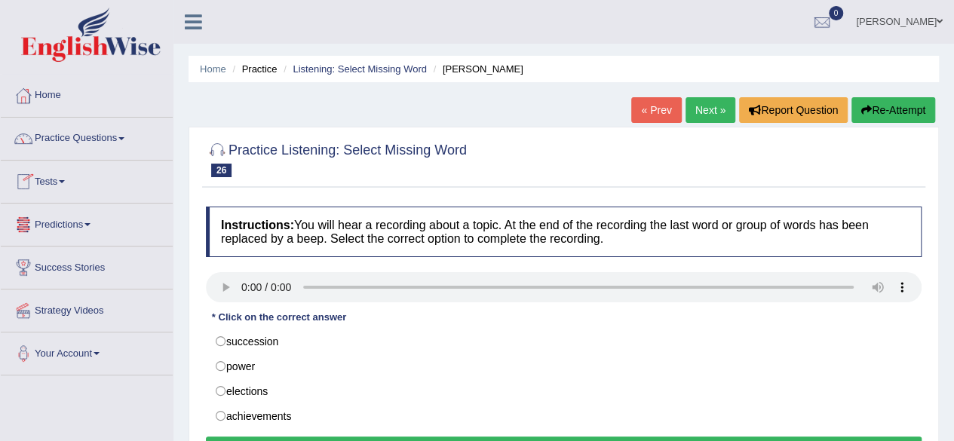
click at [123, 139] on link "Practice Questions" at bounding box center [87, 137] width 172 height 38
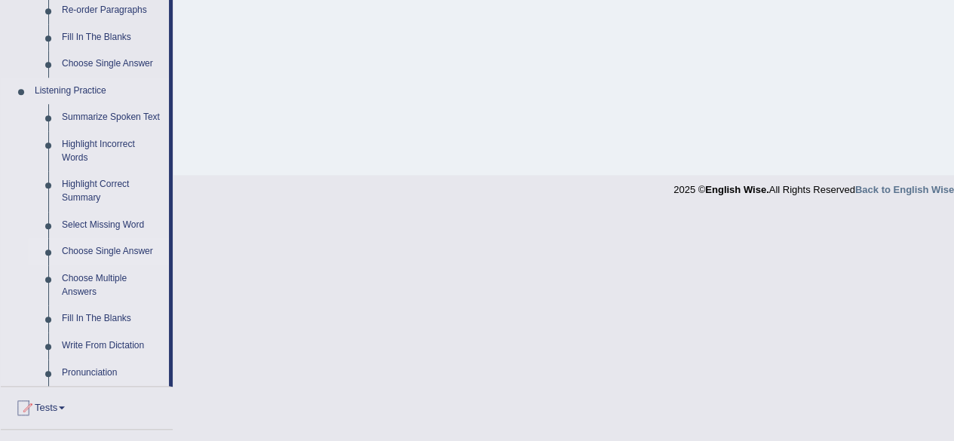
click at [84, 250] on link "Choose Single Answer" at bounding box center [112, 251] width 114 height 27
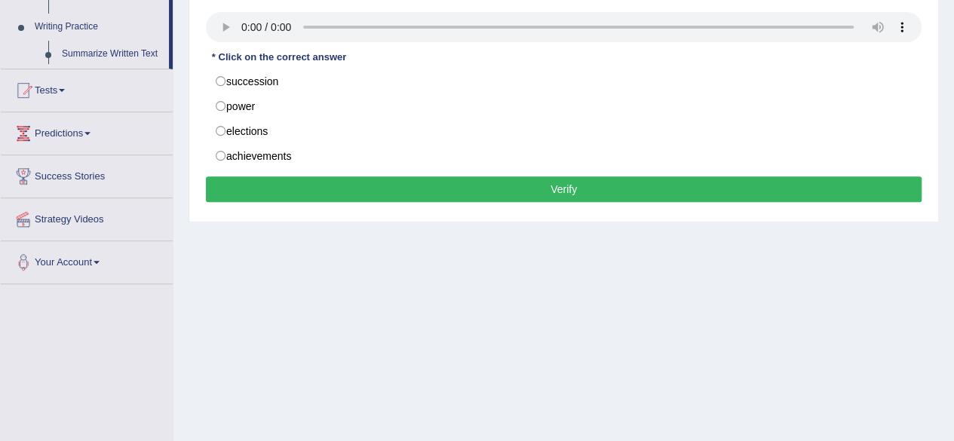
scroll to position [350, 0]
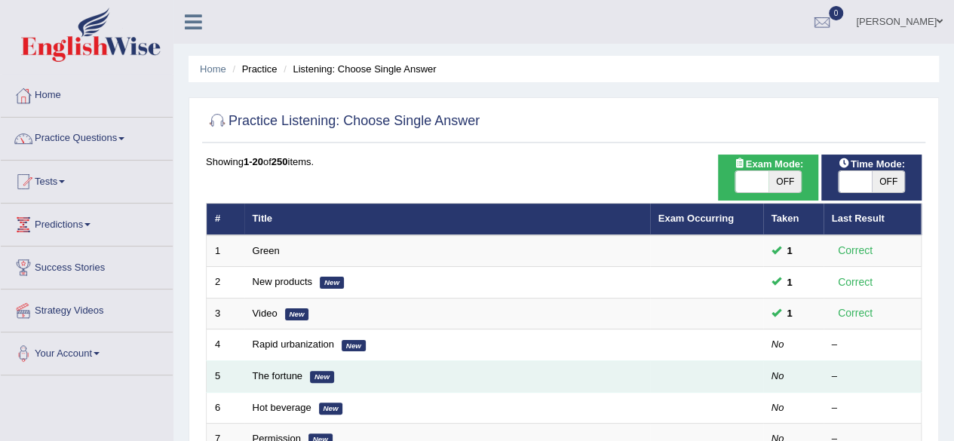
click at [264, 361] on td "The fortune New" at bounding box center [447, 377] width 406 height 32
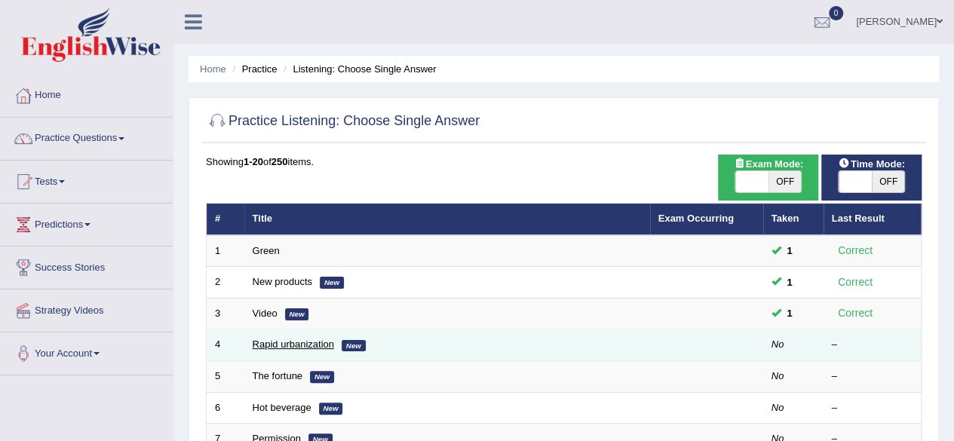
click at [256, 345] on link "Rapid urbanization" at bounding box center [293, 343] width 81 height 11
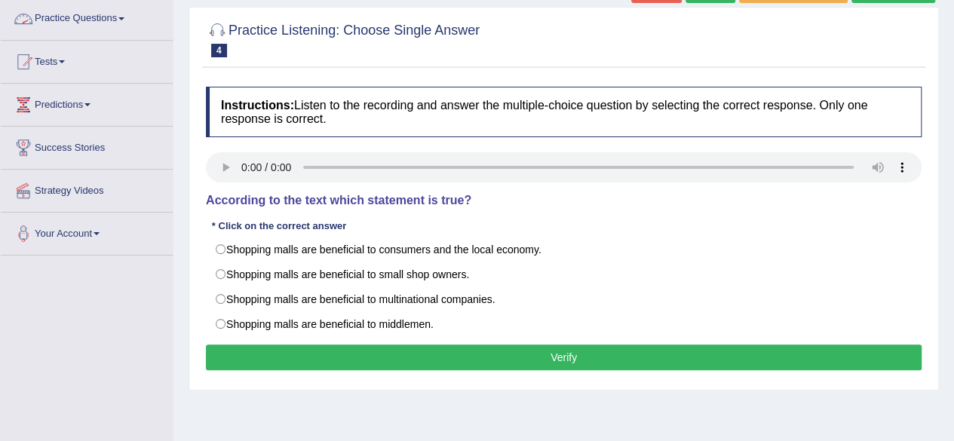
scroll to position [126, 0]
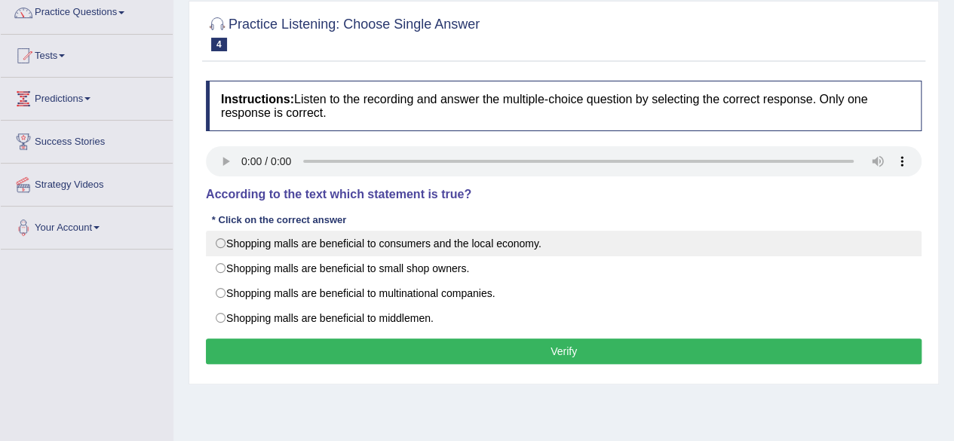
click at [231, 246] on label "Shopping malls are beneficial to consumers and the local economy." at bounding box center [563, 244] width 715 height 26
radio input "true"
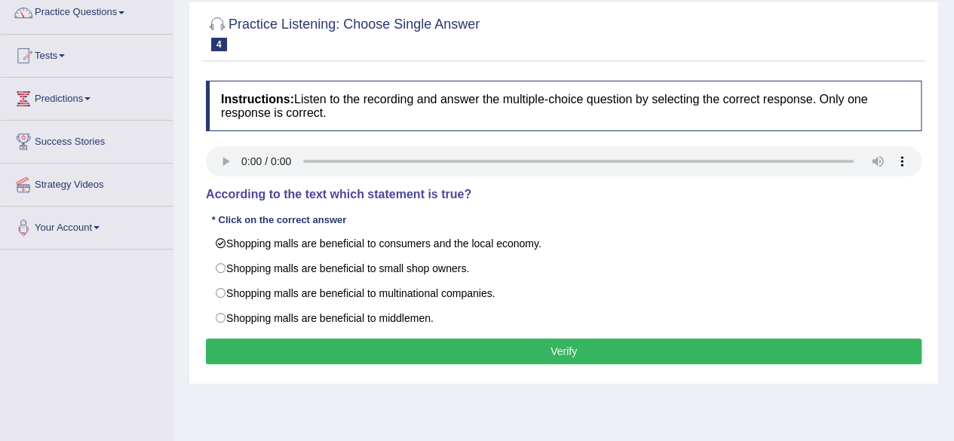
click at [283, 345] on button "Verify" at bounding box center [563, 351] width 715 height 26
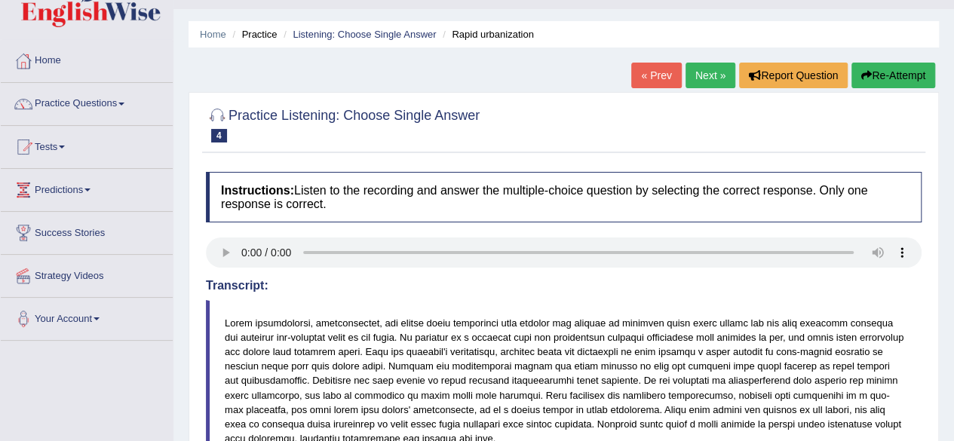
scroll to position [33, 0]
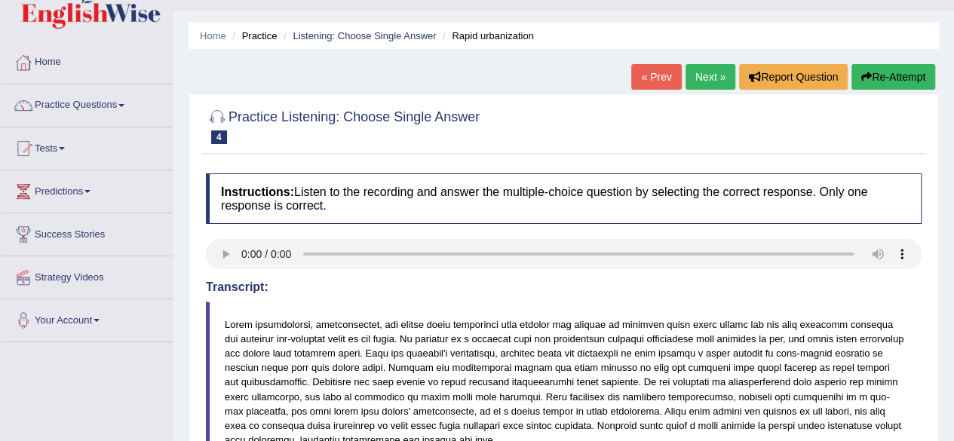
click at [695, 80] on link "Next »" at bounding box center [710, 77] width 50 height 26
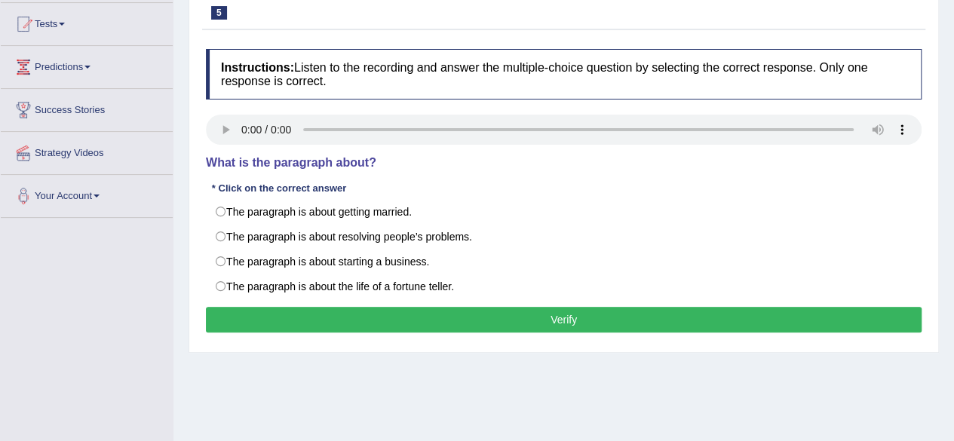
scroll to position [160, 0]
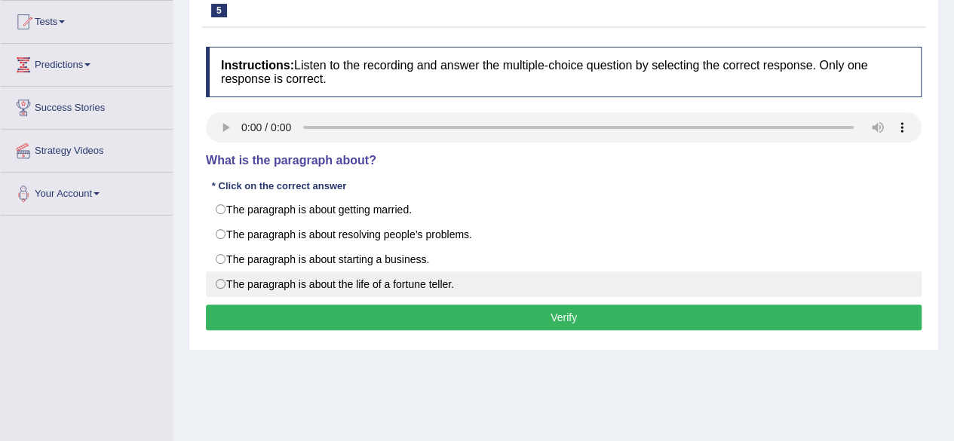
click at [223, 288] on label "The paragraph is about the life of a fortune teller." at bounding box center [563, 284] width 715 height 26
radio input "true"
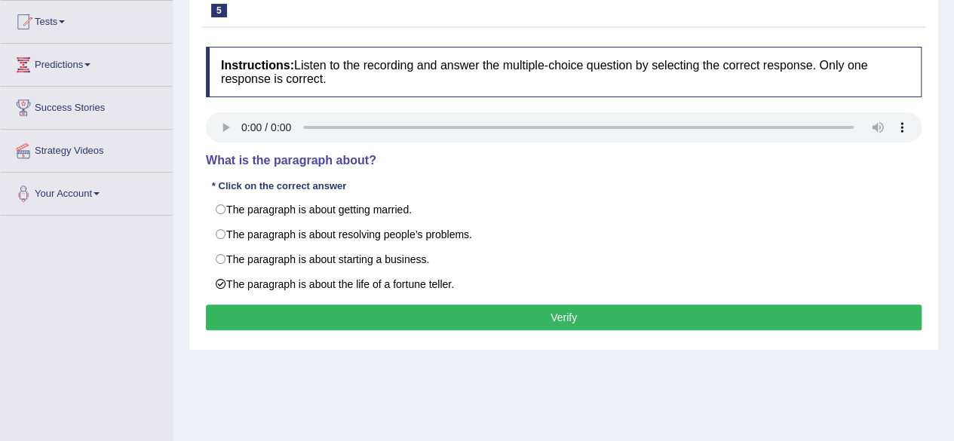
click at [232, 325] on button "Verify" at bounding box center [563, 318] width 715 height 26
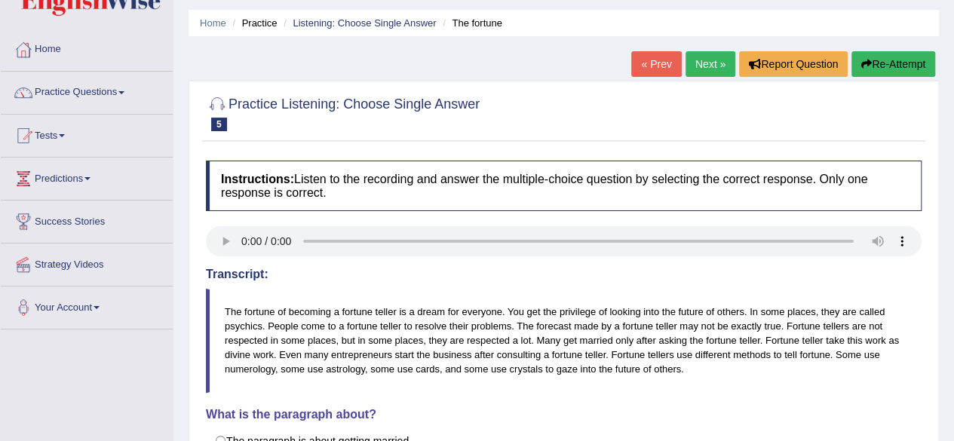
scroll to position [24, 0]
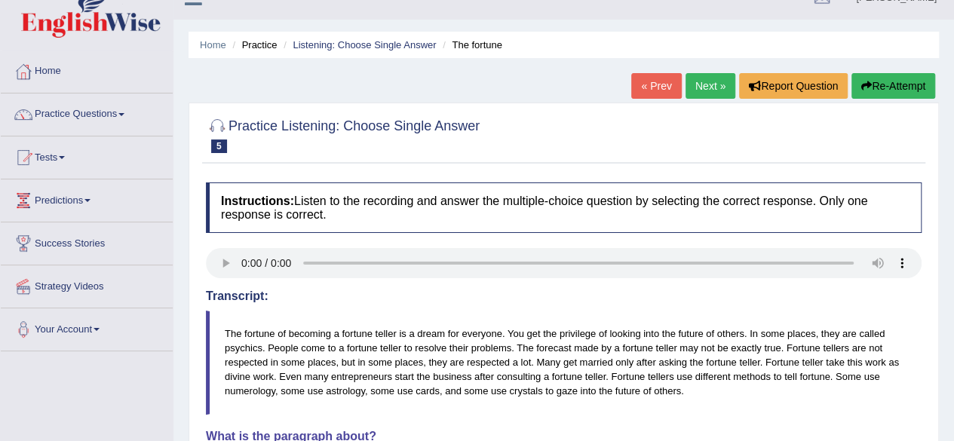
click at [699, 97] on link "Next »" at bounding box center [710, 86] width 50 height 26
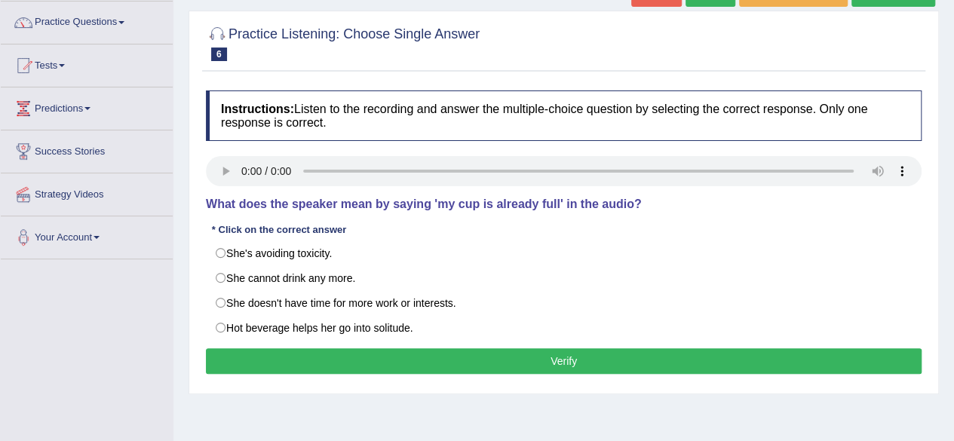
scroll to position [125, 0]
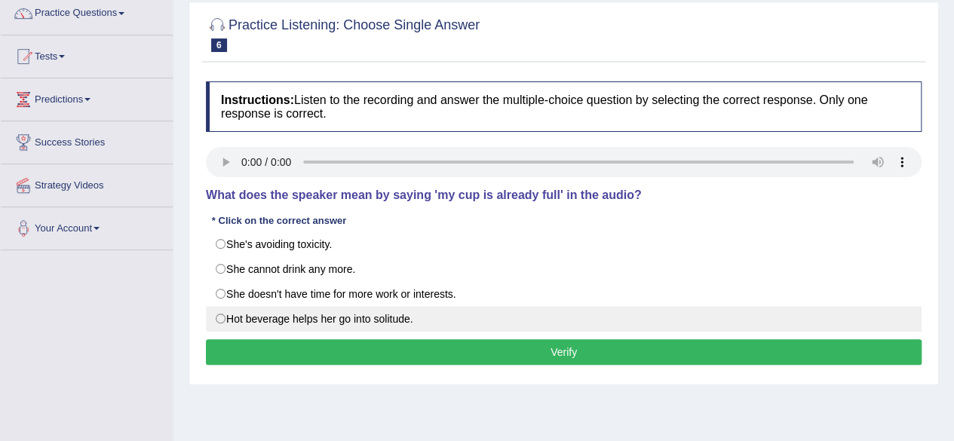
click at [237, 319] on label "Hot beverage helps her go into solitude." at bounding box center [563, 319] width 715 height 26
radio input "true"
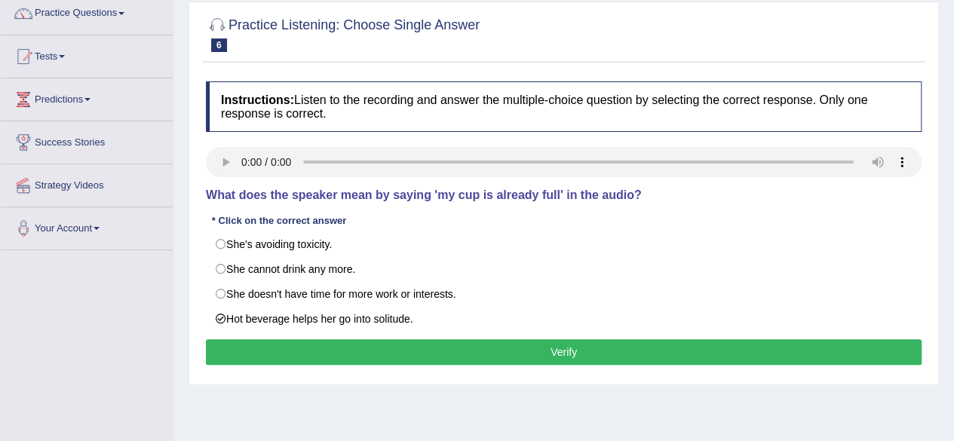
click at [262, 352] on button "Verify" at bounding box center [563, 352] width 715 height 26
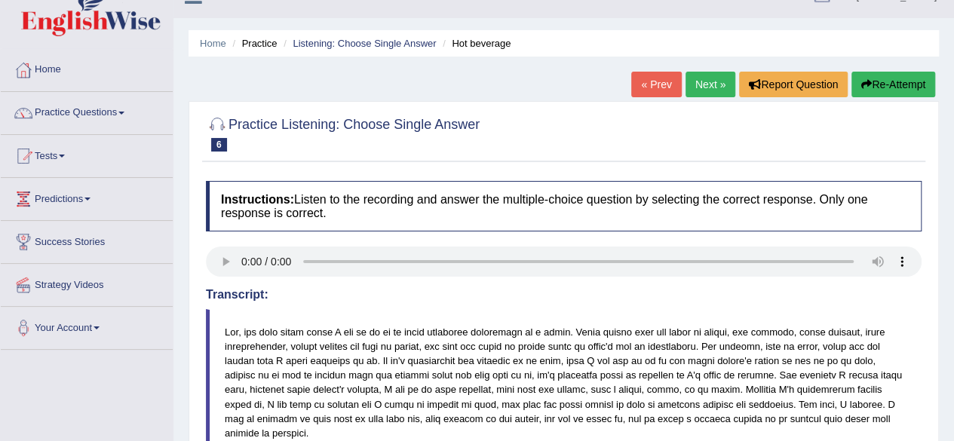
scroll to position [26, 0]
click at [694, 78] on link "Next »" at bounding box center [710, 84] width 50 height 26
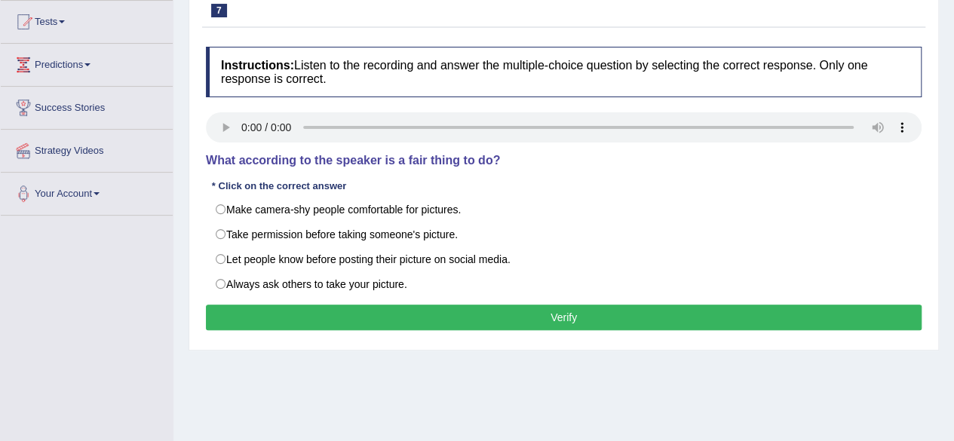
scroll to position [160, 0]
